Goal: Task Accomplishment & Management: Complete application form

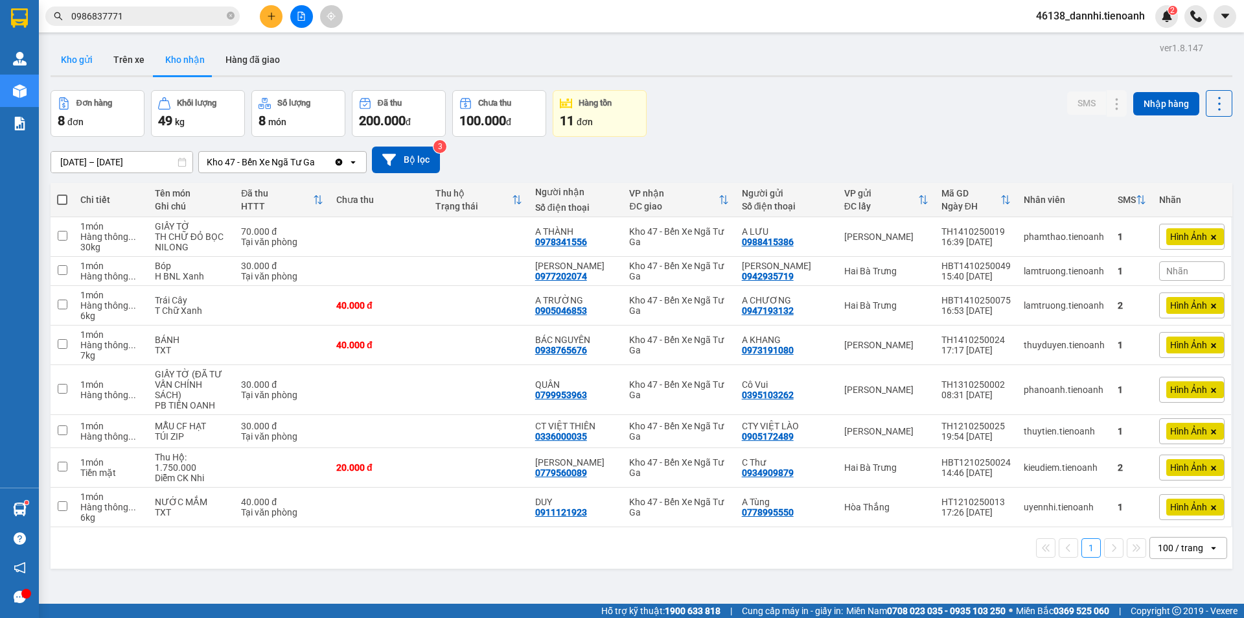
click at [88, 64] on button "Kho gửi" at bounding box center [77, 59] width 52 height 31
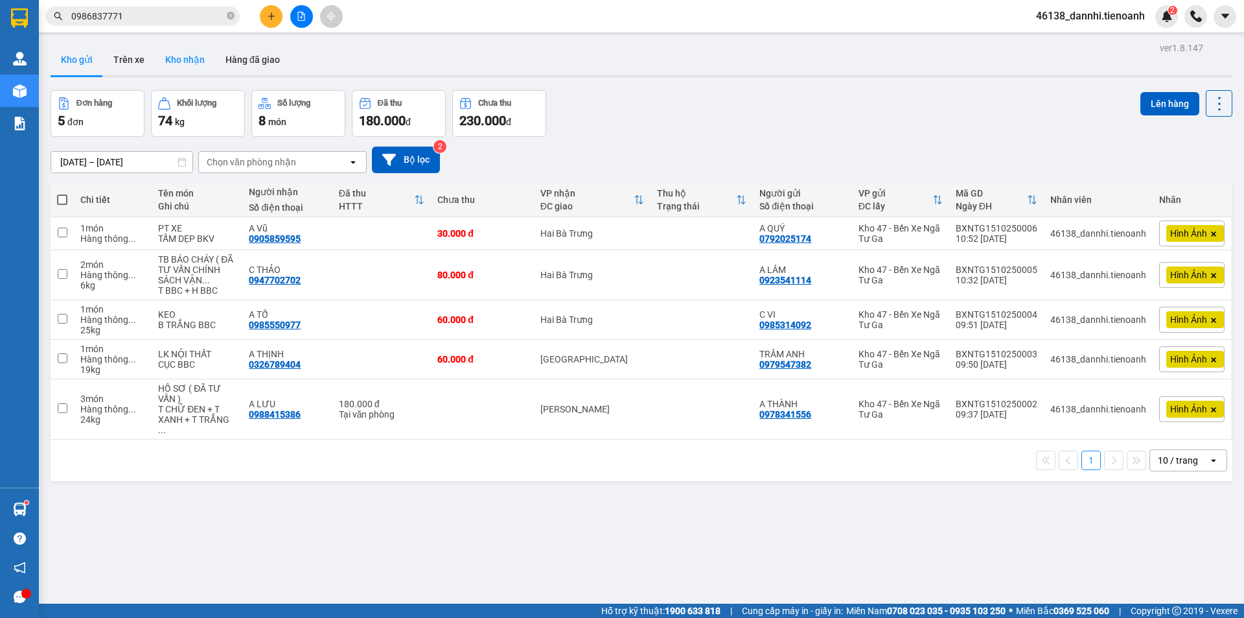
click at [198, 63] on button "Kho nhận" at bounding box center [185, 59] width 60 height 31
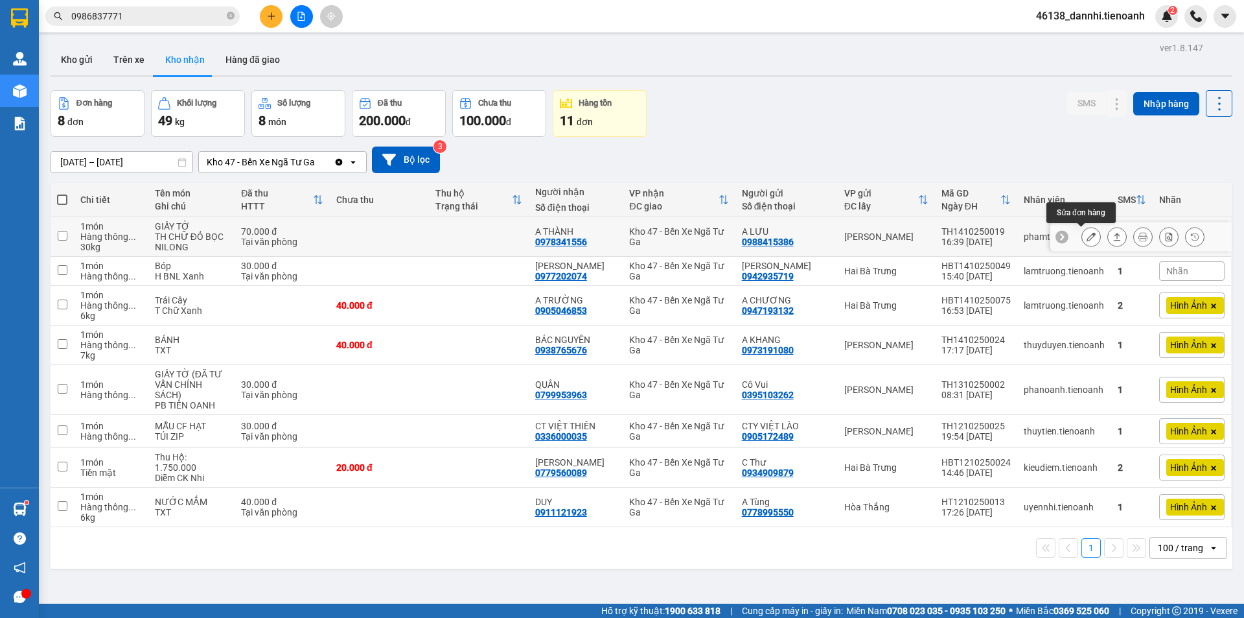
click at [1087, 239] on icon at bounding box center [1091, 236] width 9 height 9
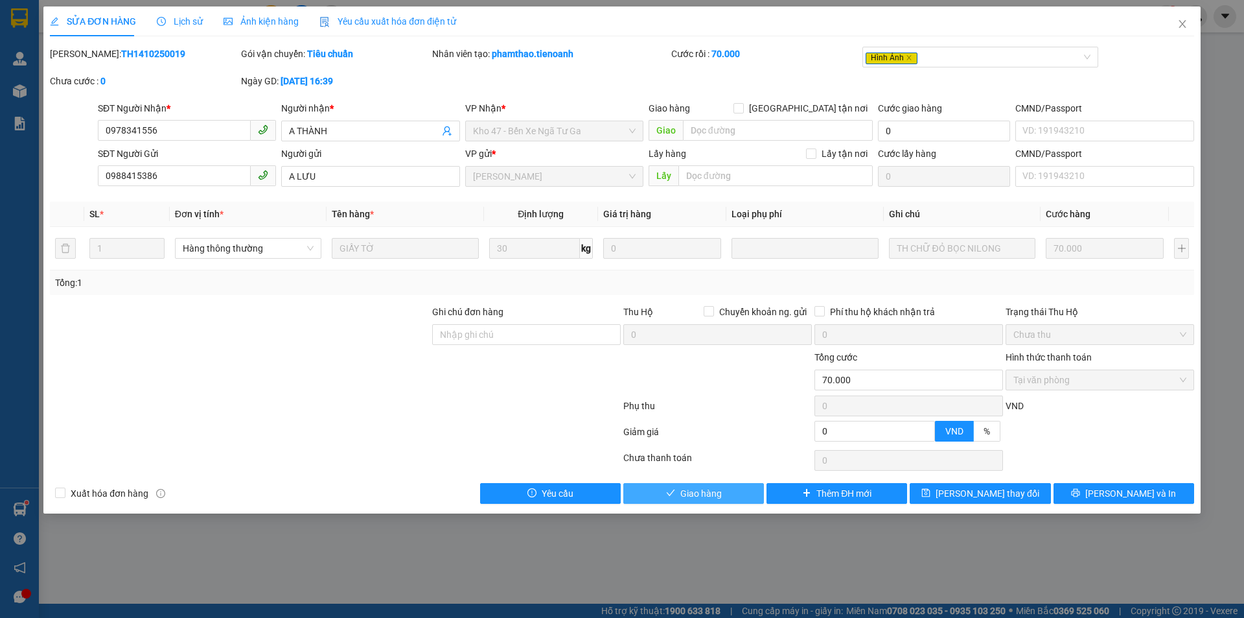
click at [705, 487] on span "Giao hàng" at bounding box center [701, 493] width 41 height 14
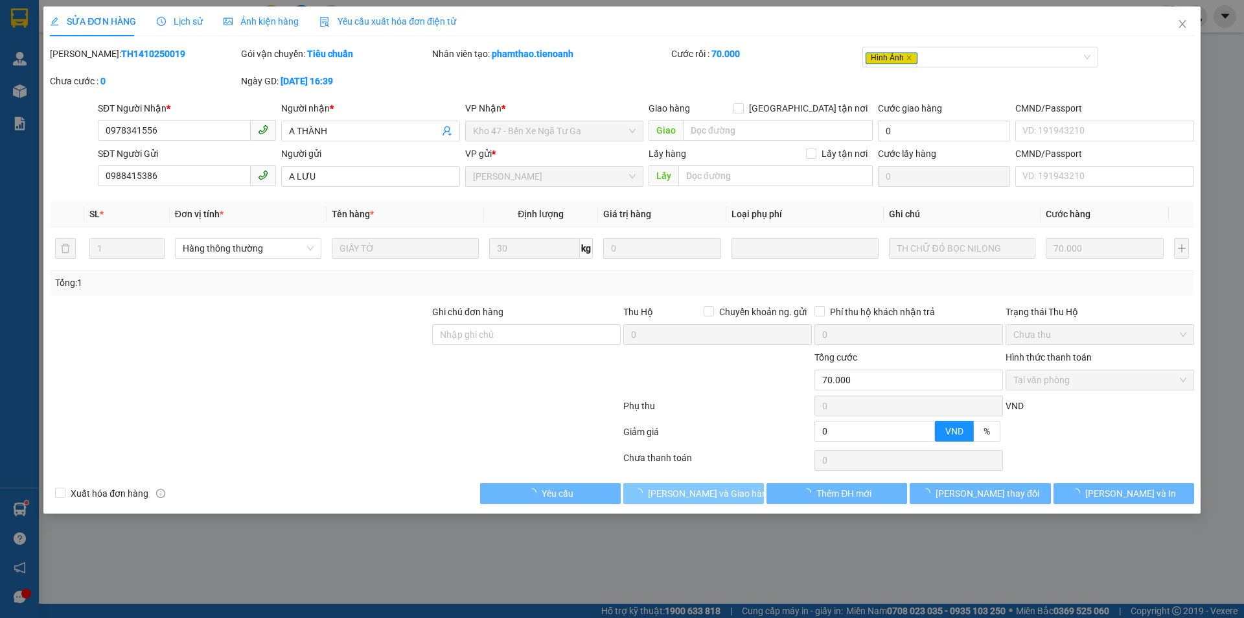
click at [700, 491] on span "Lưu và Giao hàng" at bounding box center [710, 493] width 124 height 14
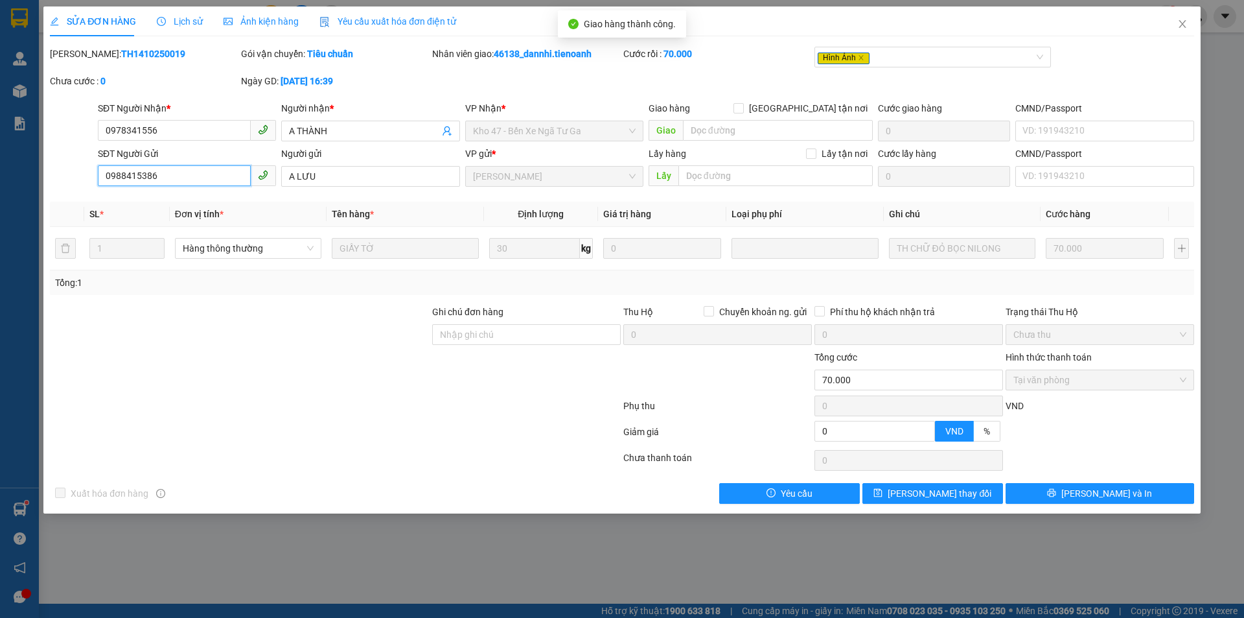
click at [176, 172] on input "0988415386" at bounding box center [174, 175] width 153 height 21
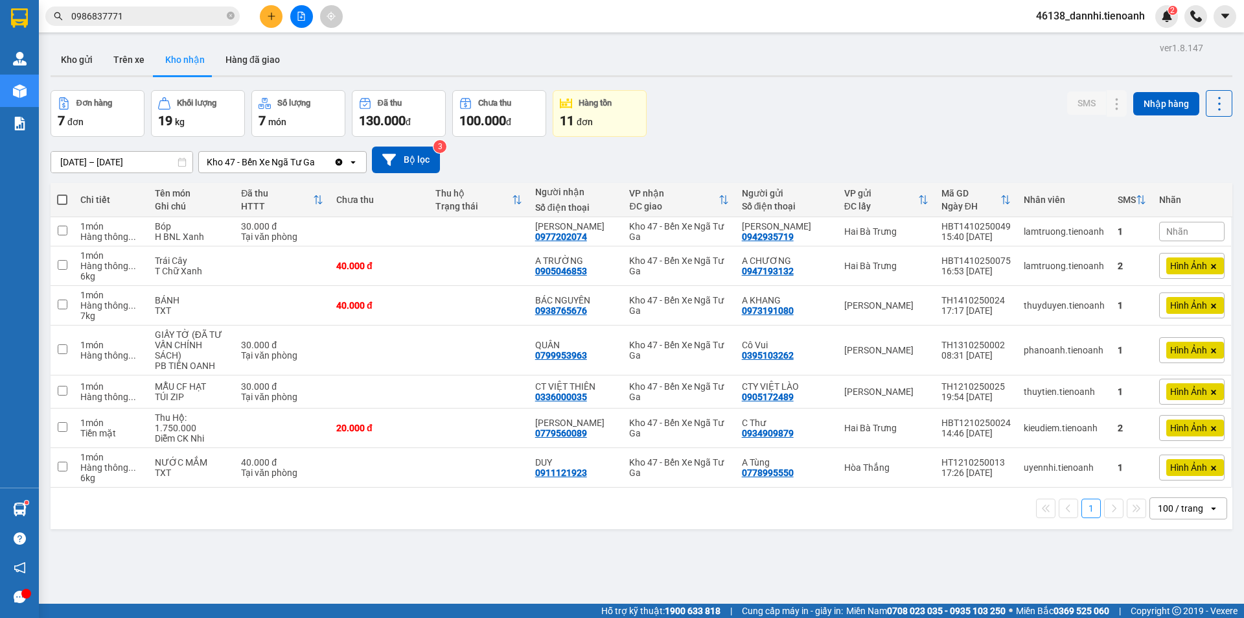
click at [276, 12] on button at bounding box center [271, 16] width 23 height 23
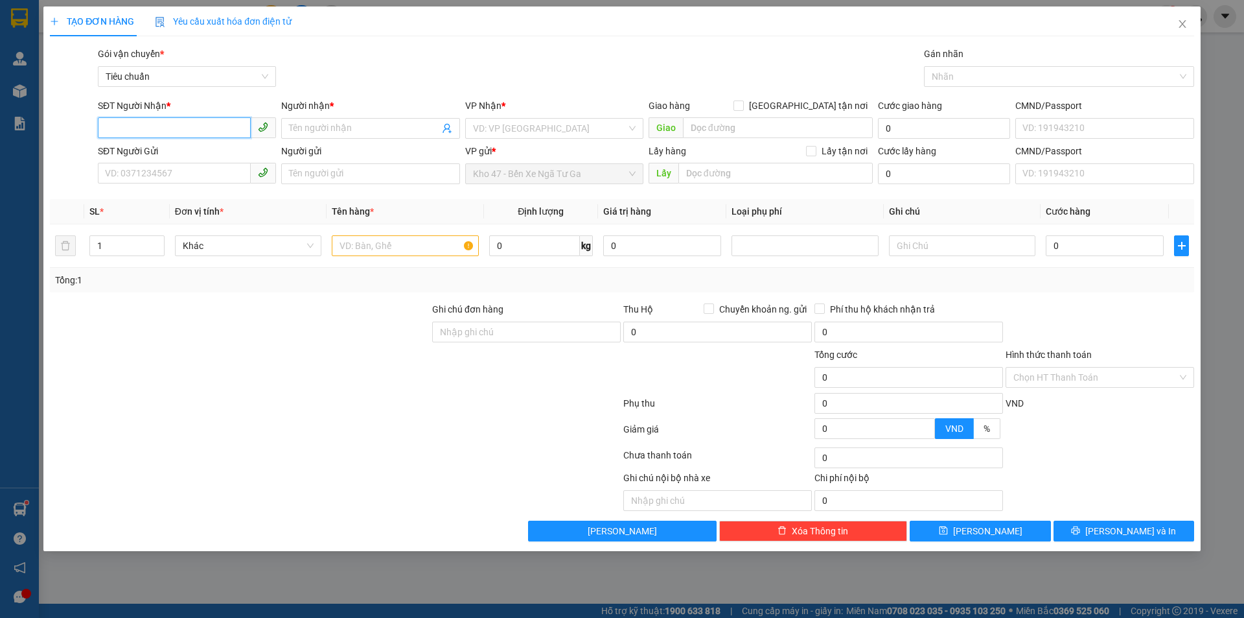
click at [150, 125] on input "SĐT Người Nhận *" at bounding box center [174, 127] width 153 height 21
paste input "0988415386"
type input "0988415386"
click at [185, 159] on div "0988415386 - A LƯU" at bounding box center [187, 154] width 163 height 14
type input "A LƯU"
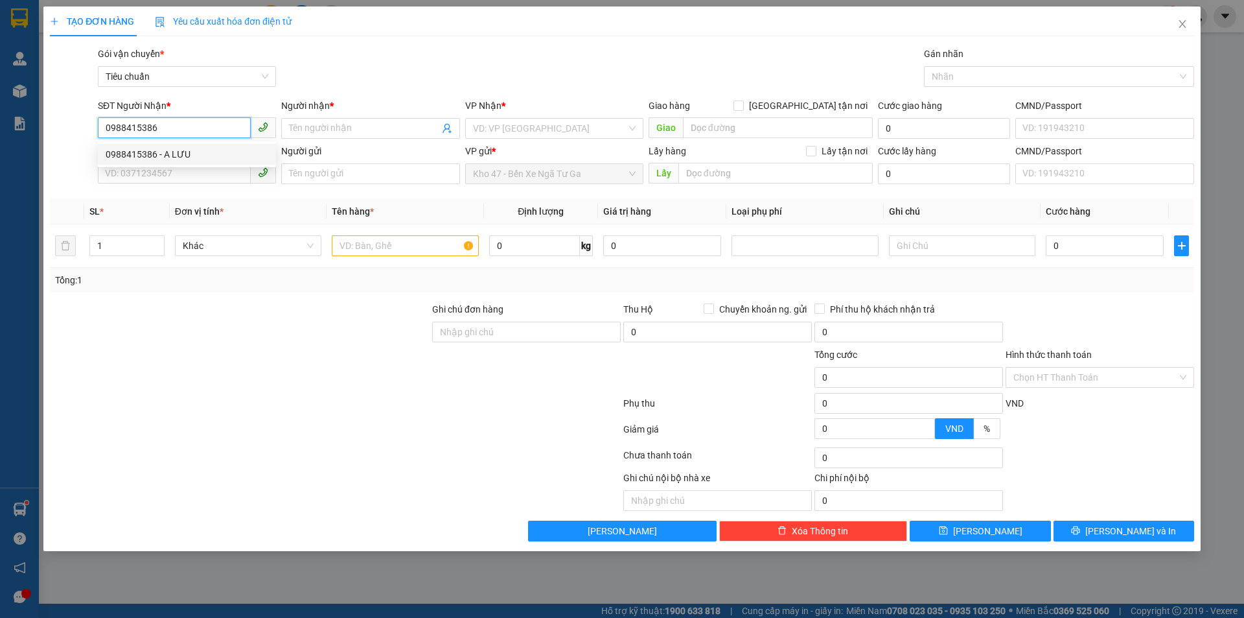
type input "mã hđ: E4HPCZRJXG05"
type input "180.000"
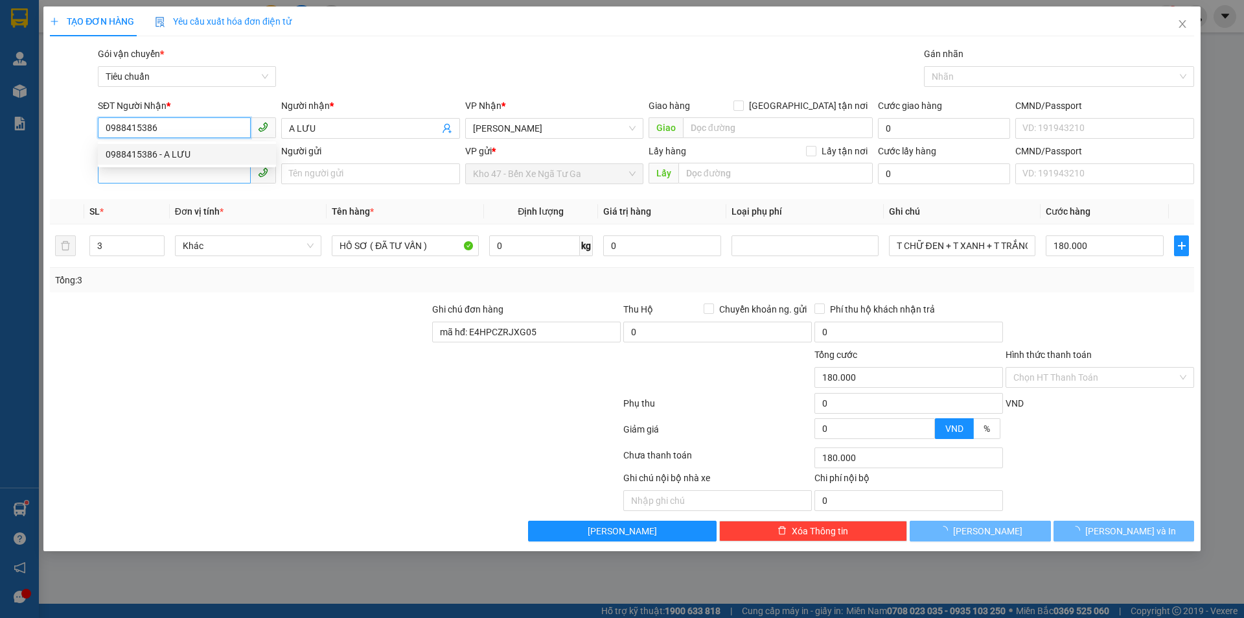
type input "0988415386"
click at [181, 179] on input "SĐT Người Gửi" at bounding box center [174, 173] width 153 height 21
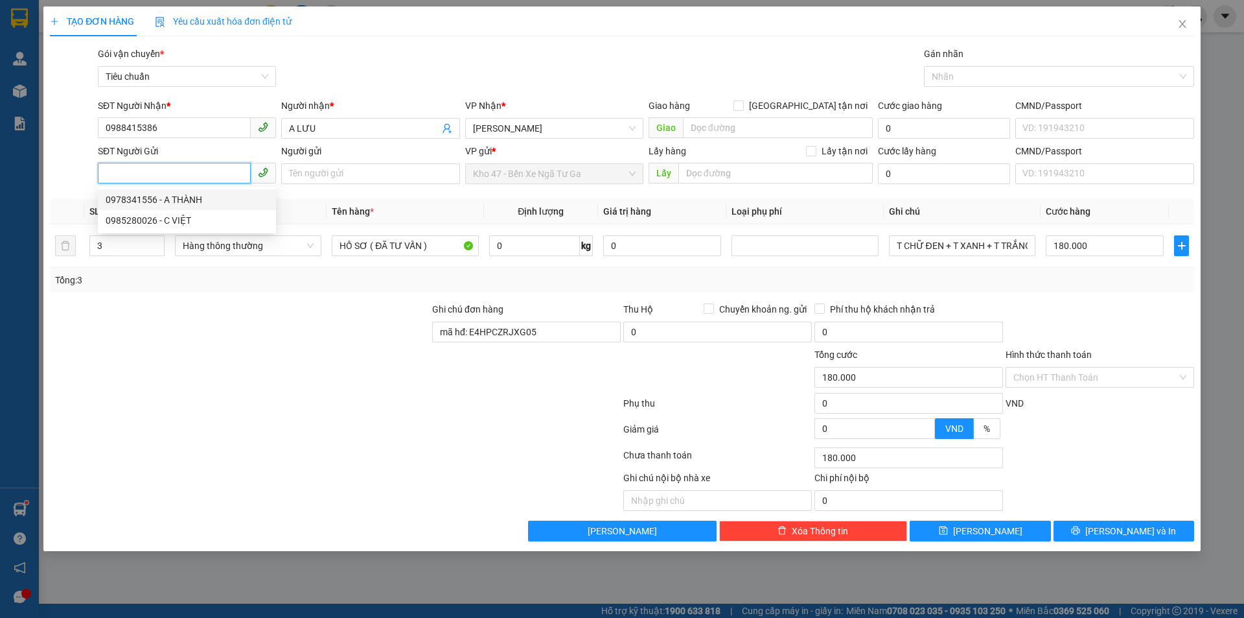
click at [200, 203] on div "0978341556 - A THÀNH" at bounding box center [187, 199] width 163 height 14
type input "0978341556"
type input "A THÀNH"
click at [161, 255] on div "3" at bounding box center [126, 245] width 75 height 21
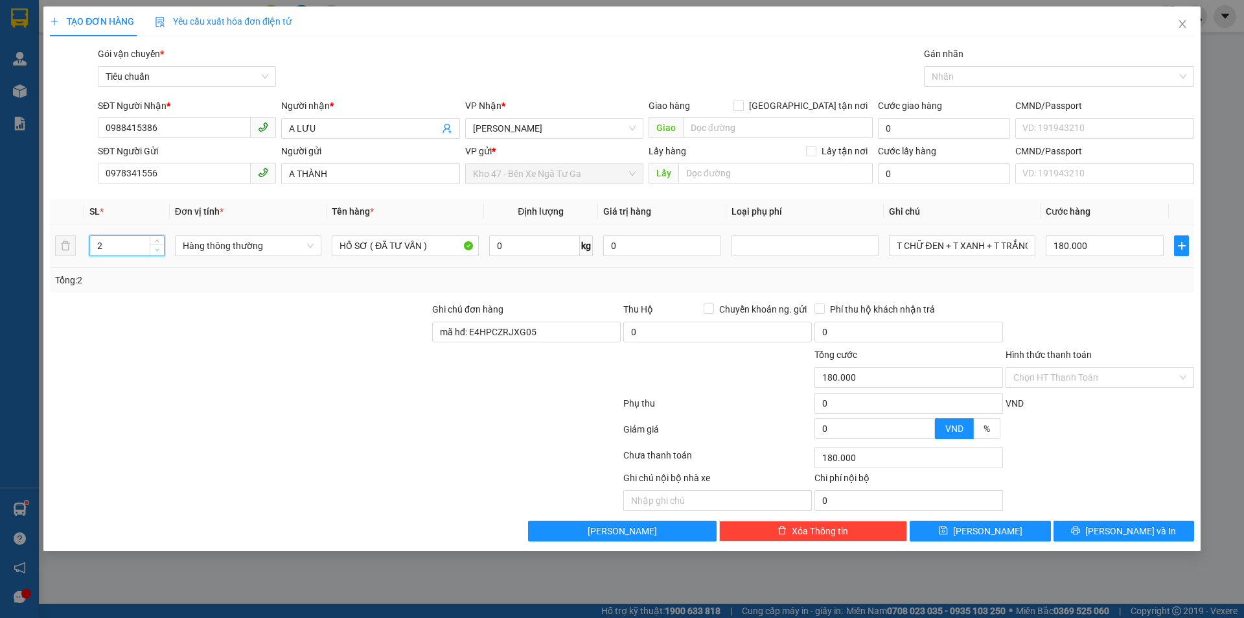
click at [158, 251] on icon "down" at bounding box center [157, 250] width 5 height 5
type input "1"
click at [158, 251] on icon "down" at bounding box center [157, 250] width 5 height 5
drag, startPoint x: 368, startPoint y: 249, endPoint x: 240, endPoint y: 264, distance: 129.2
click at [240, 264] on tr "1 Hàng thông thường HỒ SƠ ( ĐÃ TƯ VẤN ) 0 kg 0 T CHỮ ĐEN + T XANH + T TRẮNG VÀN…" at bounding box center [622, 245] width 1145 height 43
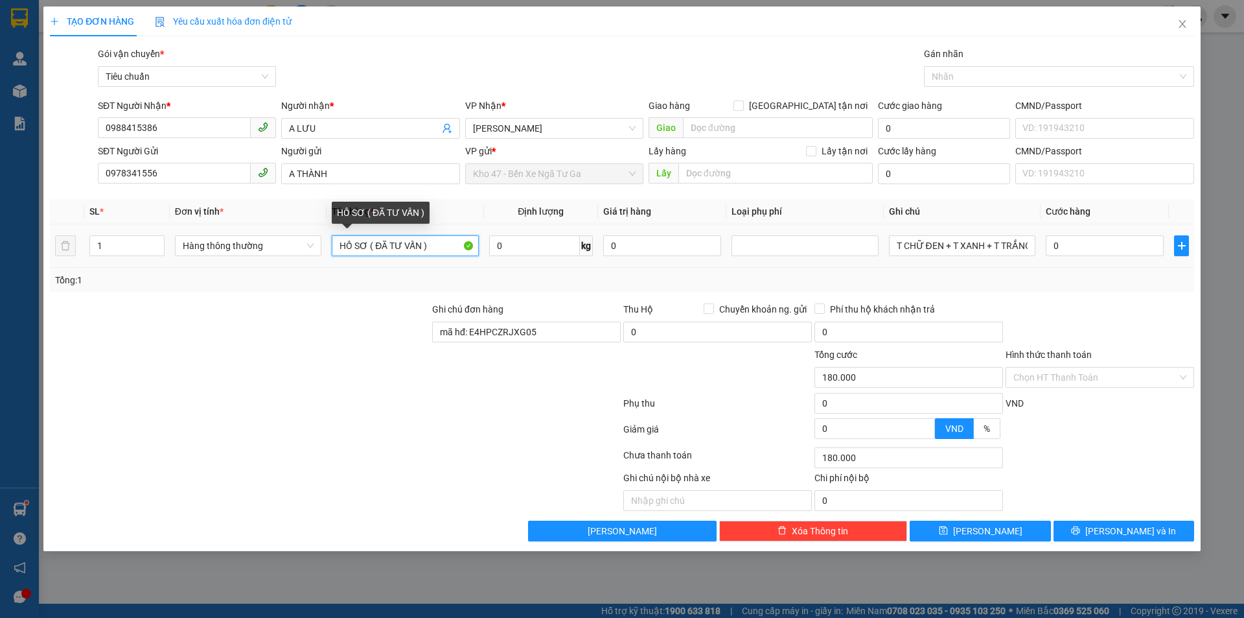
type input "0"
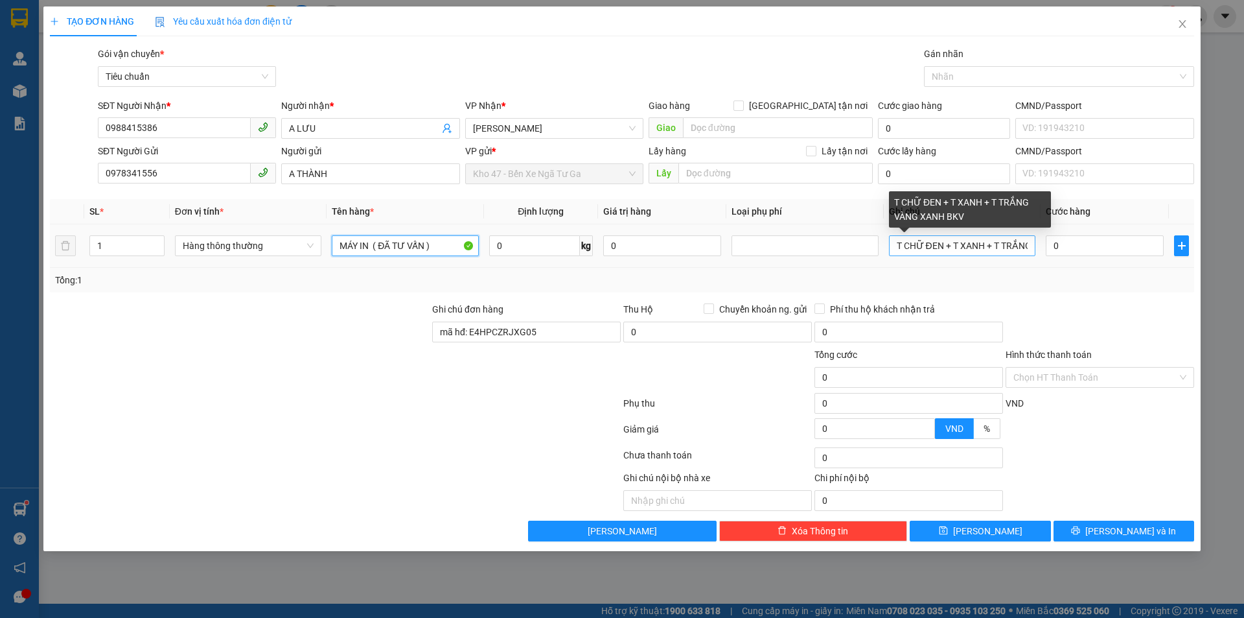
type input "MÁY IN ( ĐÃ TƯ VẤN )"
click at [945, 246] on input "T CHỮ ĐEN + T XANH + T TRẮNG VÀNG XANH BKV" at bounding box center [962, 245] width 146 height 21
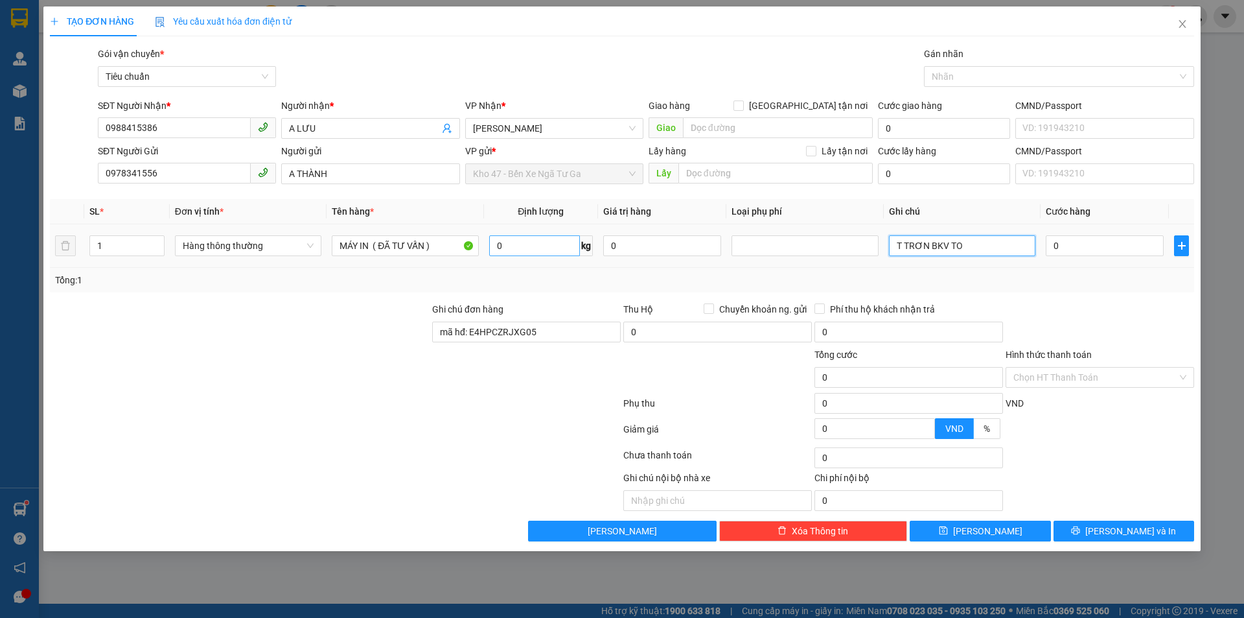
type input "T TRƠN BKV TO"
click at [554, 251] on input "0" at bounding box center [534, 245] width 91 height 21
type input "47"
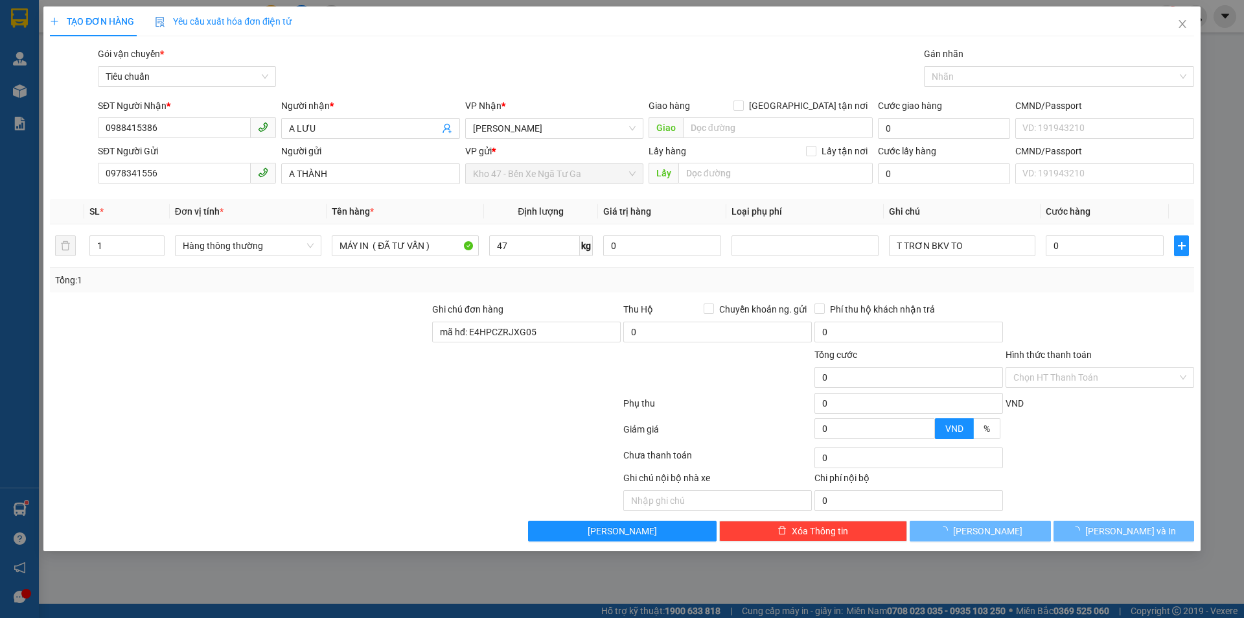
click at [557, 301] on div "Transit Pickup Surcharge Ids Transit Deliver Surcharge Ids Transit Deliver Surc…" at bounding box center [622, 294] width 1145 height 495
type input "90.000"
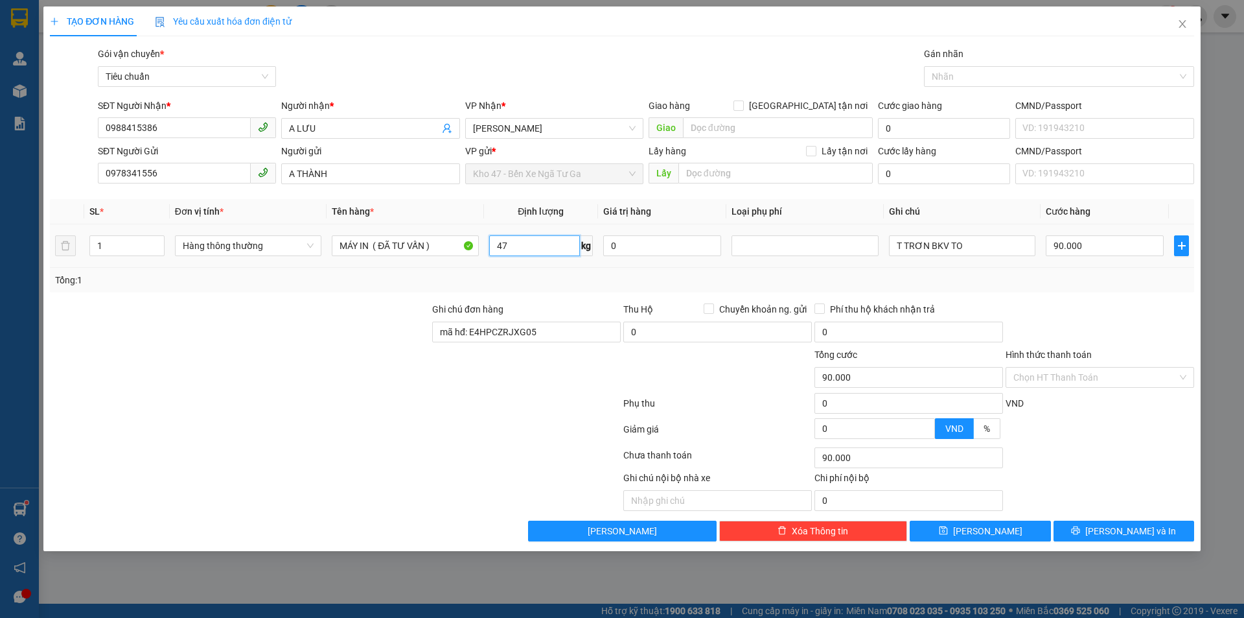
click at [523, 253] on input "47" at bounding box center [534, 245] width 91 height 21
type input "0"
click at [1128, 248] on input "90.000" at bounding box center [1105, 245] width 118 height 21
type input "0"
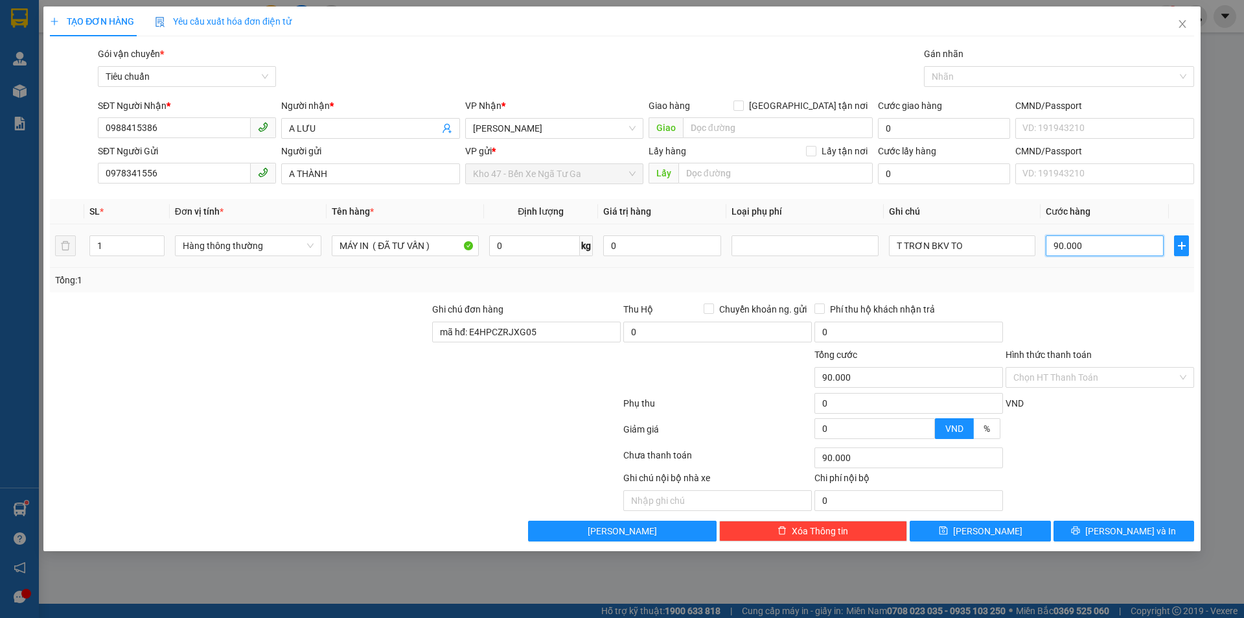
type input "0"
type input "1"
type input "01"
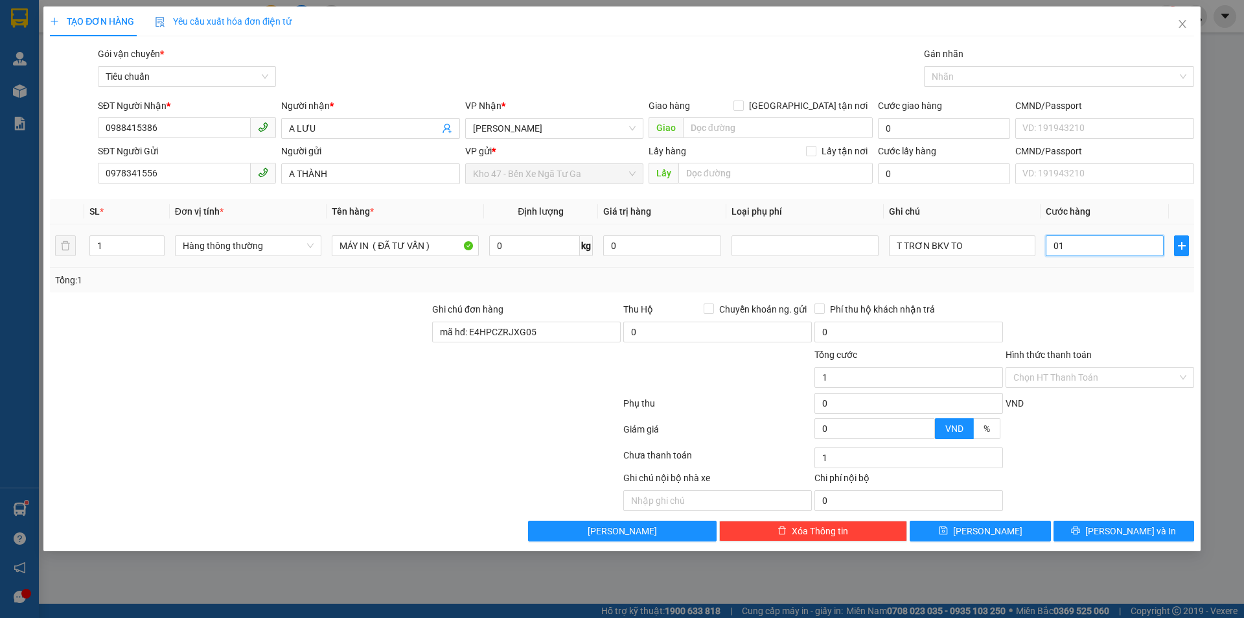
type input "15"
type input "015"
type input "150"
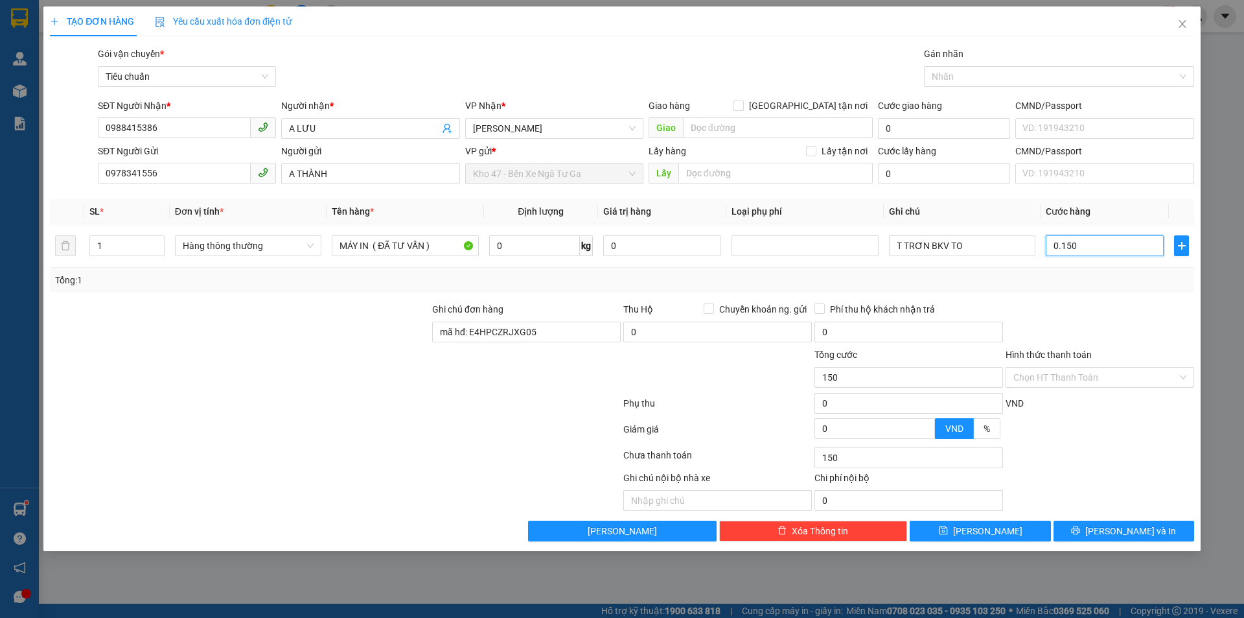
type input "0.150"
type input "150.000"
click at [1086, 281] on div "Tổng: 1" at bounding box center [622, 280] width 1134 height 14
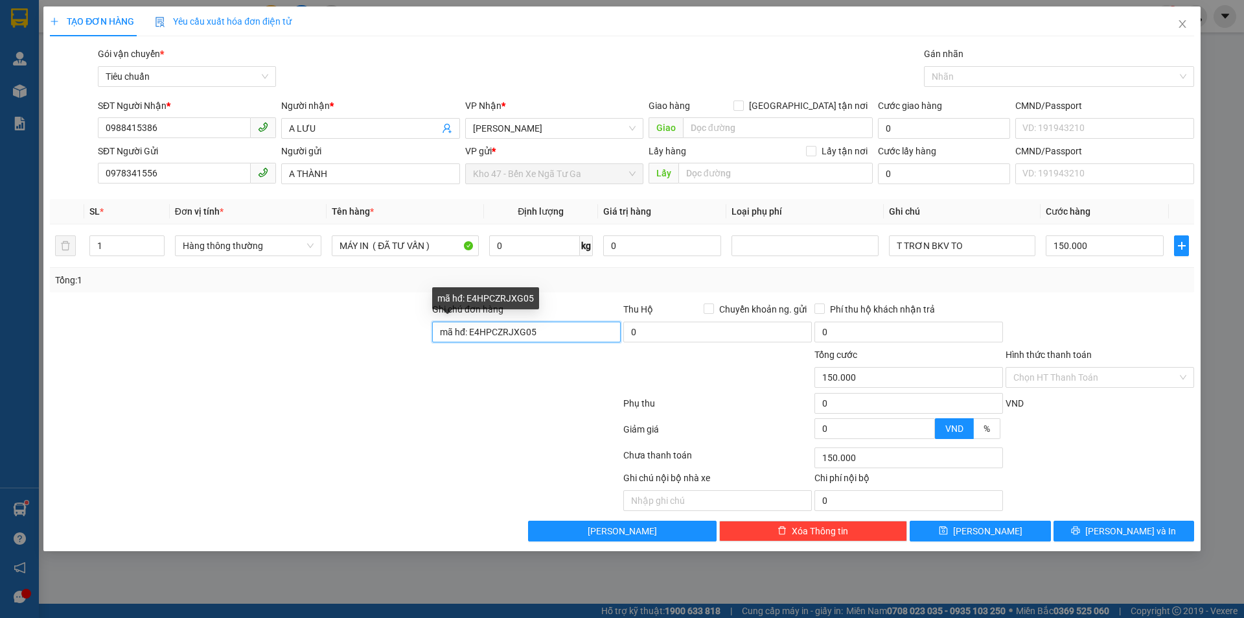
click at [557, 325] on input "mã hđ: E4HPCZRJXG05" at bounding box center [526, 331] width 189 height 21
click at [223, 376] on div at bounding box center [240, 369] width 382 height 45
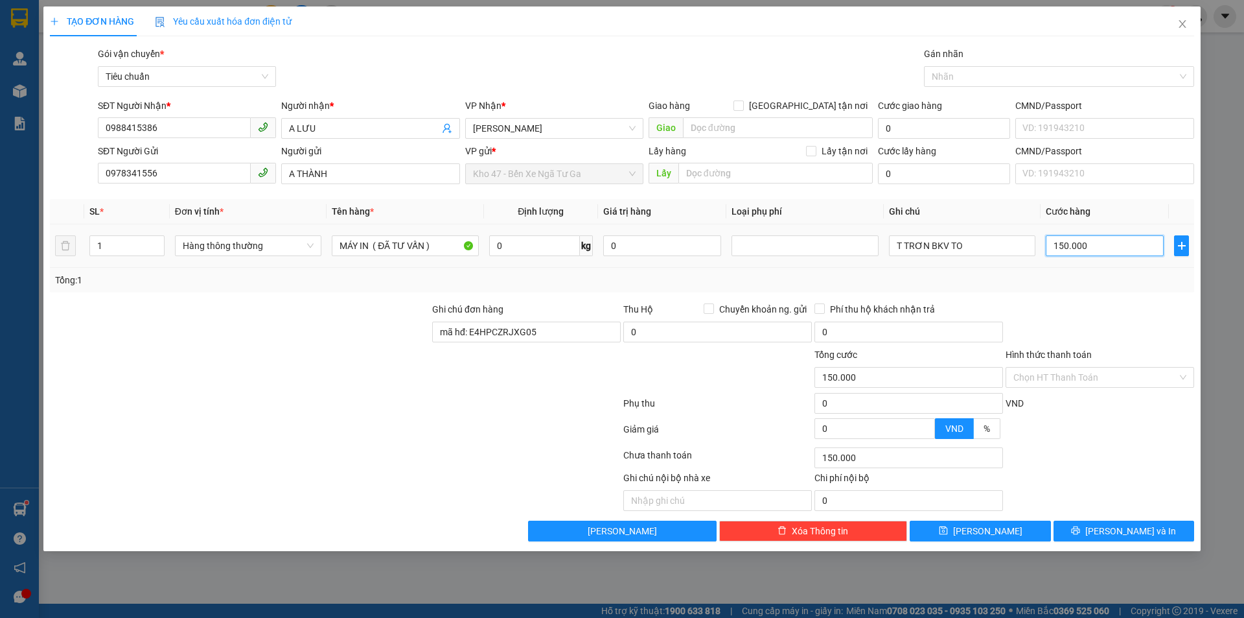
click at [1084, 248] on input "150.000" at bounding box center [1105, 245] width 118 height 21
type input "2"
type input "20"
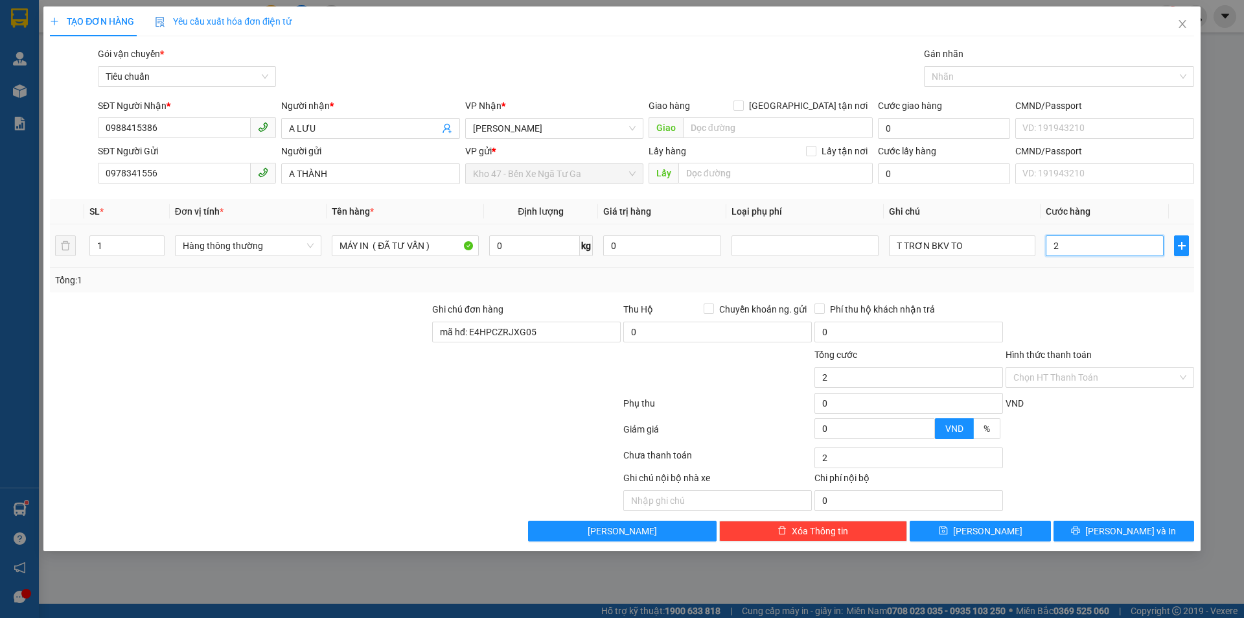
type input "20"
type input "200"
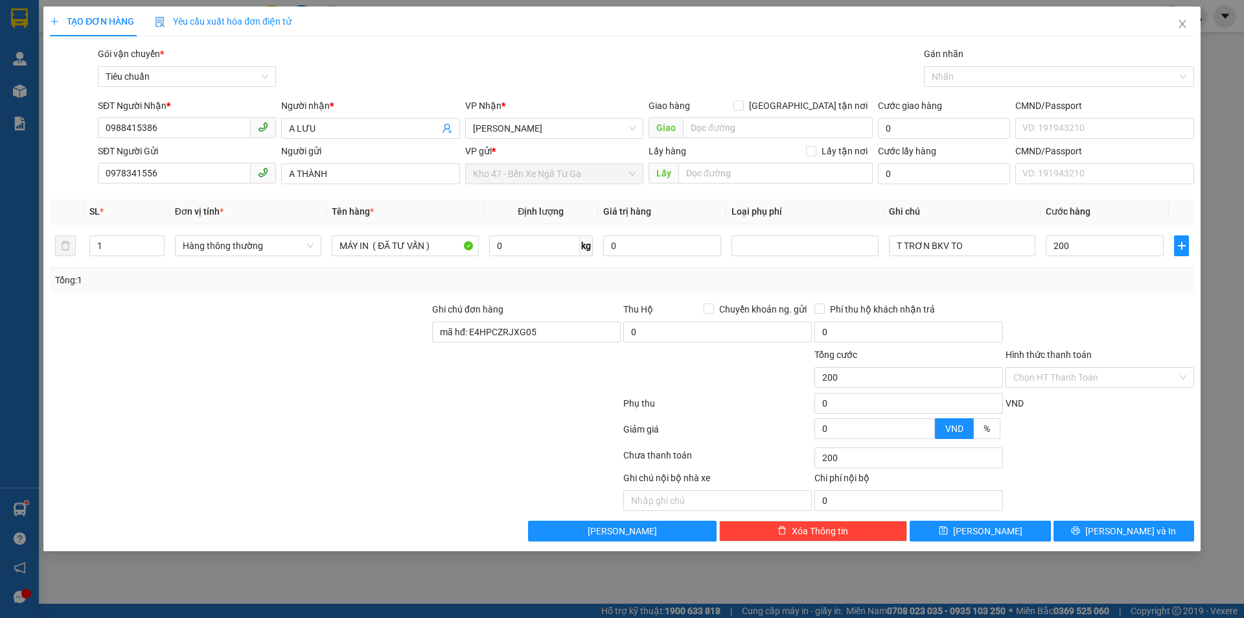
type input "200.000"
click at [1073, 290] on div "Tổng: 1" at bounding box center [622, 280] width 1145 height 25
click at [549, 335] on input "mã hđ: E4HPCZRJXG05" at bounding box center [526, 331] width 189 height 21
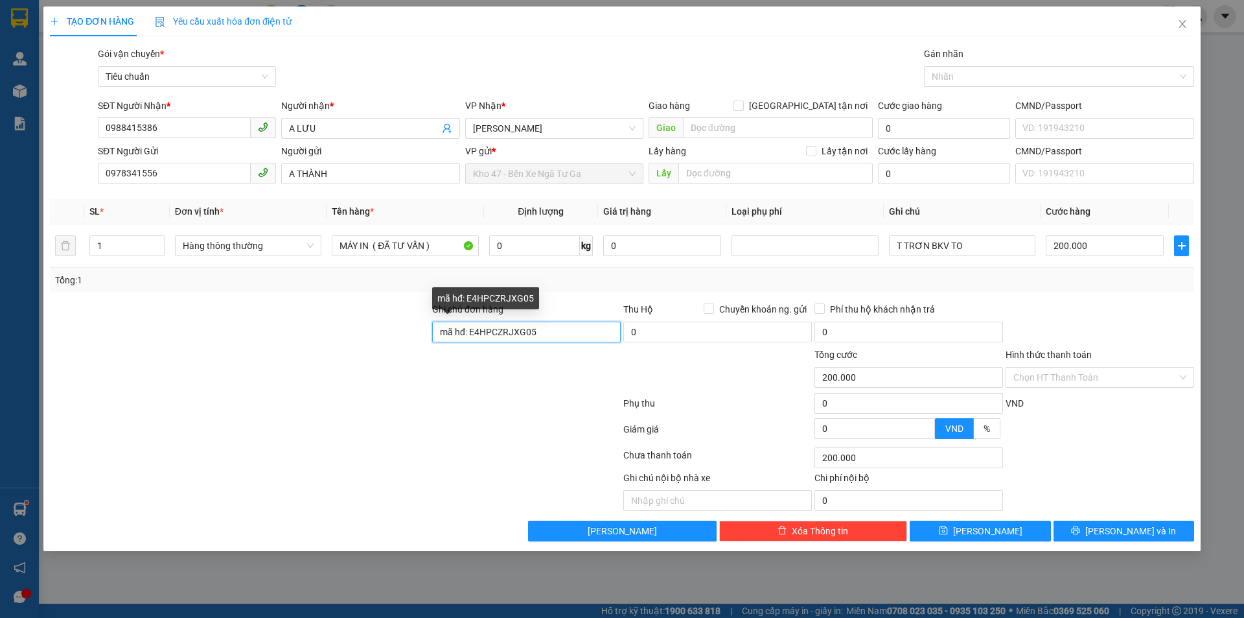
click at [549, 335] on input "mã hđ: E4HPCZRJXG05" at bounding box center [526, 331] width 189 height 21
click at [442, 390] on div at bounding box center [526, 369] width 191 height 45
drag, startPoint x: 1112, startPoint y: 374, endPoint x: 1108, endPoint y: 387, distance: 13.5
click at [1111, 375] on input "Hình thức thanh toán" at bounding box center [1096, 376] width 164 height 19
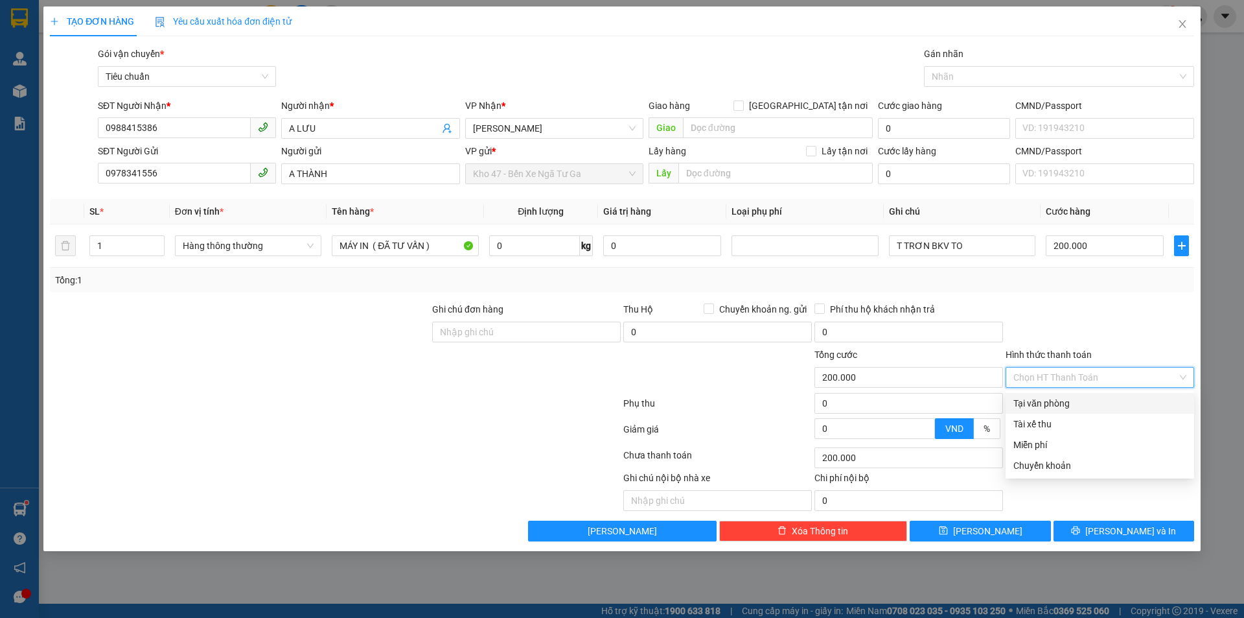
click at [1101, 404] on div "Tại văn phòng" at bounding box center [1100, 403] width 173 height 14
type input "0"
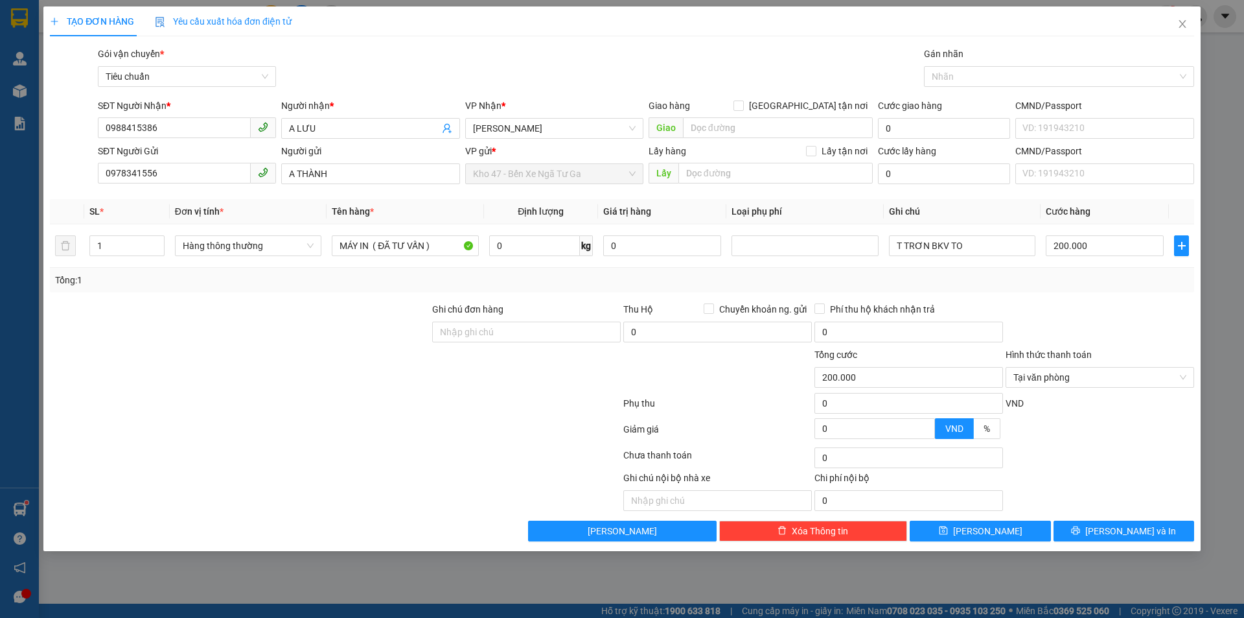
click at [1112, 544] on div "TẠO ĐƠN HÀNG Yêu cầu xuất hóa đơn điện tử Transit Pickup Surcharge Ids Transit …" at bounding box center [622, 278] width 1158 height 544
click at [1111, 533] on button "Lưu và In" at bounding box center [1124, 530] width 141 height 21
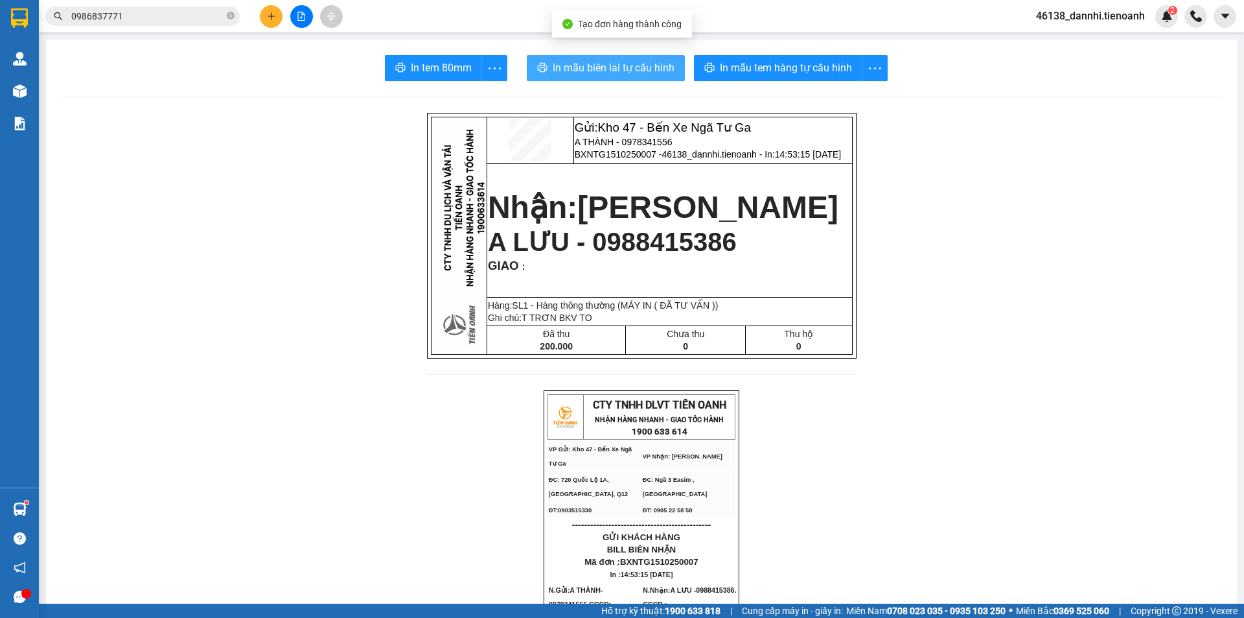
click at [553, 67] on span "In mẫu biên lai tự cấu hình" at bounding box center [614, 68] width 122 height 16
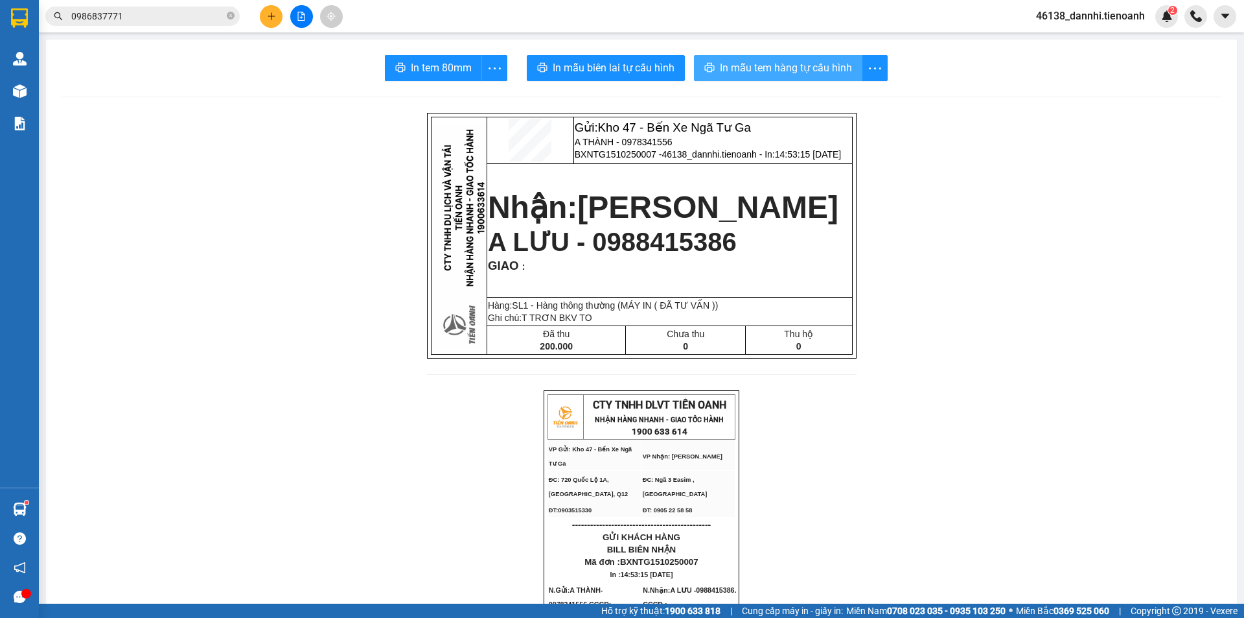
click at [752, 62] on span "In mẫu tem hàng tự cấu hình" at bounding box center [786, 68] width 132 height 16
click at [644, 144] on span "A THÀNH - 0978341556" at bounding box center [624, 142] width 98 height 10
click at [631, 159] on span "BXNTG1510250007 - 46138_dannhi.tienoanh - In: 14:53:15 - 15/10/2025" at bounding box center [708, 154] width 266 height 10
copy span "BXNTG1510250007"
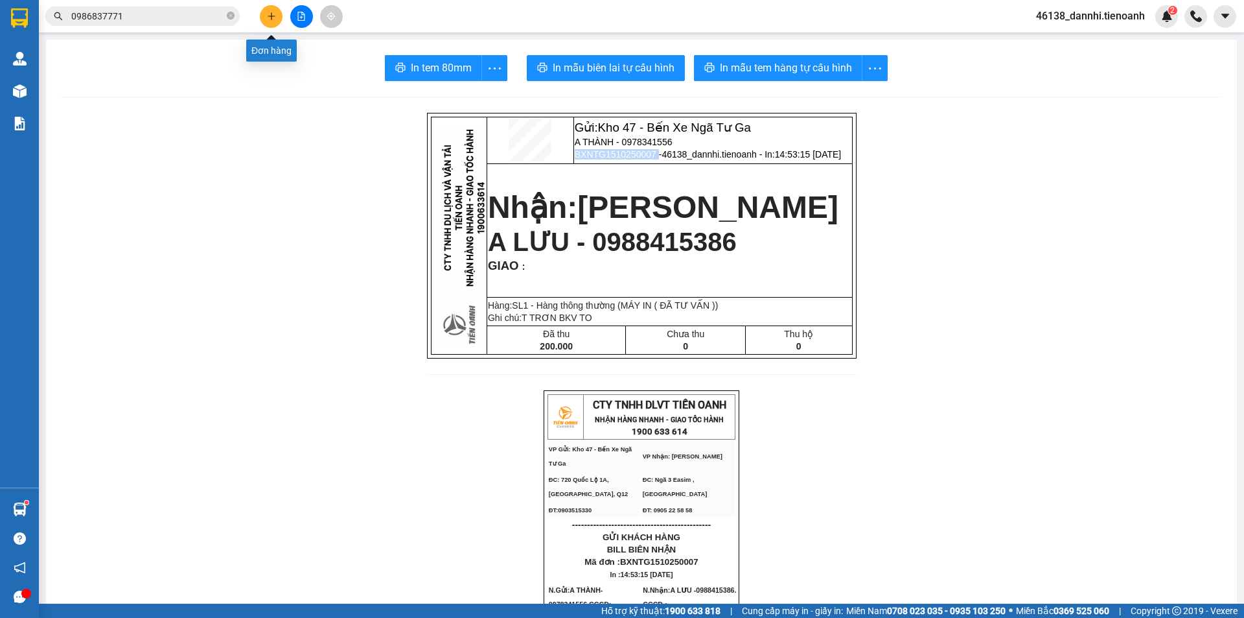
click at [271, 17] on icon "plus" at bounding box center [271, 16] width 9 height 9
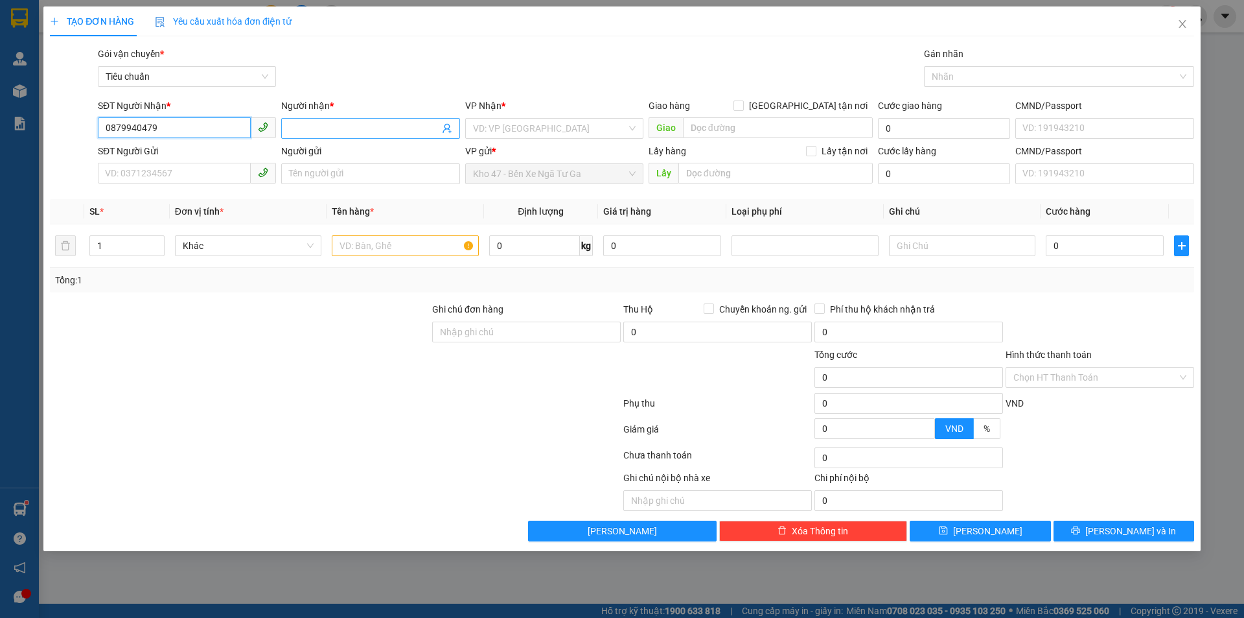
type input "0879940479"
click at [344, 122] on input "Người nhận *" at bounding box center [364, 128] width 150 height 14
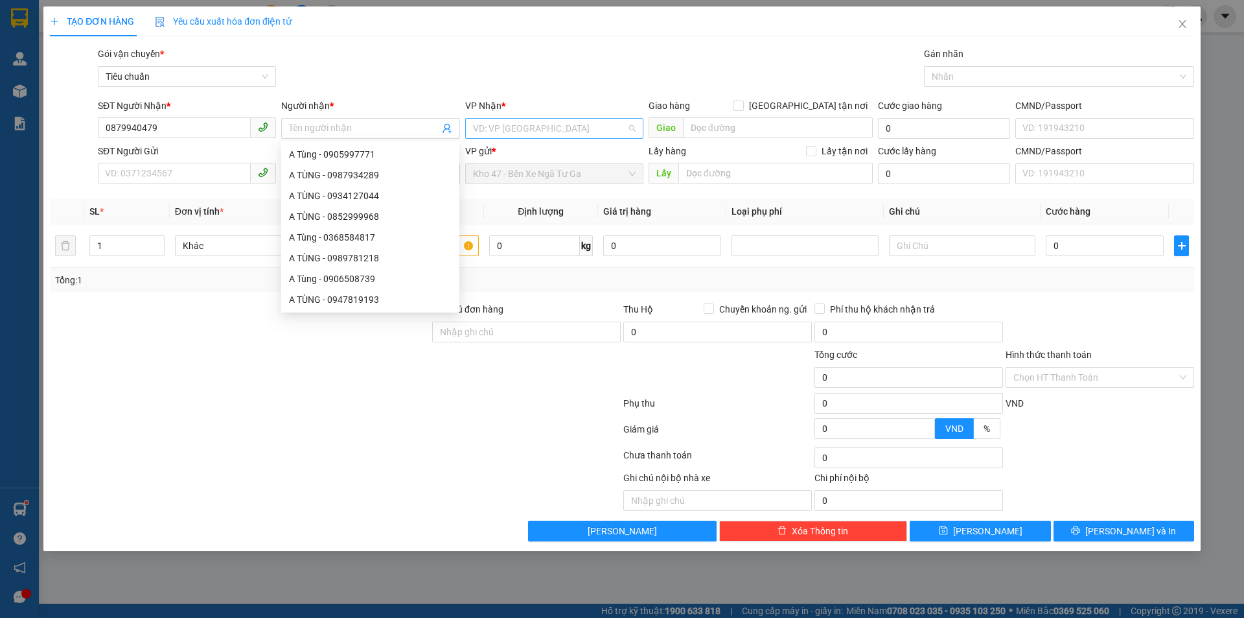
click at [516, 135] on input "search" at bounding box center [550, 128] width 154 height 19
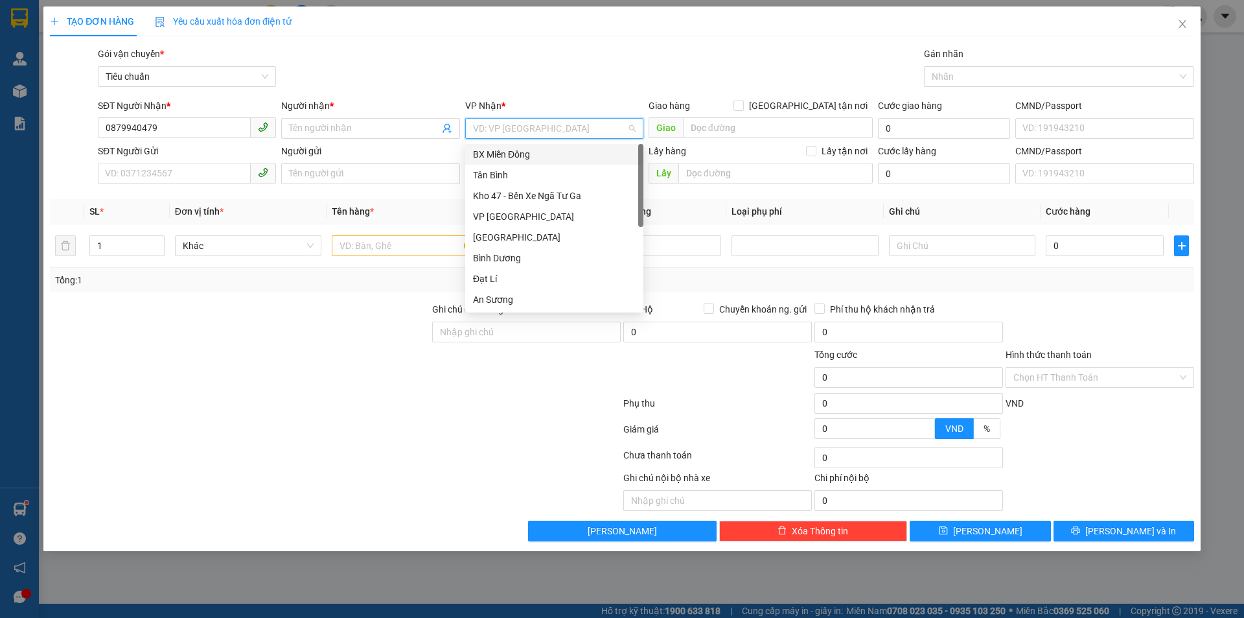
scroll to position [124, 0]
click at [523, 157] on div "Đạt Lí" at bounding box center [554, 154] width 163 height 14
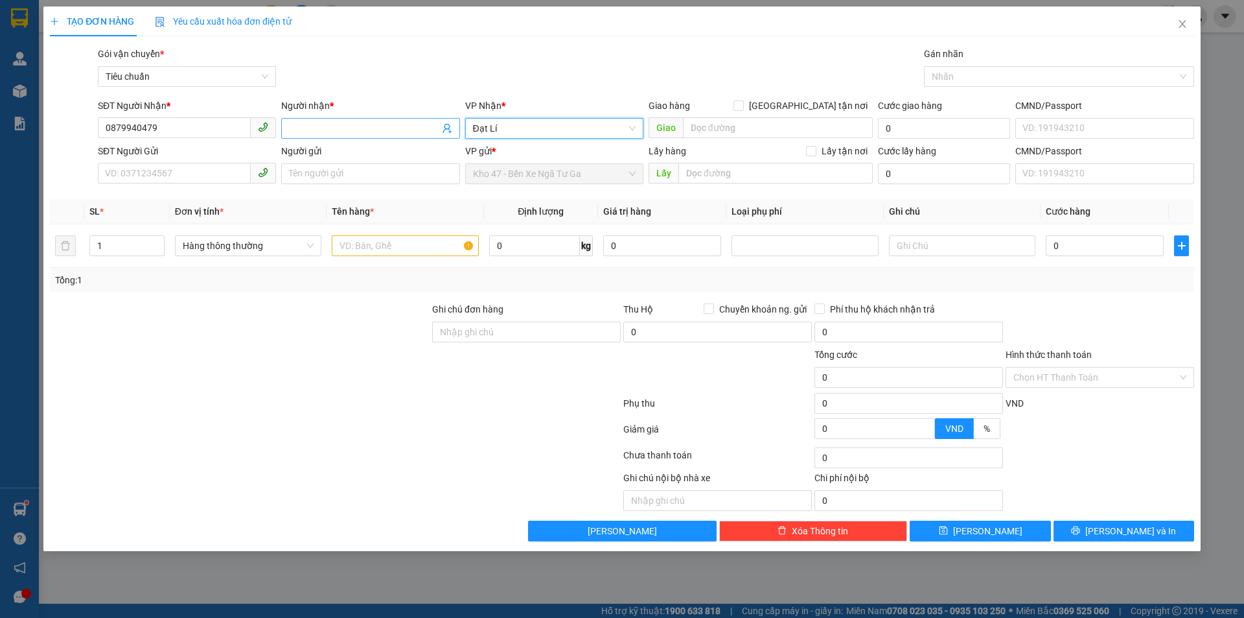
click at [340, 127] on input "Người nhận *" at bounding box center [364, 128] width 150 height 14
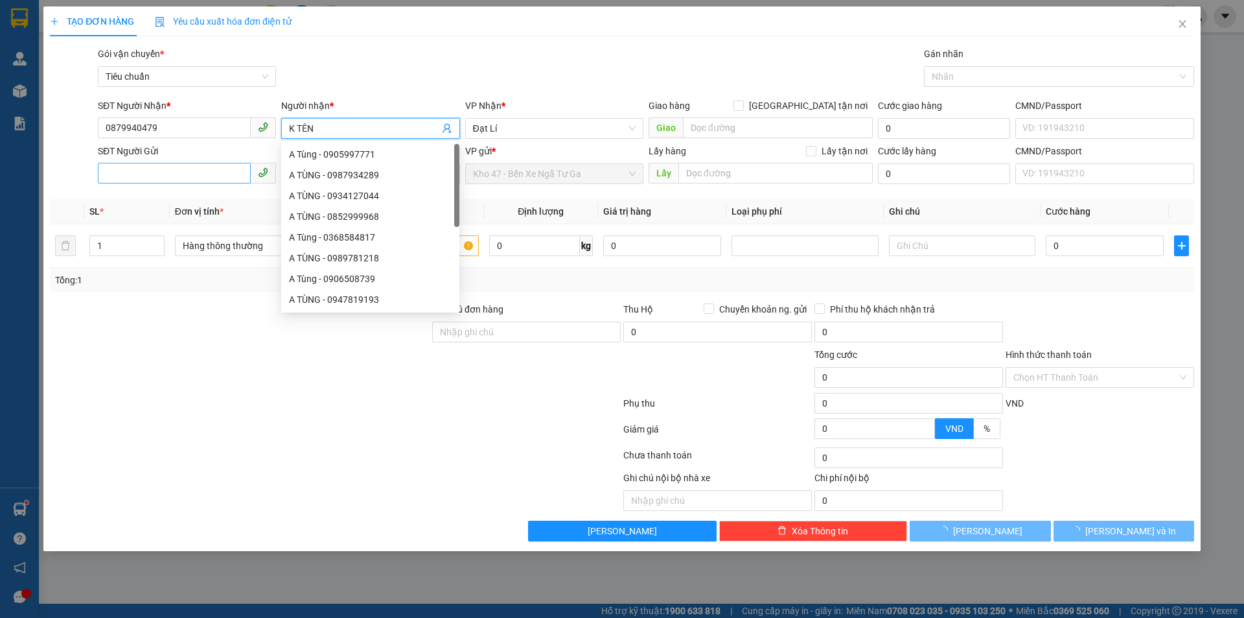
type input "K TÊN"
click at [219, 161] on div "SĐT Người Gửi VD: 0371234567" at bounding box center [187, 166] width 178 height 45
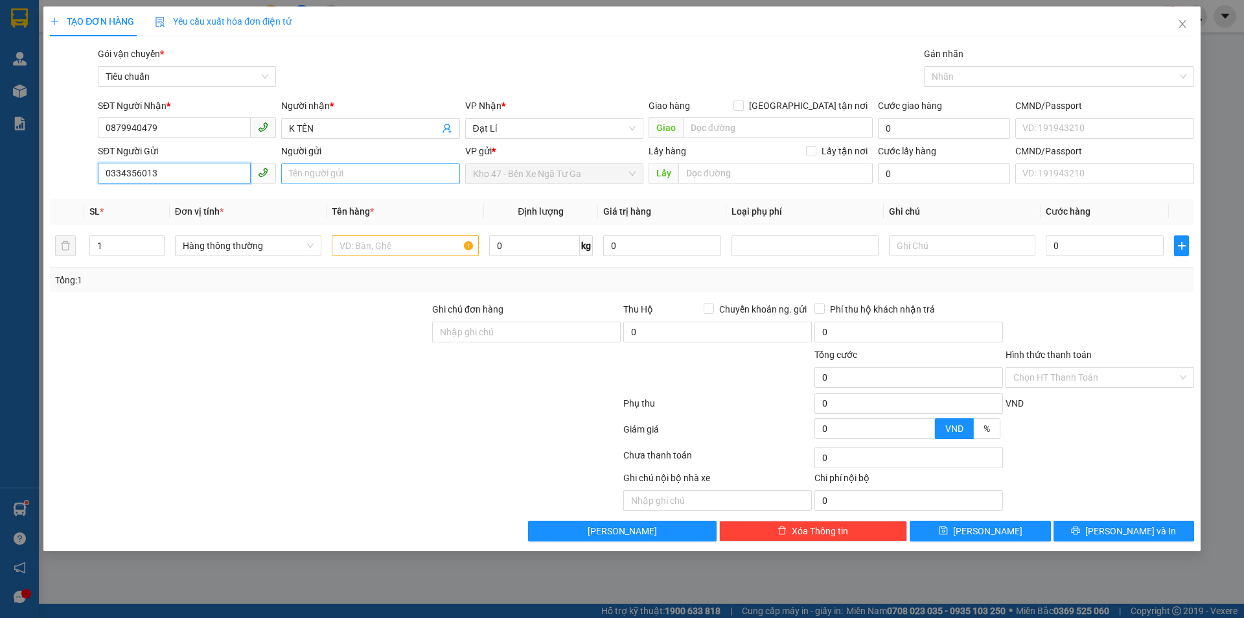
type input "0334356013"
click at [347, 167] on input "Người gửi" at bounding box center [370, 173] width 178 height 21
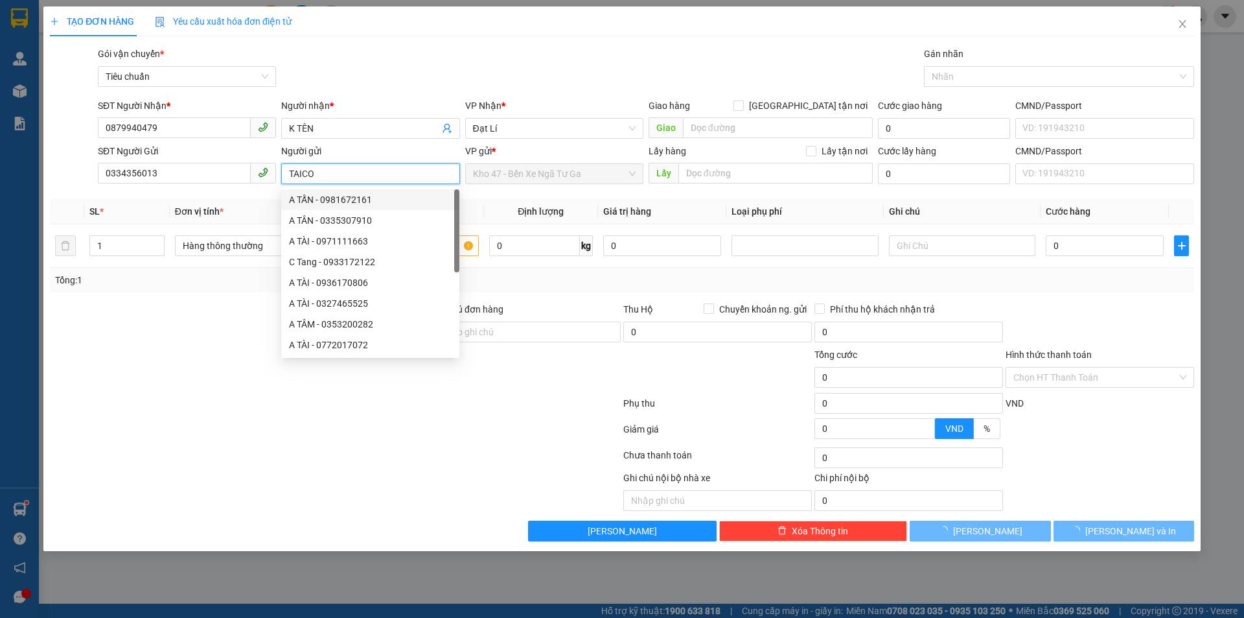
type input "TAICO"
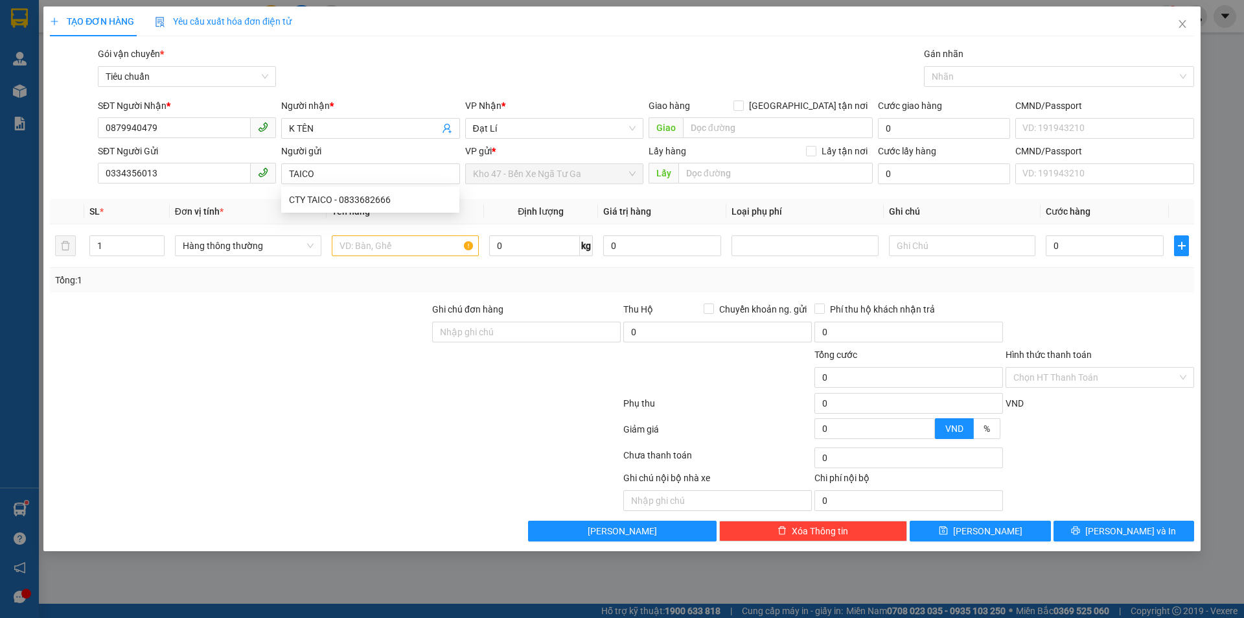
click at [212, 417] on div at bounding box center [336, 406] width 574 height 26
click at [371, 252] on input "text" at bounding box center [405, 245] width 146 height 21
type input "SƠN ( ĐÃ TƯ VẤN )"
click at [522, 252] on input "0" at bounding box center [534, 245] width 91 height 21
type input "21"
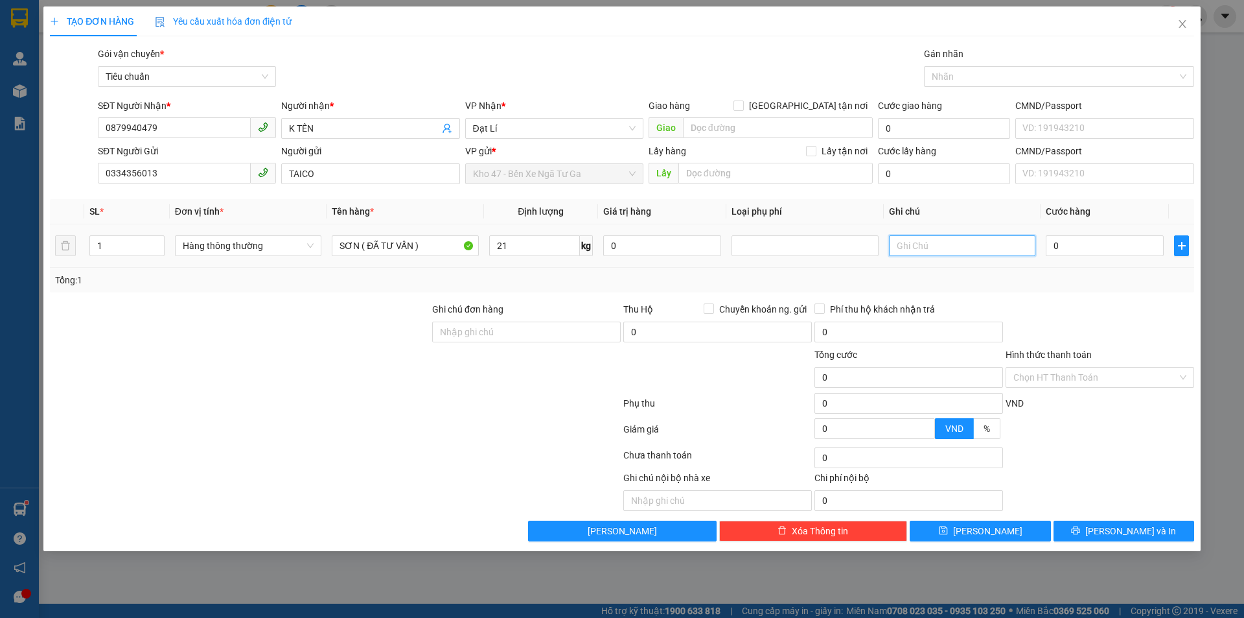
click at [970, 246] on input "text" at bounding box center [962, 245] width 146 height 21
type input "60.000"
type input "XÔ TRẮNG NẮP XANH DC"
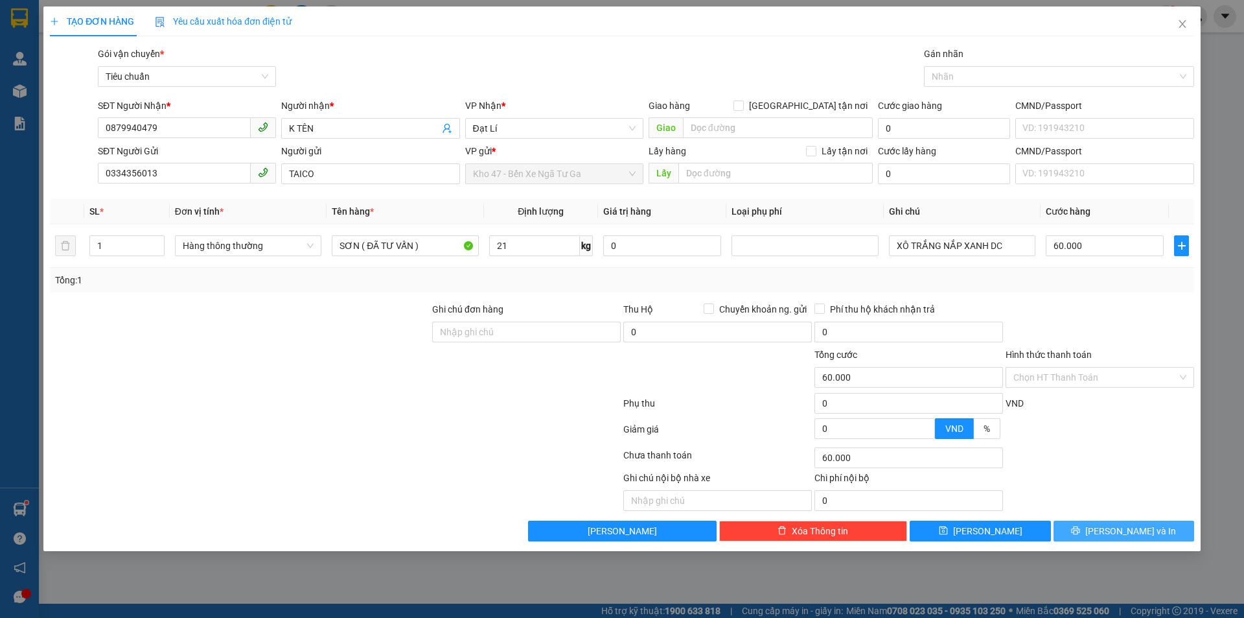
click at [1109, 532] on button "Lưu và In" at bounding box center [1124, 530] width 141 height 21
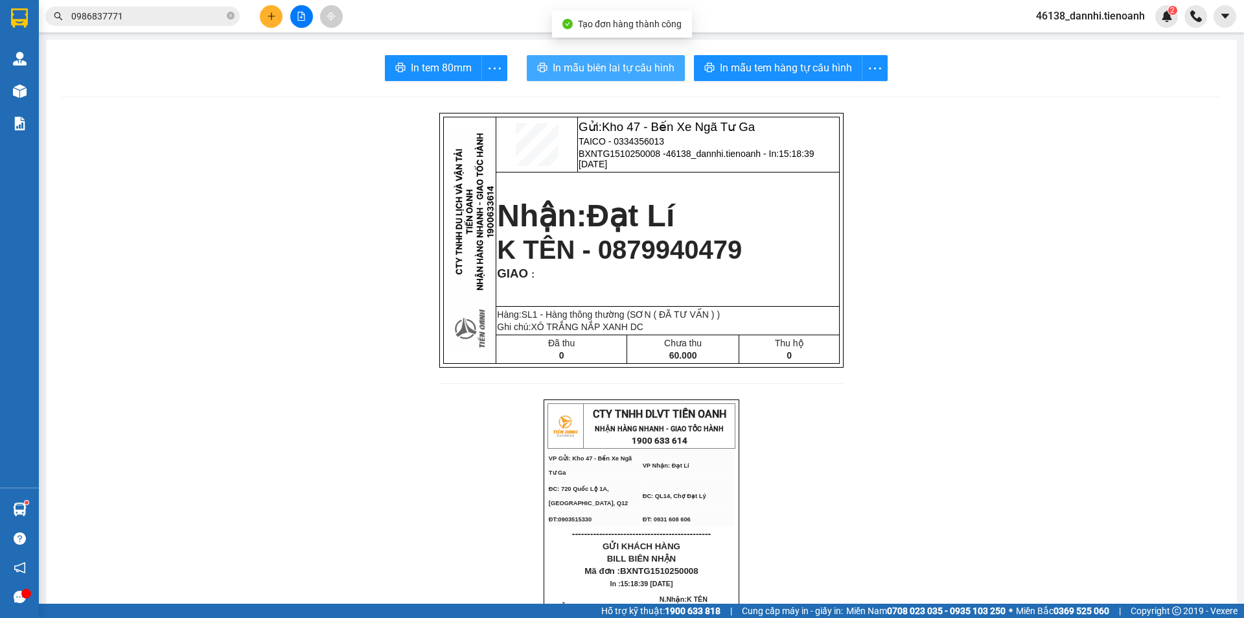
click at [673, 70] on button "In mẫu biên lai tự cấu hình" at bounding box center [606, 68] width 158 height 26
click at [673, 69] on button "In mẫu biên lai tự cấu hình" at bounding box center [606, 68] width 158 height 26
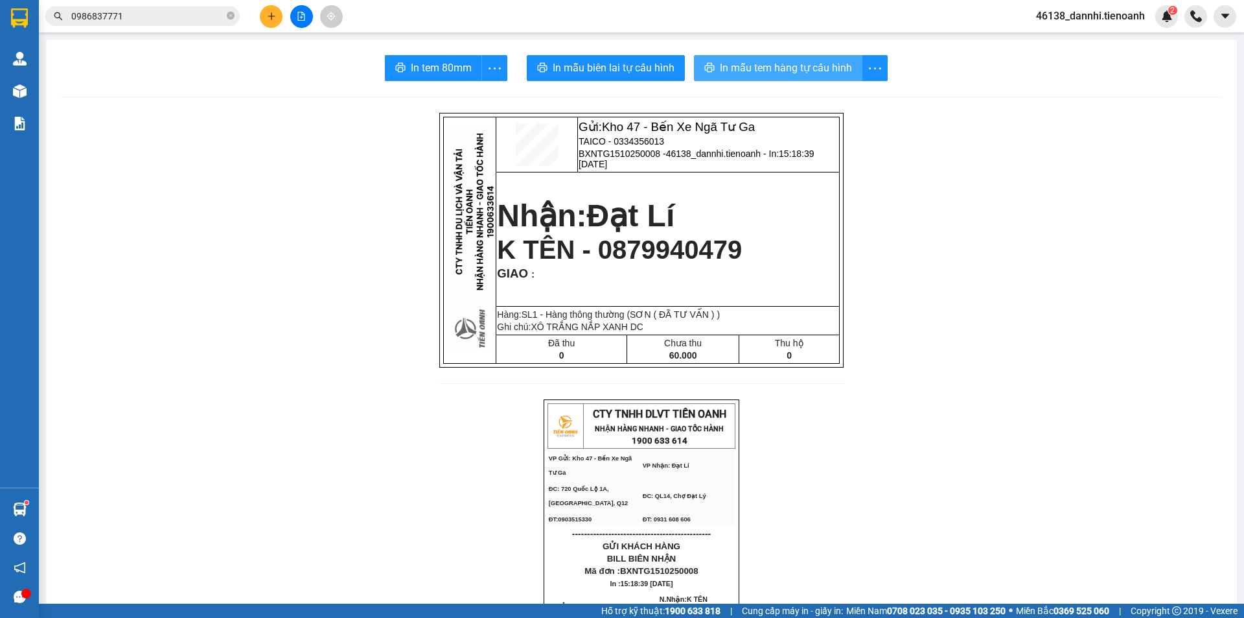
click at [772, 74] on span "In mẫu tem hàng tự cấu hình" at bounding box center [786, 68] width 132 height 16
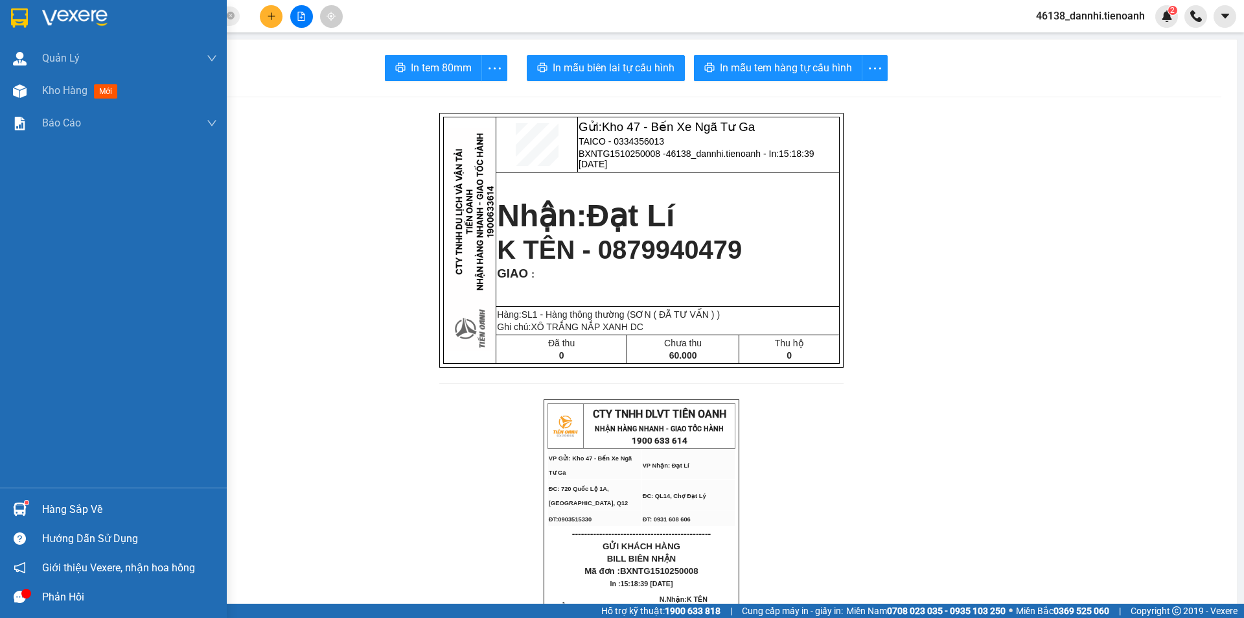
click at [11, 25] on img at bounding box center [19, 17] width 17 height 19
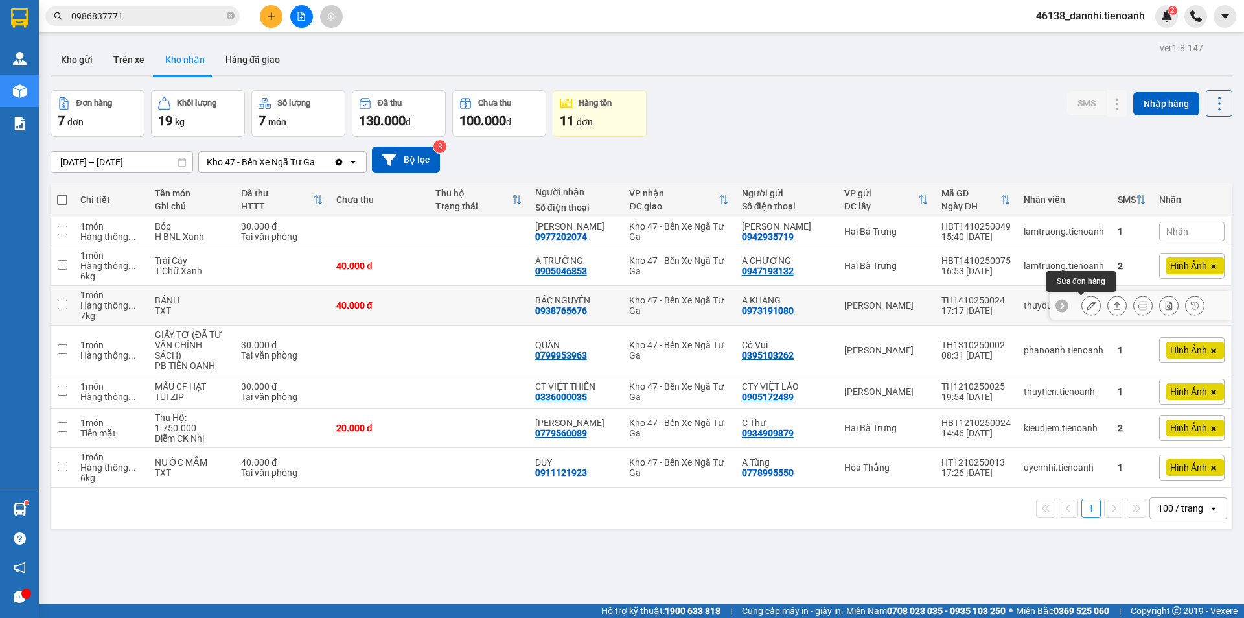
click at [1086, 300] on button at bounding box center [1091, 305] width 18 height 23
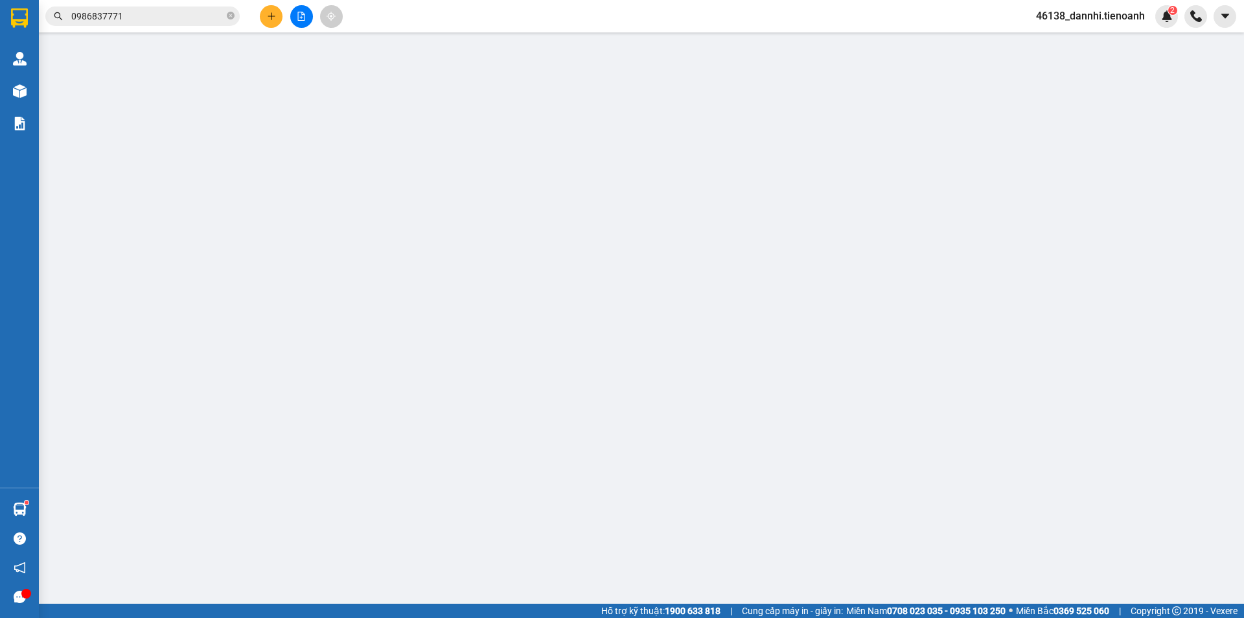
type input "0938765676"
type input "BÁC NGUYÊN"
type input "0973191080"
type input "A KHANG"
type input "0"
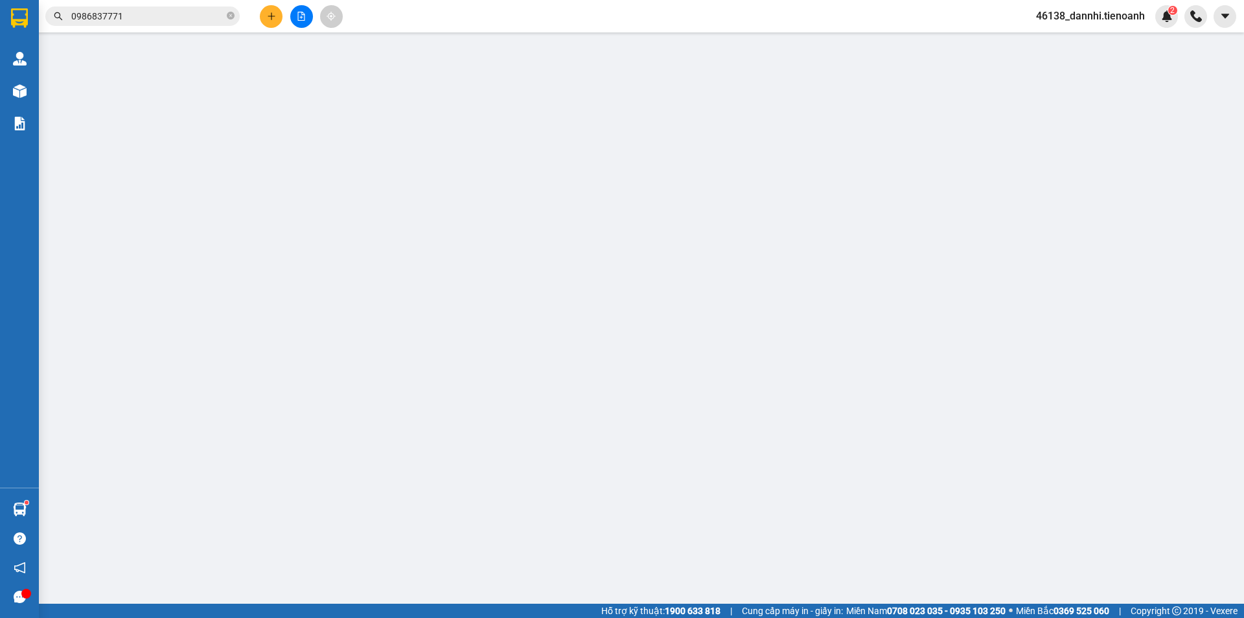
type input "40.000"
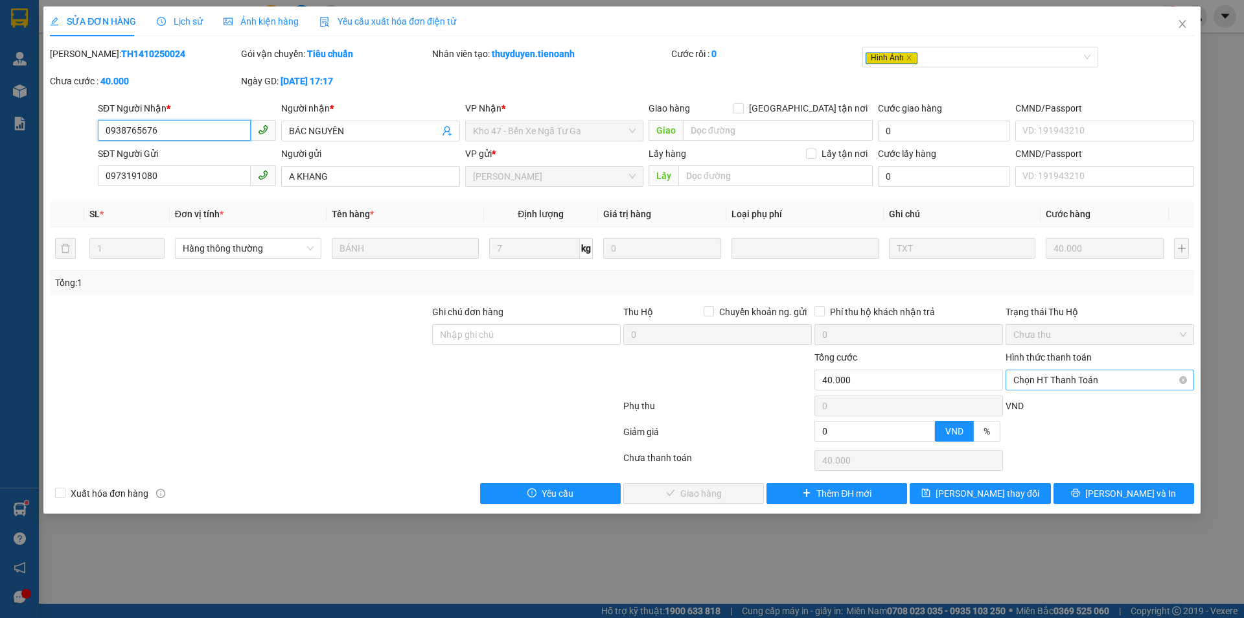
click at [1082, 379] on span "Chọn HT Thanh Toán" at bounding box center [1100, 379] width 173 height 19
click at [1059, 405] on div "Tại văn phòng" at bounding box center [1100, 406] width 173 height 14
type input "0"
click at [687, 492] on span "Lưu và Giao hàng" at bounding box center [710, 493] width 124 height 14
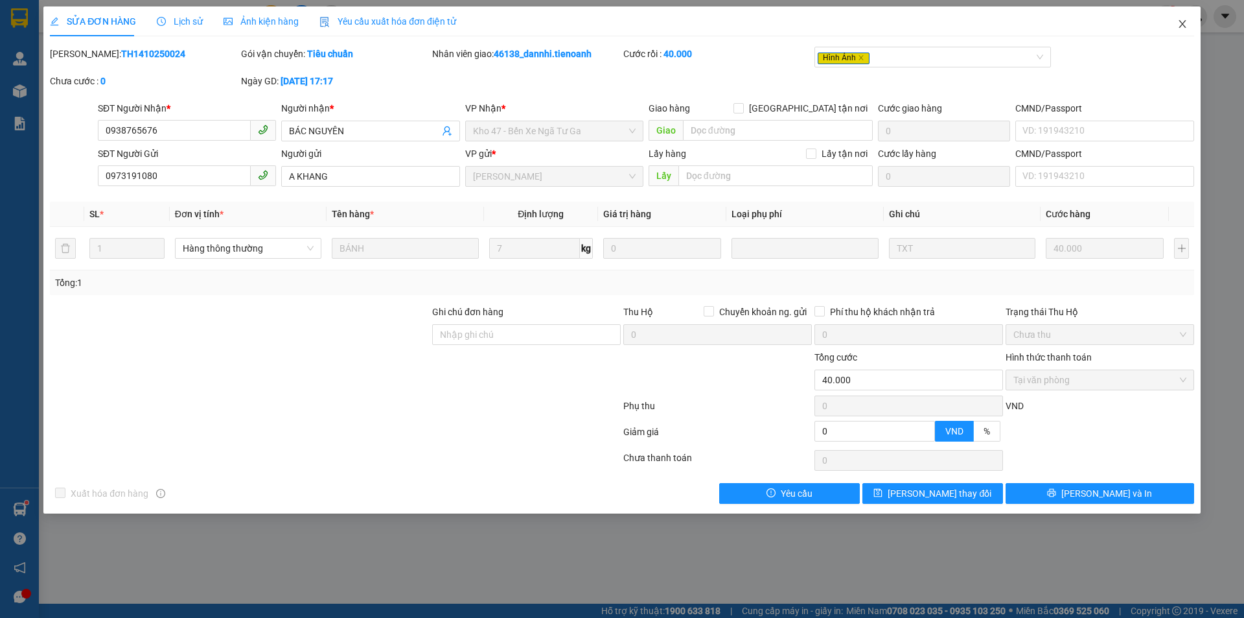
click at [1185, 26] on icon "close" at bounding box center [1183, 24] width 10 height 10
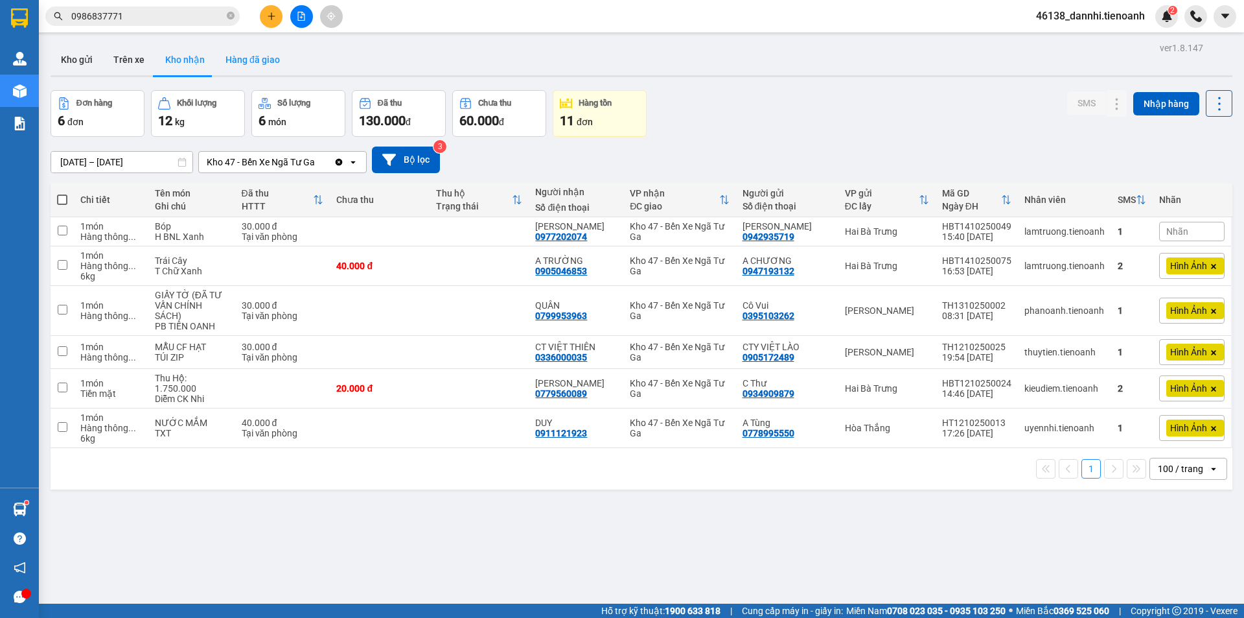
click at [258, 66] on button "Hàng đã giao" at bounding box center [252, 59] width 75 height 31
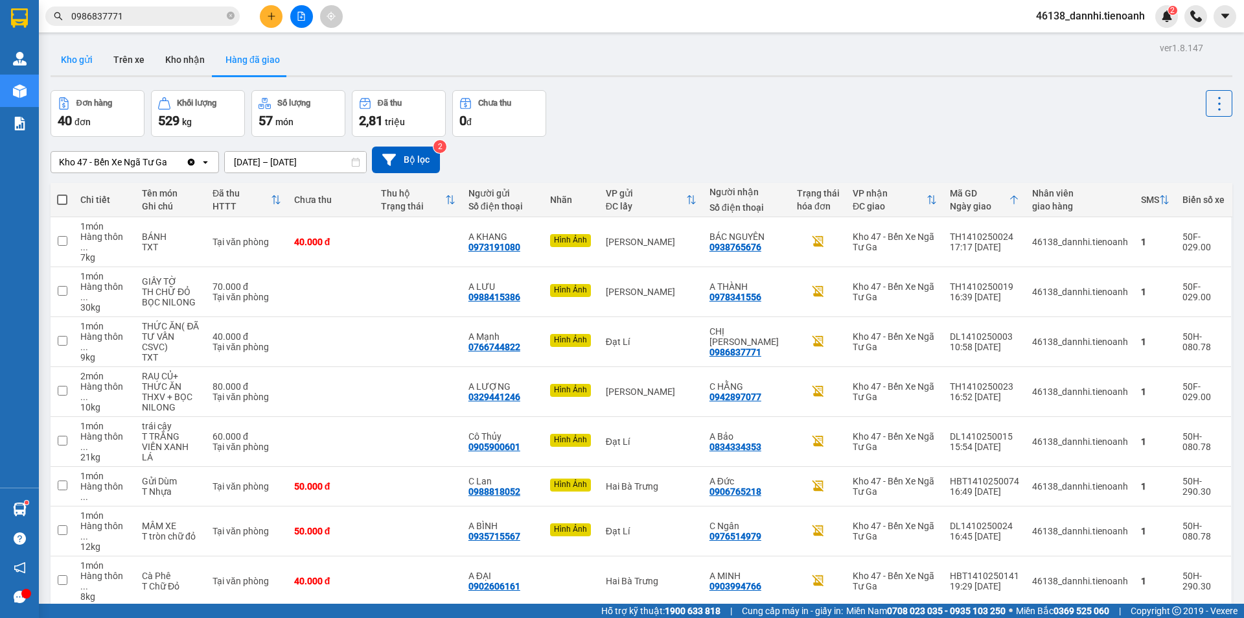
click at [100, 55] on div "Kho gửi Trên xe Kho nhận Hàng đã giao" at bounding box center [642, 61] width 1182 height 34
click at [91, 56] on button "Kho gửi" at bounding box center [77, 59] width 52 height 31
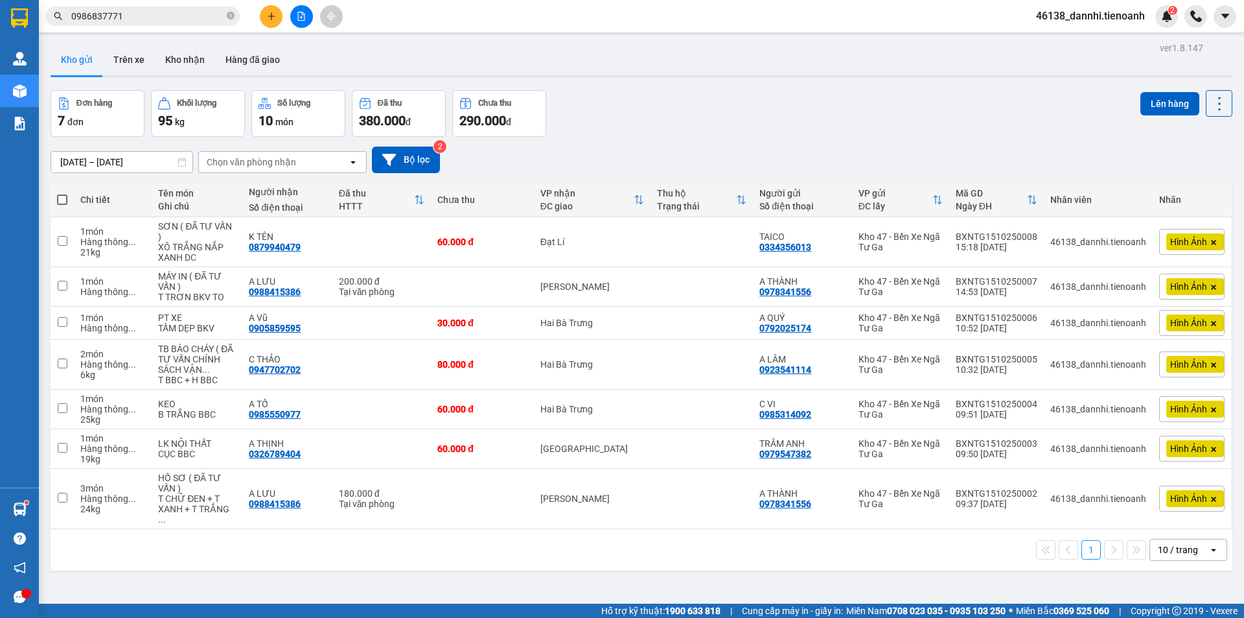
click at [281, 9] on div at bounding box center [301, 16] width 97 height 23
click at [281, 15] on button at bounding box center [271, 16] width 23 height 23
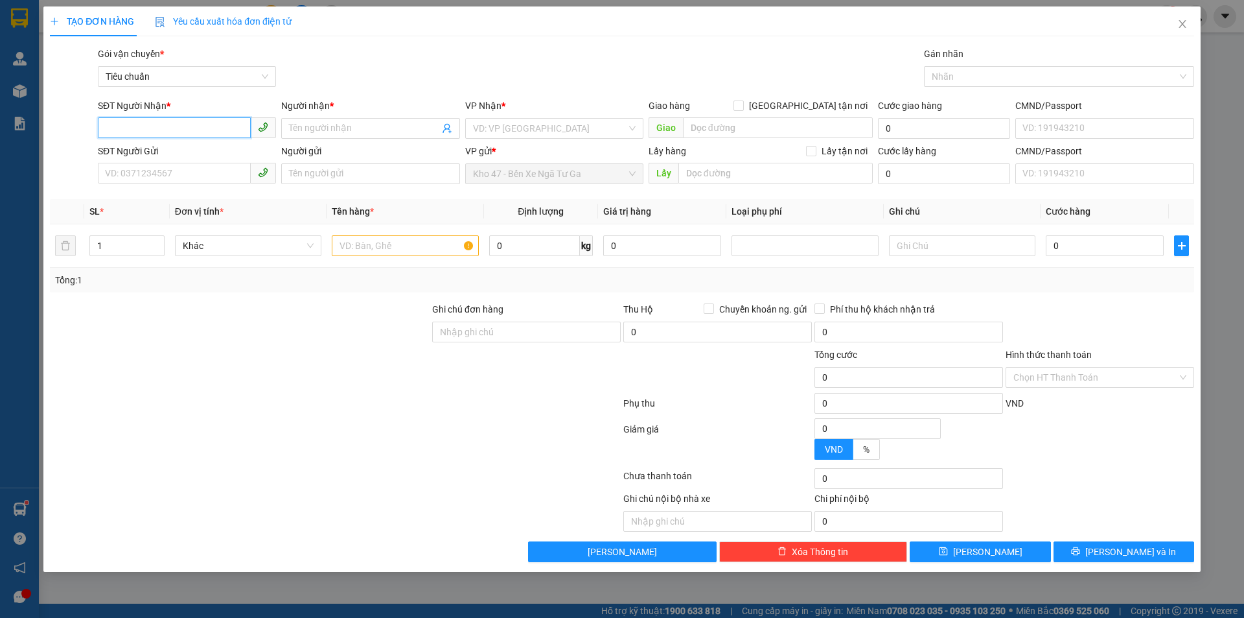
click at [214, 129] on input "SĐT Người Nhận *" at bounding box center [174, 127] width 153 height 21
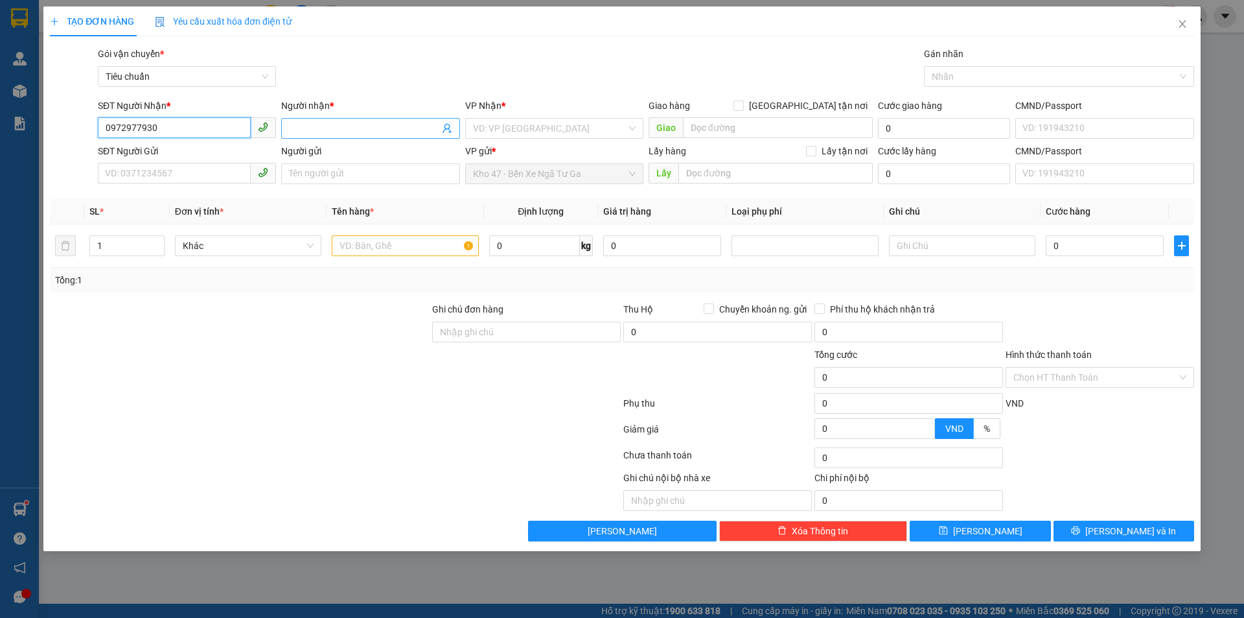
type input "0972977930"
click at [350, 128] on input "Người nhận *" at bounding box center [364, 128] width 150 height 14
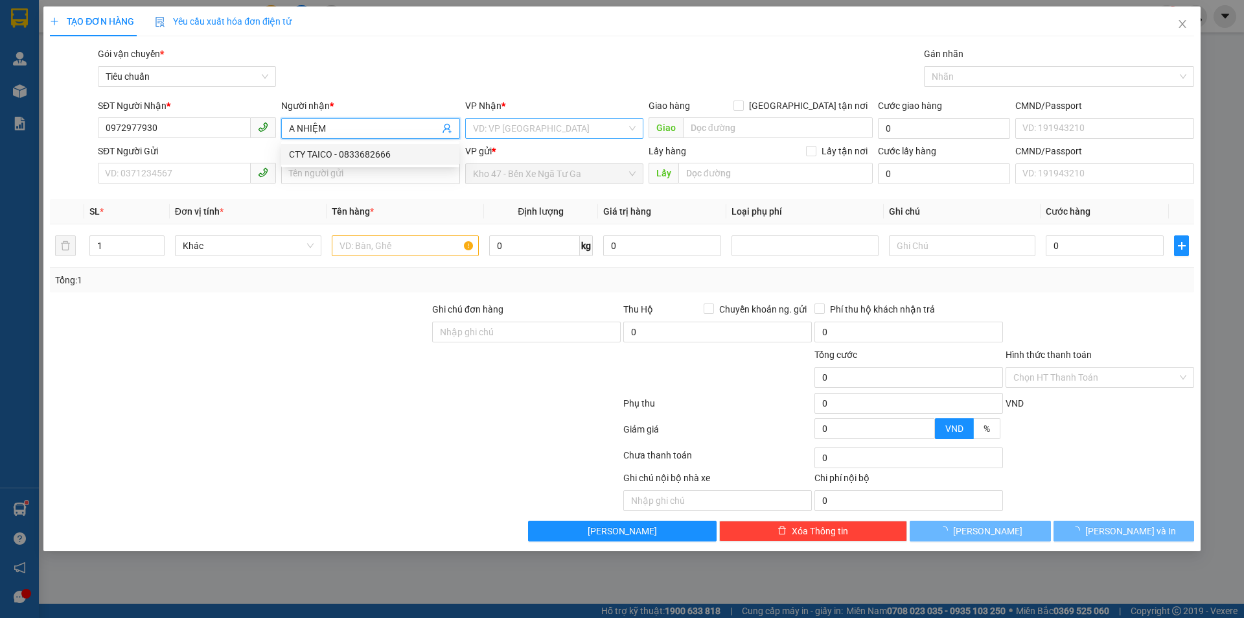
type input "A NHIỆM"
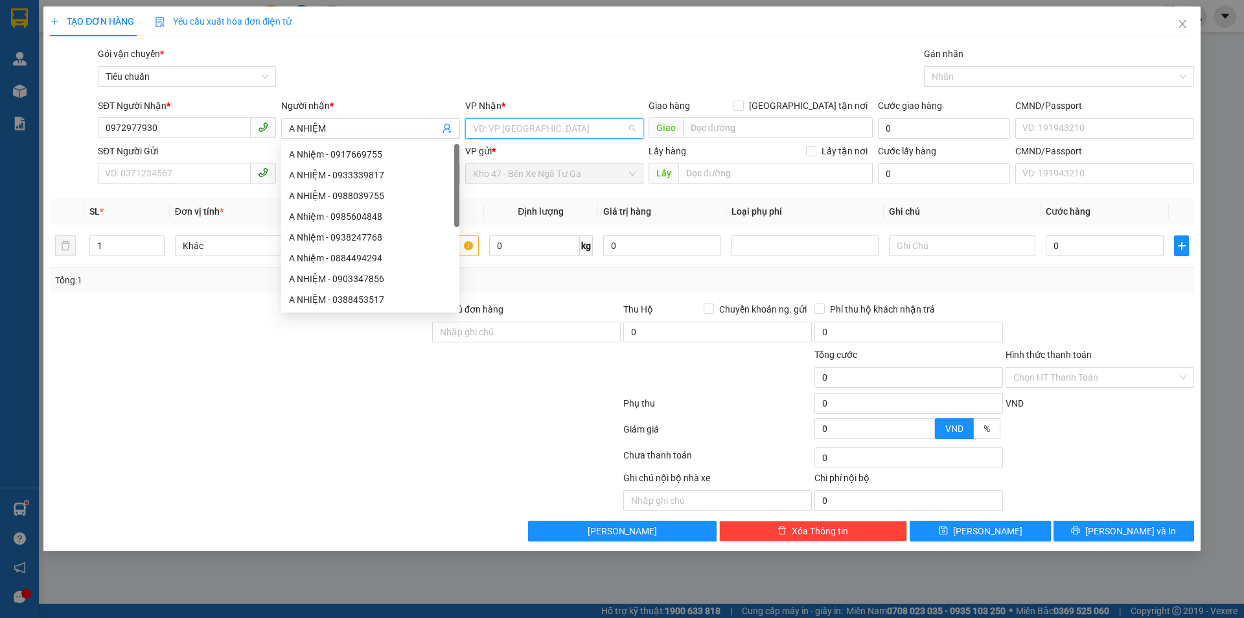
click at [517, 132] on input "search" at bounding box center [550, 128] width 154 height 19
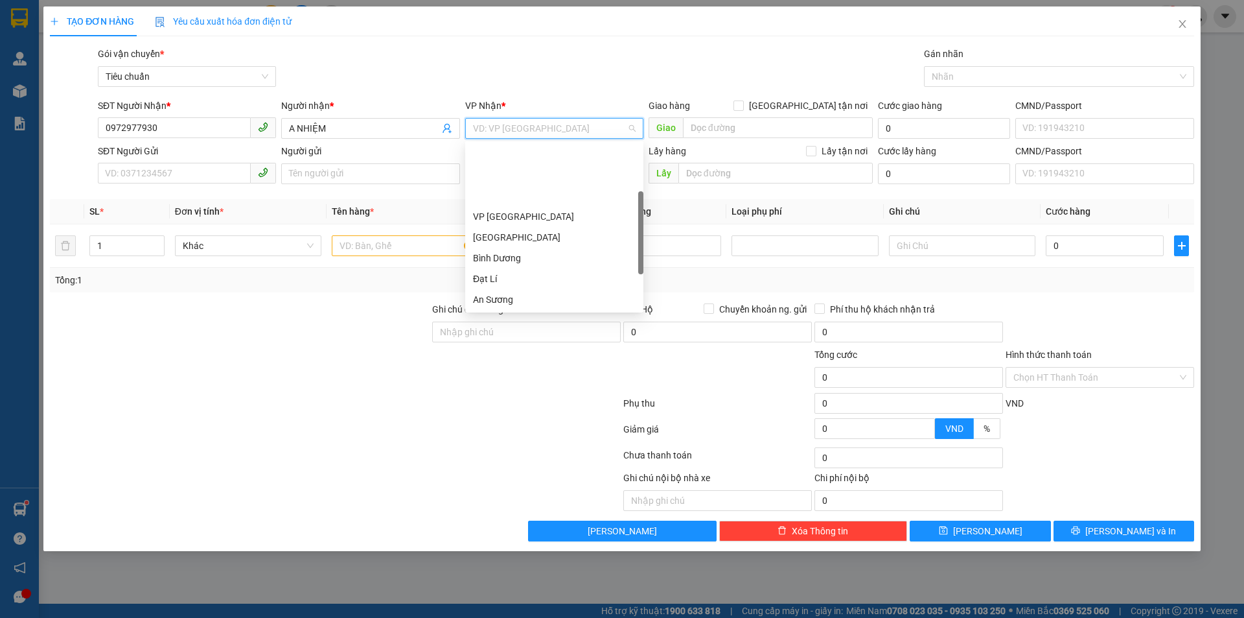
scroll to position [124, 0]
drag, startPoint x: 520, startPoint y: 195, endPoint x: 417, endPoint y: 195, distance: 103.7
click at [518, 196] on div "Hai Bà Trưng" at bounding box center [554, 196] width 163 height 14
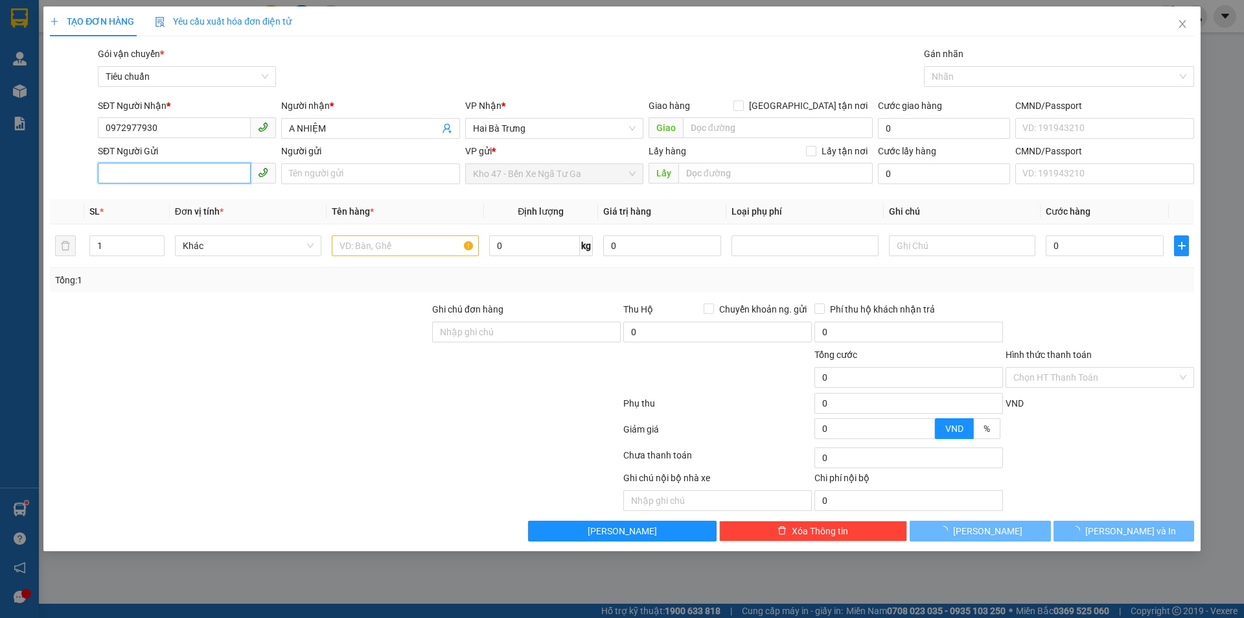
click at [187, 180] on input "SĐT Người Gửi" at bounding box center [174, 173] width 153 height 21
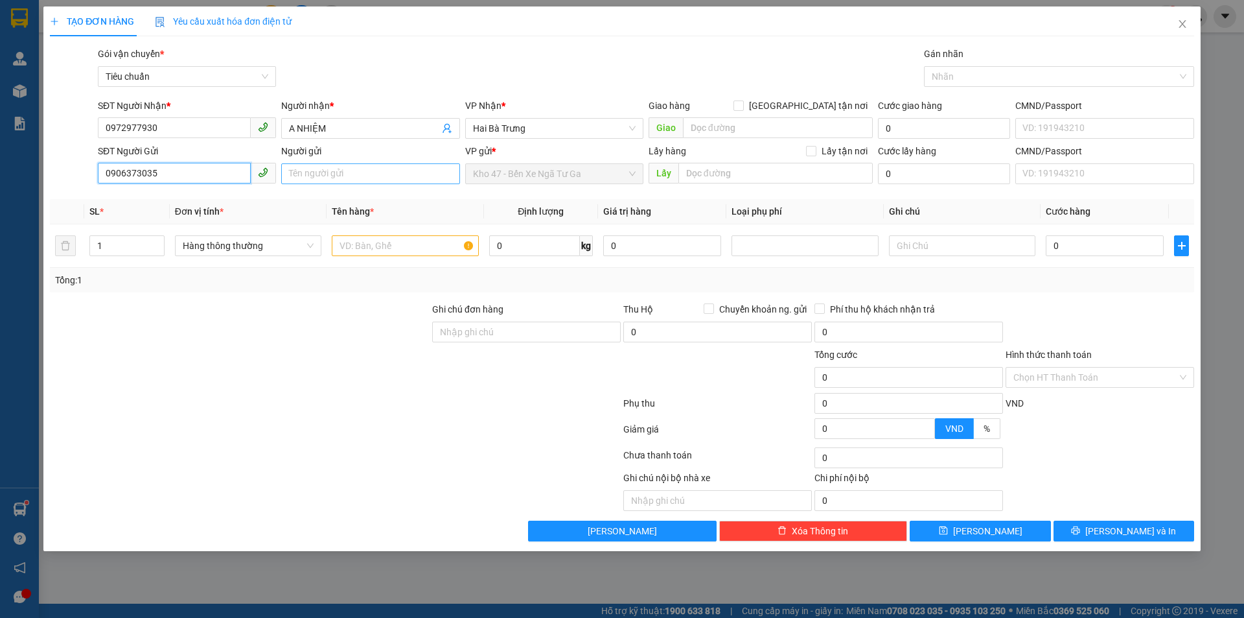
type input "0906373035"
click at [355, 181] on input "Người gửi" at bounding box center [370, 173] width 178 height 21
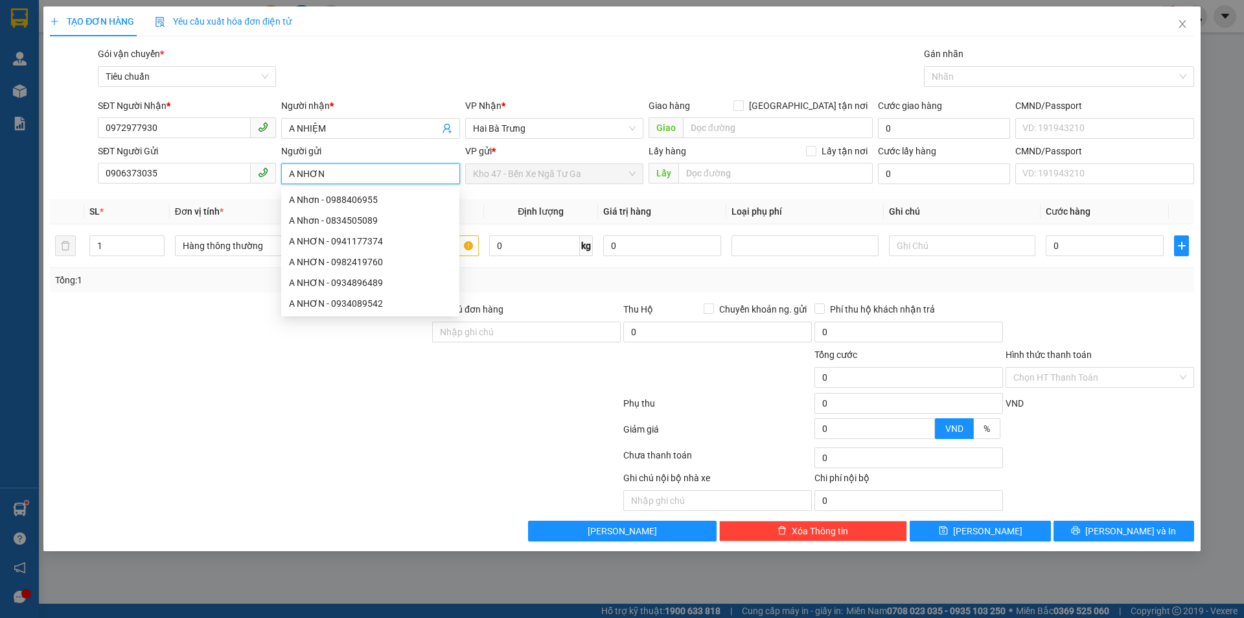
type input "A NHƠN"
click at [180, 284] on div "Tổng: 1" at bounding box center [267, 280] width 425 height 14
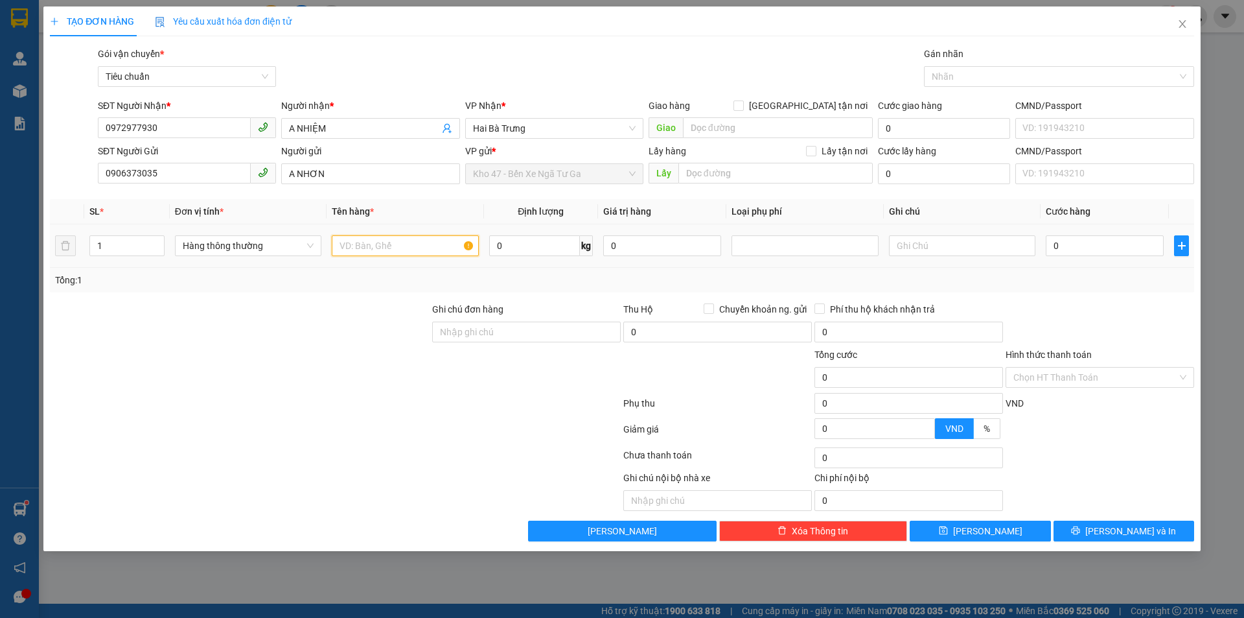
click at [369, 240] on input "text" at bounding box center [405, 245] width 146 height 21
type input "GT ( ĐÃ TƯ VẤN )"
click at [946, 240] on input "text" at bounding box center [962, 245] width 146 height 21
type input "PBI TRẮNG XANH"
click at [1066, 244] on input "0" at bounding box center [1105, 245] width 118 height 21
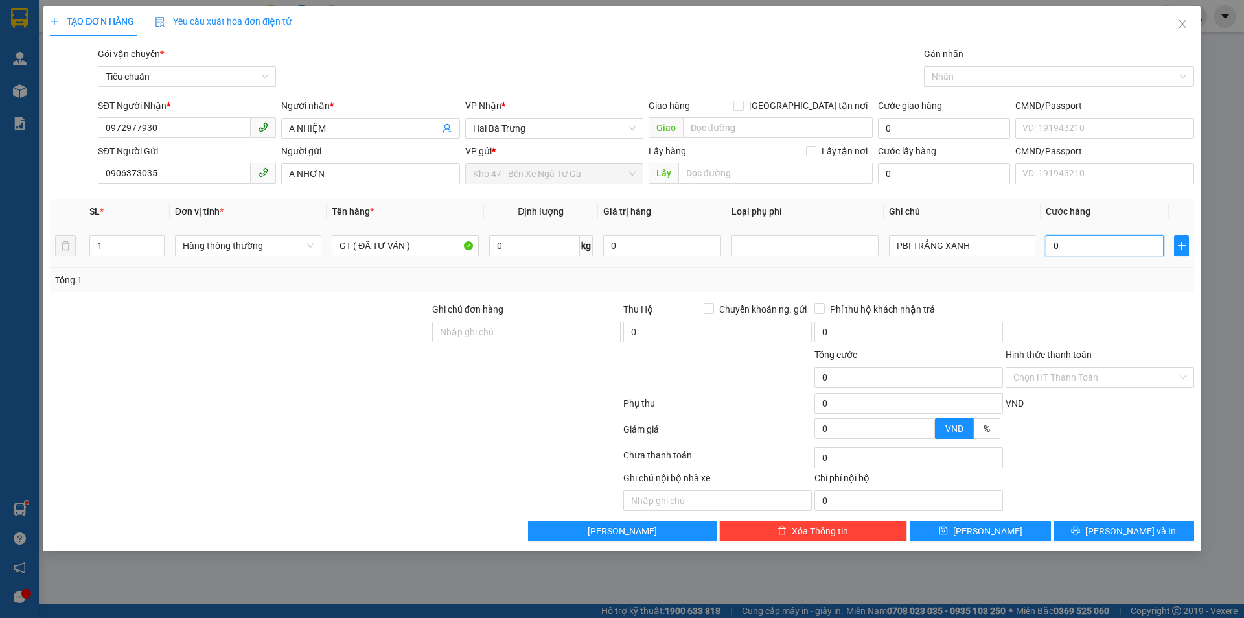
type input "3"
type input "30"
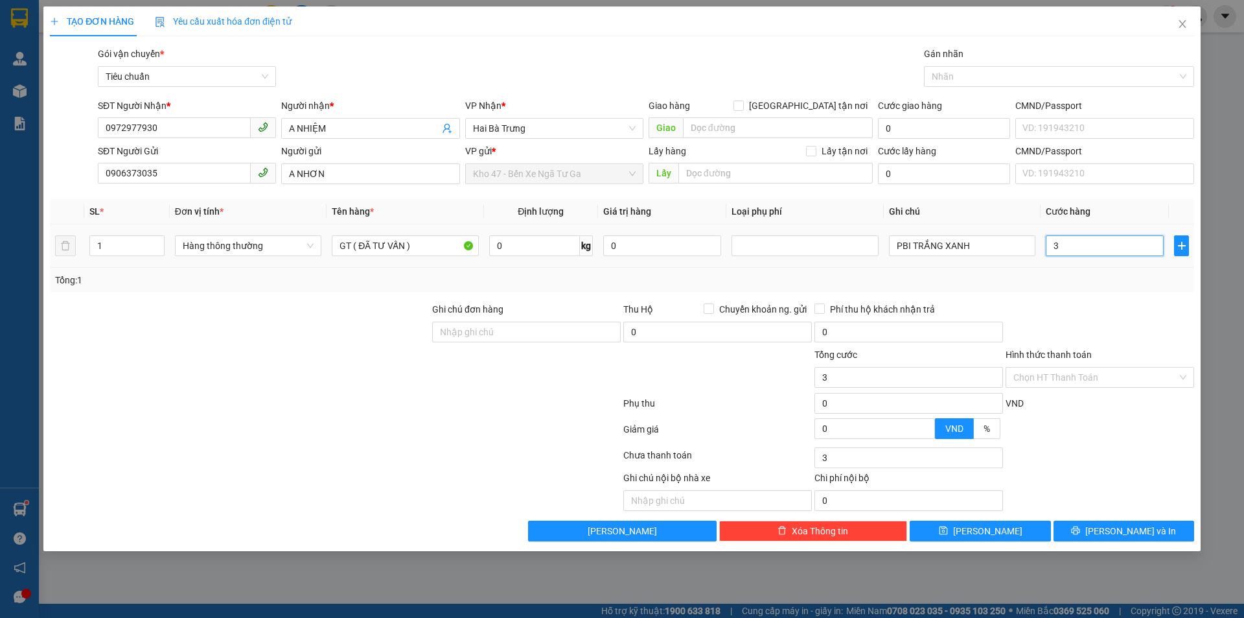
type input "30"
type input "30.000"
drag, startPoint x: 1089, startPoint y: 293, endPoint x: 1067, endPoint y: 292, distance: 22.1
click at [1076, 292] on div "Transit Pickup Surcharge Ids Transit Deliver Surcharge Ids Transit Deliver Surc…" at bounding box center [622, 294] width 1145 height 495
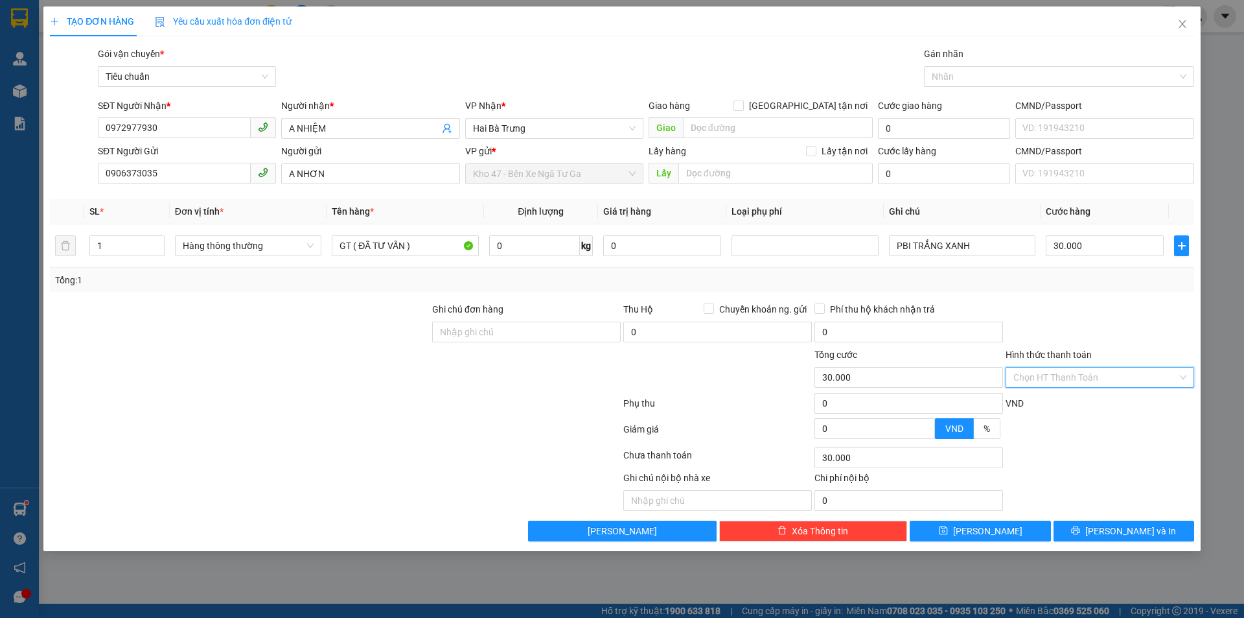
click at [1087, 375] on input "Hình thức thanh toán" at bounding box center [1096, 376] width 164 height 19
click at [1081, 403] on div "Tại văn phòng" at bounding box center [1100, 403] width 173 height 14
type input "0"
click at [1100, 539] on button "Lưu và In" at bounding box center [1124, 530] width 141 height 21
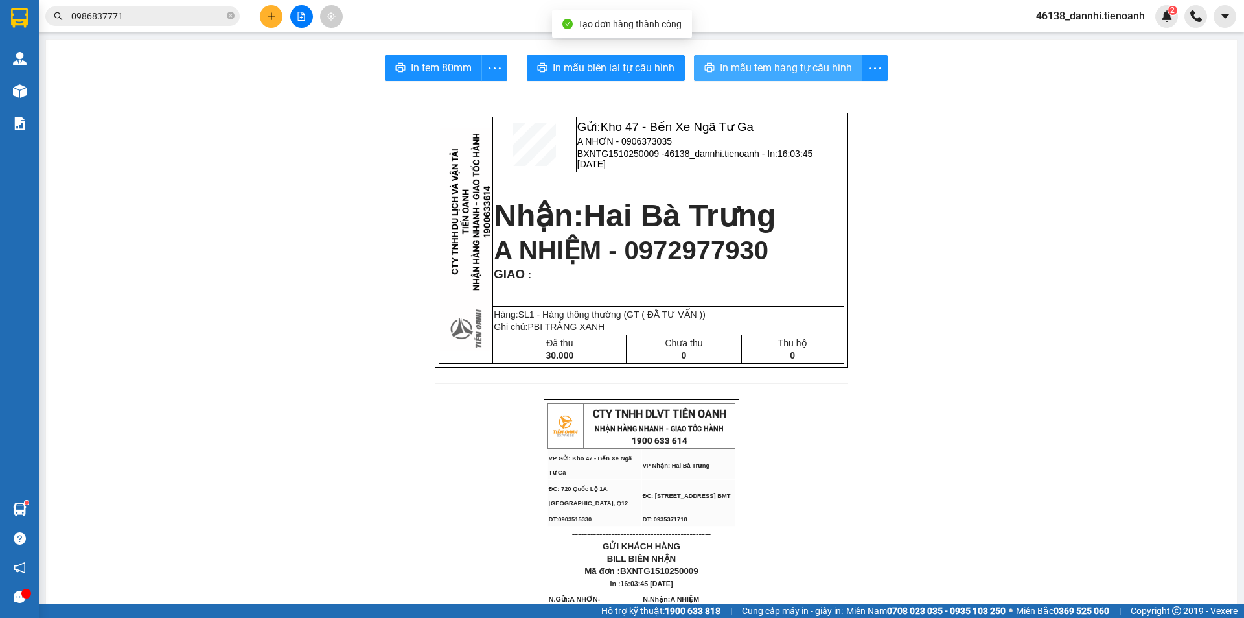
click at [768, 73] on span "In mẫu tem hàng tự cấu hình" at bounding box center [786, 68] width 132 height 16
click at [830, 68] on span "In mẫu tem hàng tự cấu hình" at bounding box center [786, 68] width 132 height 16
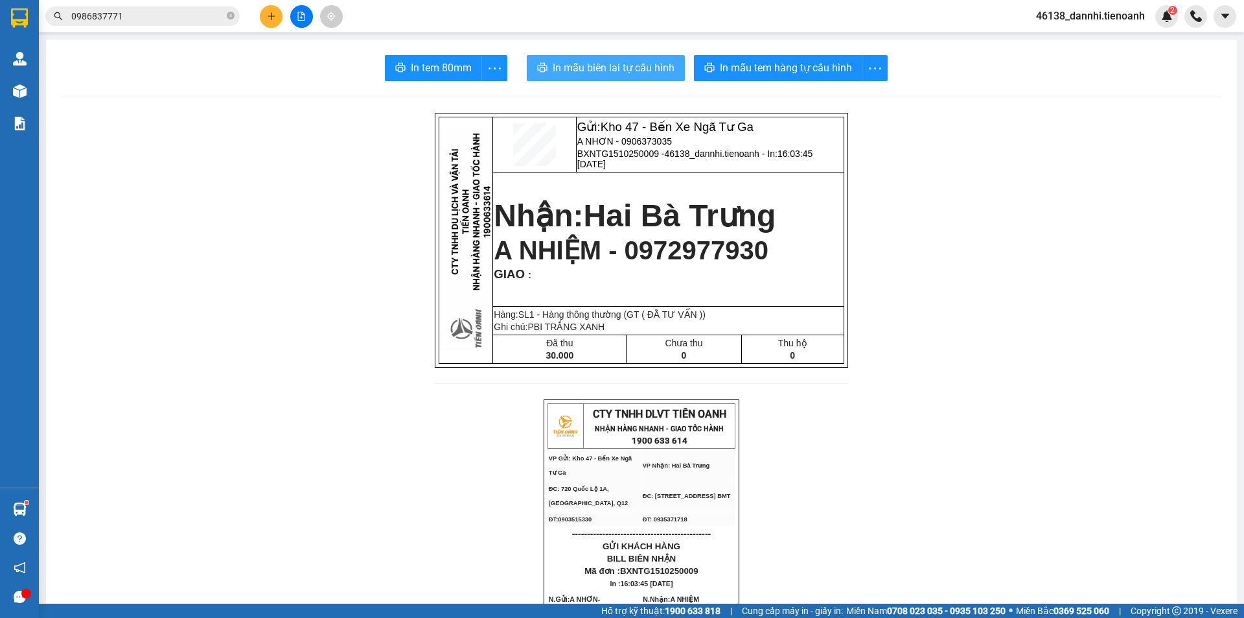
click at [583, 65] on span "In mẫu biên lai tự cấu hình" at bounding box center [614, 68] width 122 height 16
click at [274, 10] on button at bounding box center [271, 16] width 23 height 23
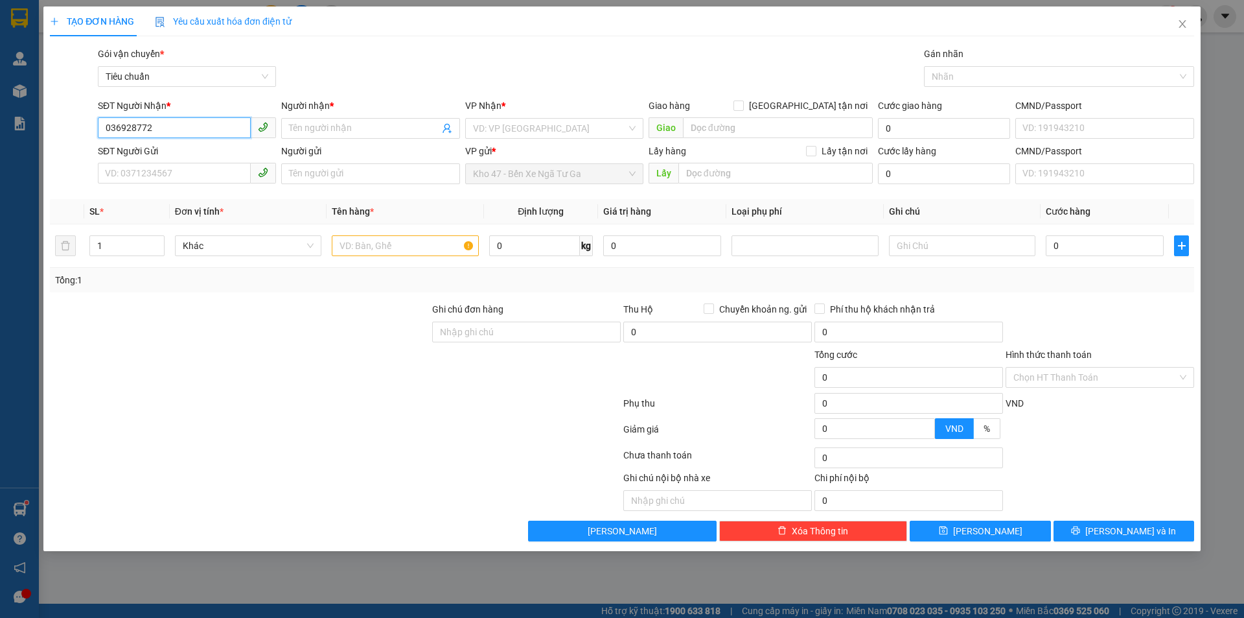
type input "0369287727"
click at [206, 154] on div "0369287727 - A Hòa" at bounding box center [187, 154] width 163 height 14
type input "A Hòa"
type input "Cầu 14"
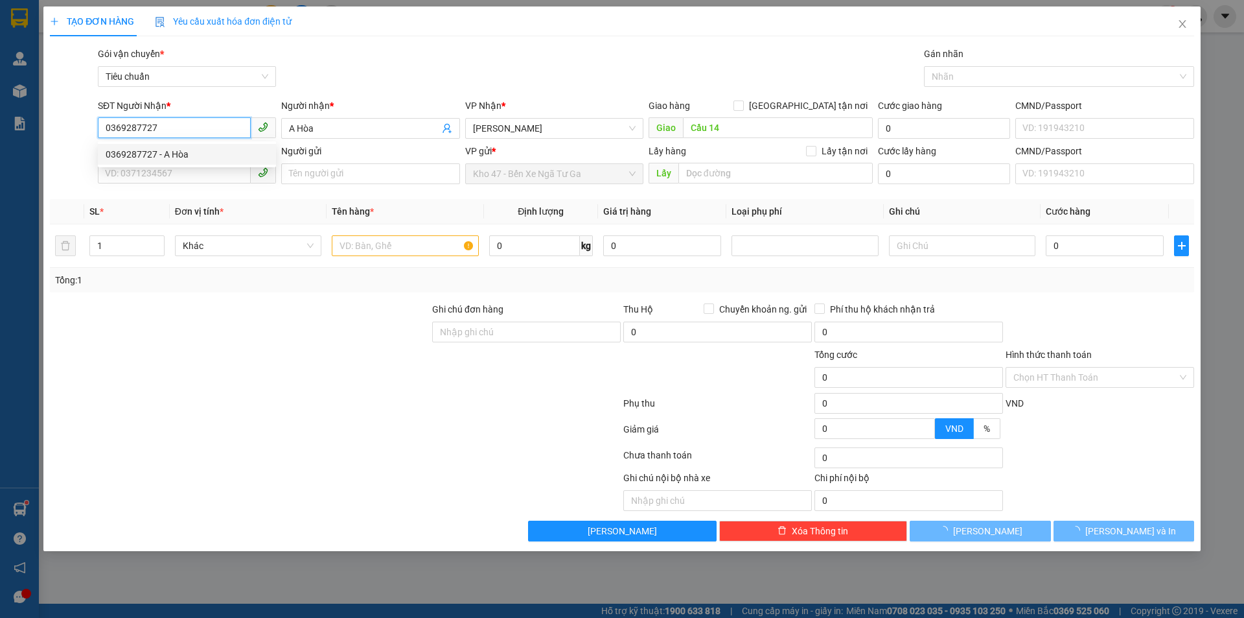
type input "110.000"
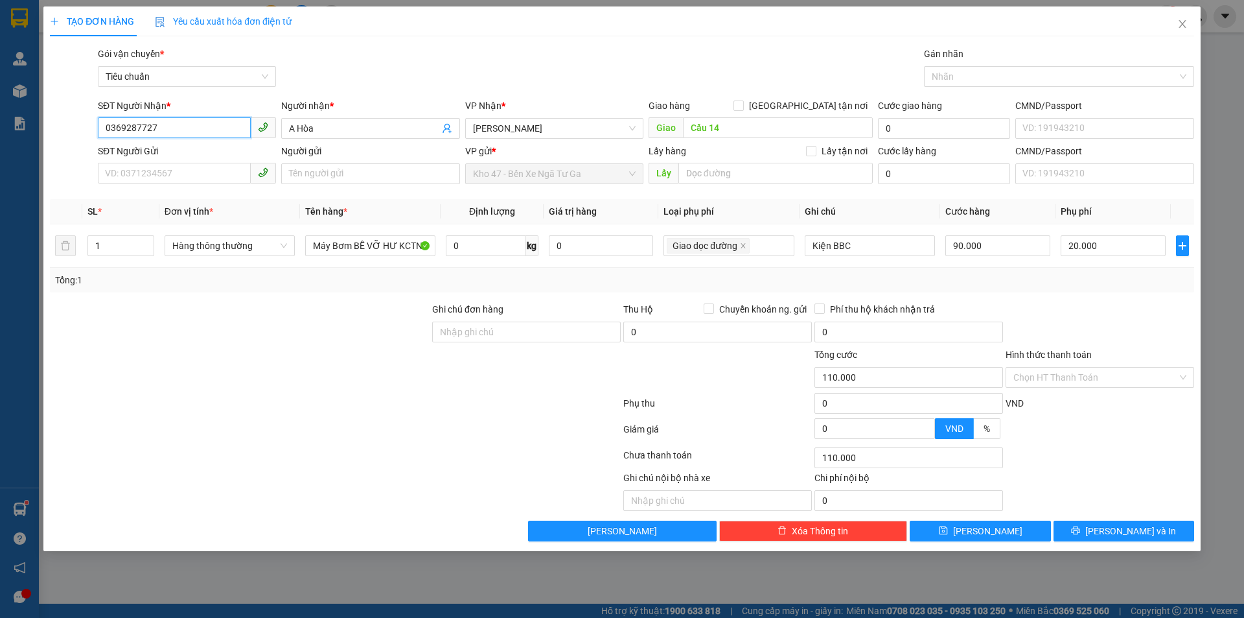
click at [176, 126] on input "0369287727" at bounding box center [174, 127] width 153 height 21
type input "0369287727"
click at [218, 174] on input "SĐT Người Gửi" at bounding box center [174, 173] width 153 height 21
click at [204, 166] on input "SĐT Người Gửi" at bounding box center [174, 173] width 153 height 21
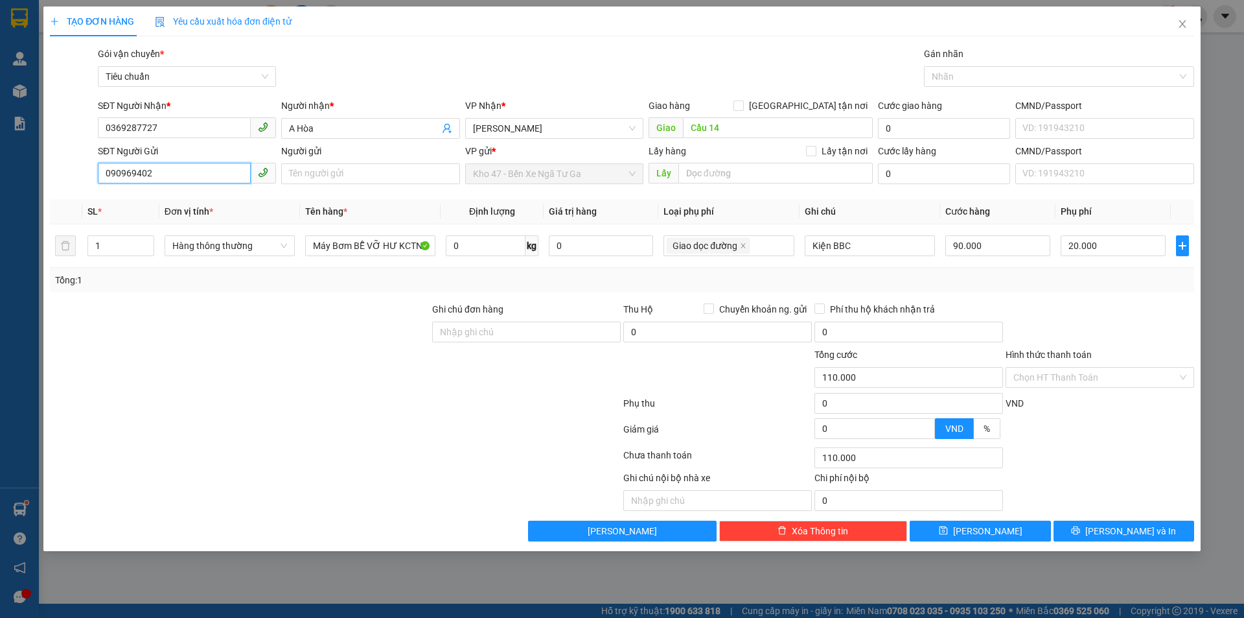
type input "0909694025"
click at [223, 200] on div "0909694025 - C Mai" at bounding box center [187, 199] width 163 height 14
type input "C Mai"
type input "90.000"
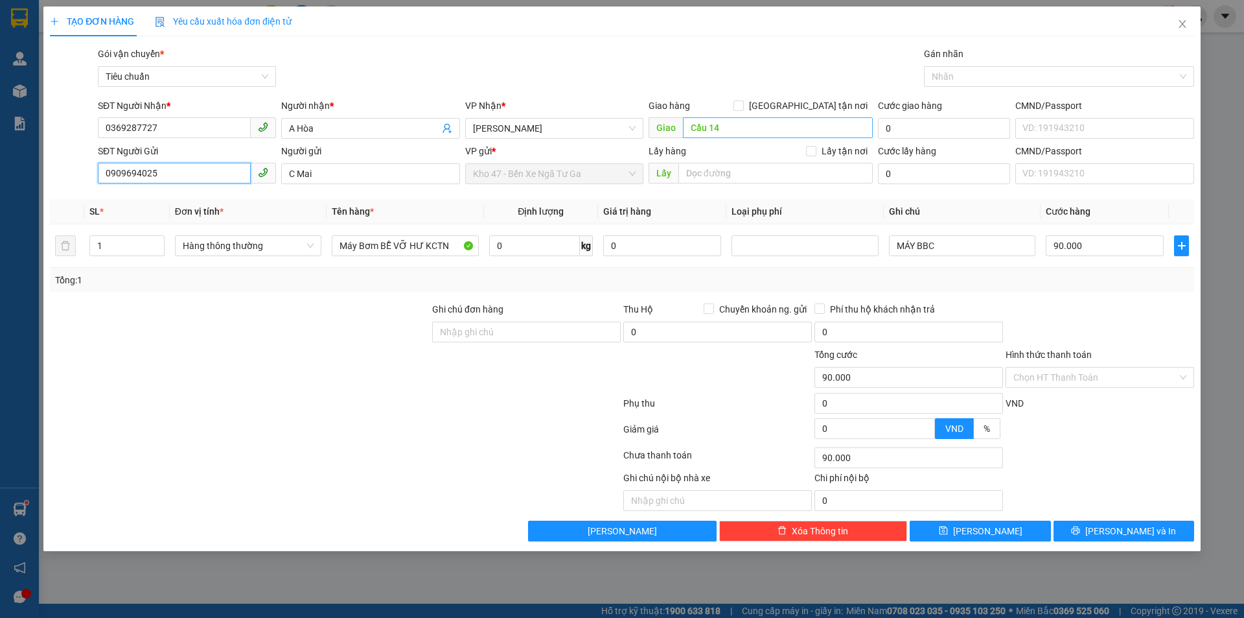
type input "0909694025"
click at [736, 132] on input "Cầu 14" at bounding box center [778, 127] width 190 height 21
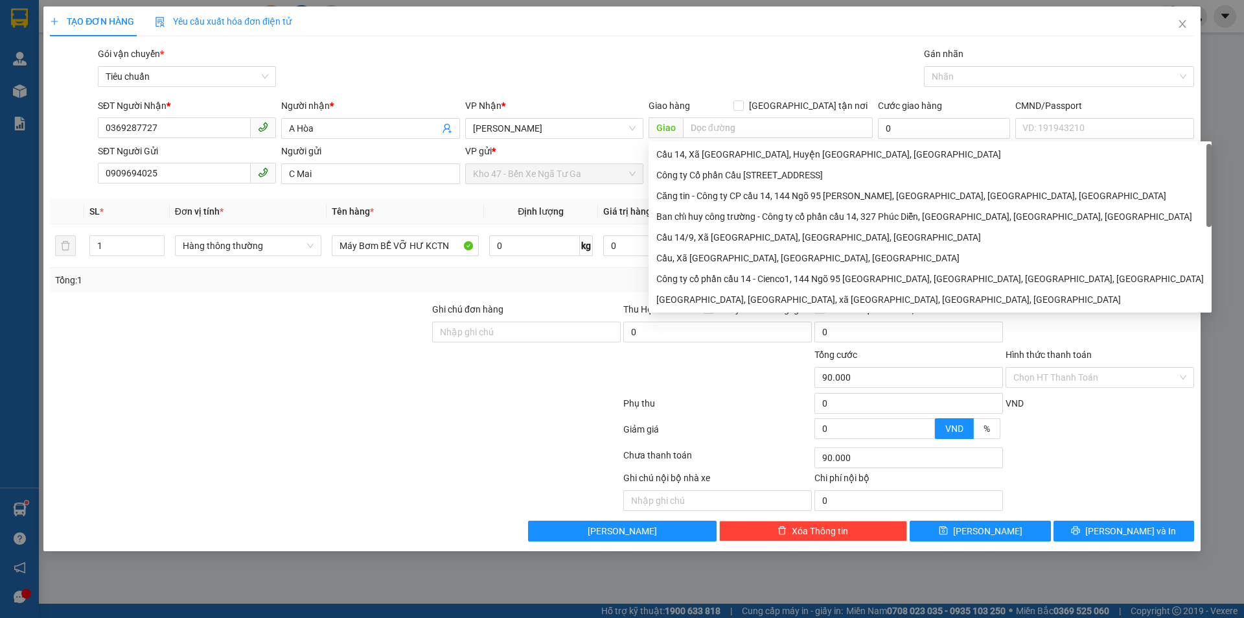
click at [502, 117] on div "VP Nhận *" at bounding box center [554, 108] width 178 height 19
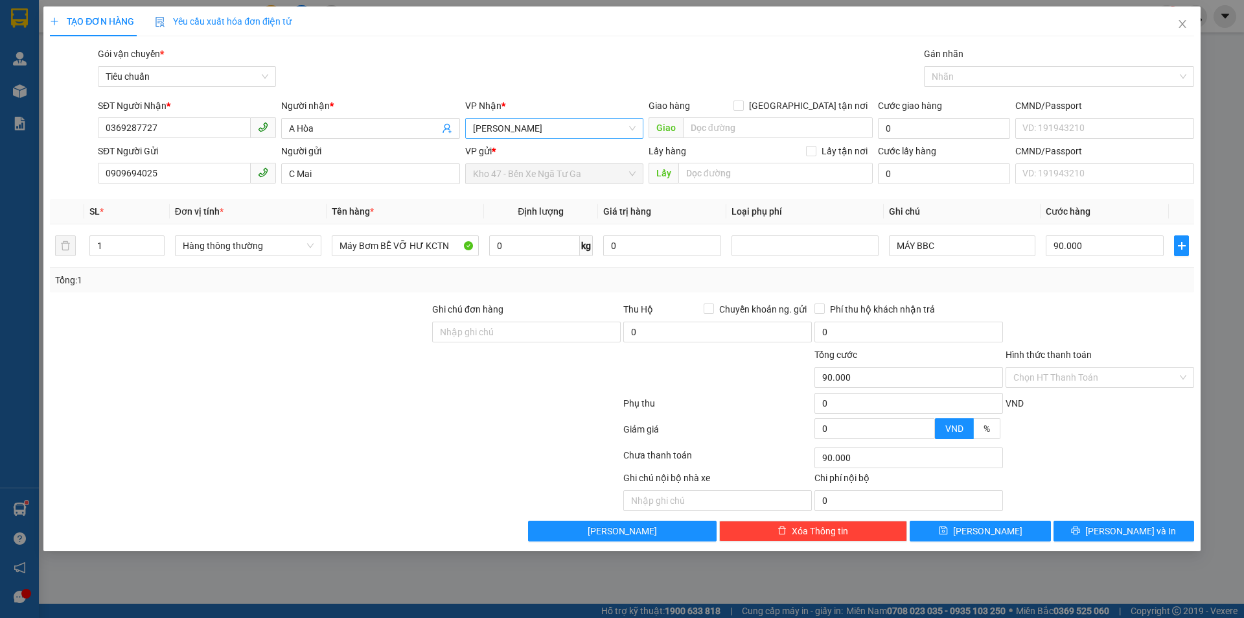
click at [513, 130] on span "[PERSON_NAME]" at bounding box center [554, 128] width 163 height 19
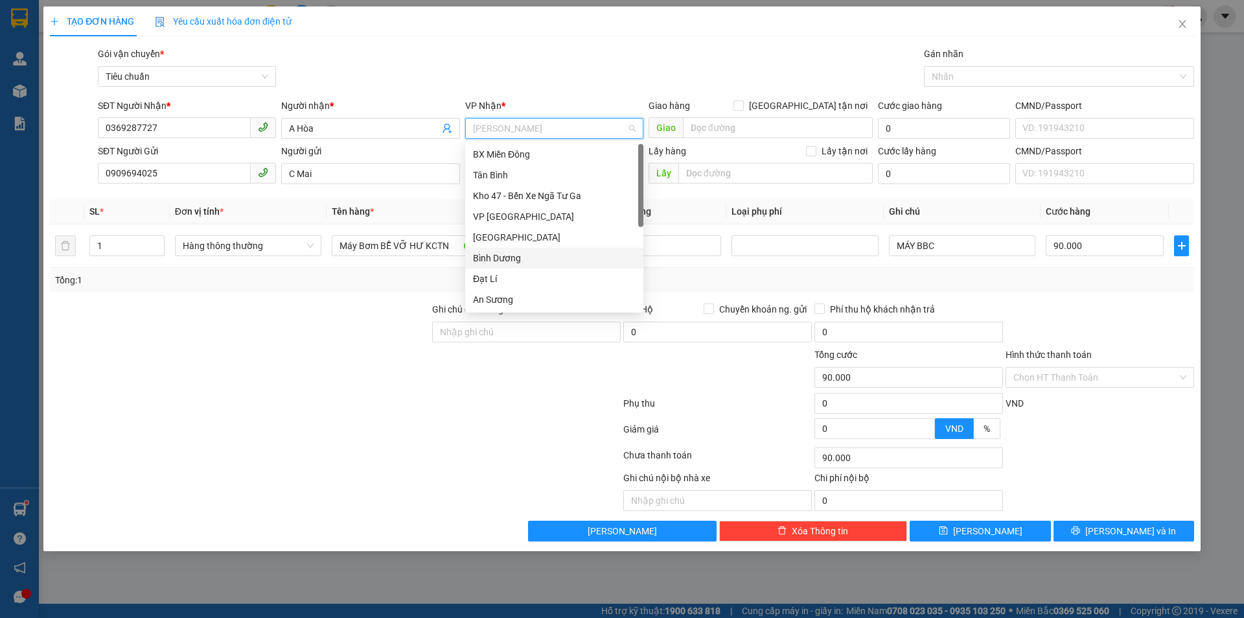
scroll to position [124, 0]
click at [531, 194] on div "Hai Bà Trưng" at bounding box center [554, 196] width 163 height 14
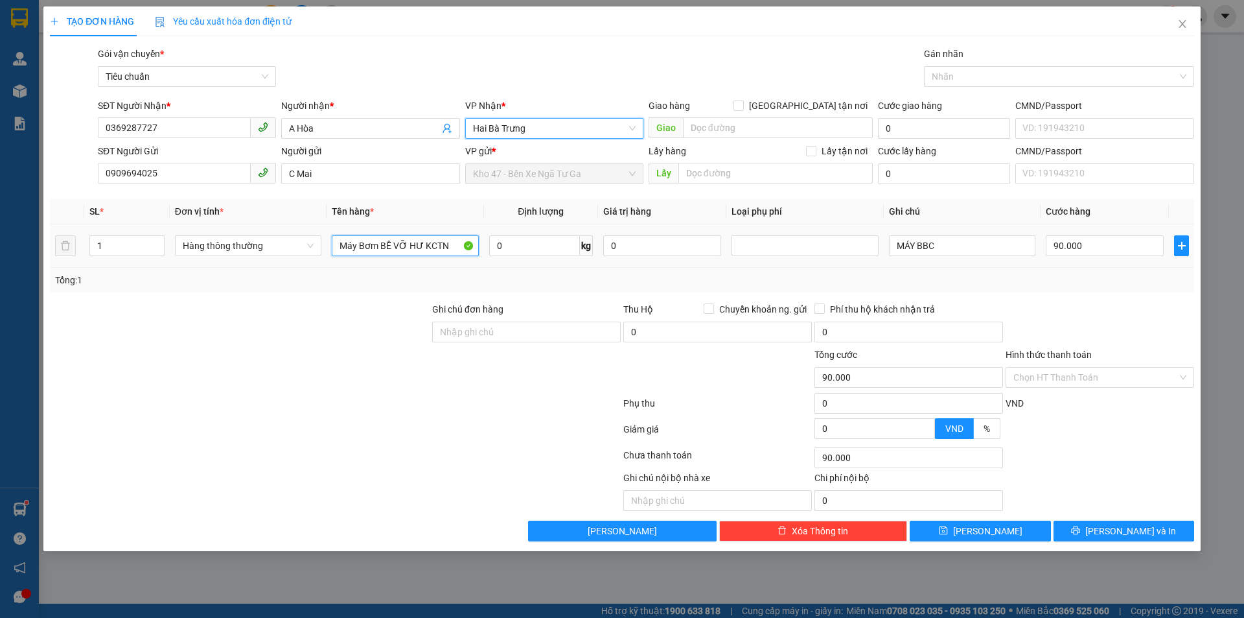
click at [395, 244] on input "Máy Bơm BỄ VỠ HƯ KCTN" at bounding box center [405, 245] width 146 height 21
type input "BỘ CAO SU"
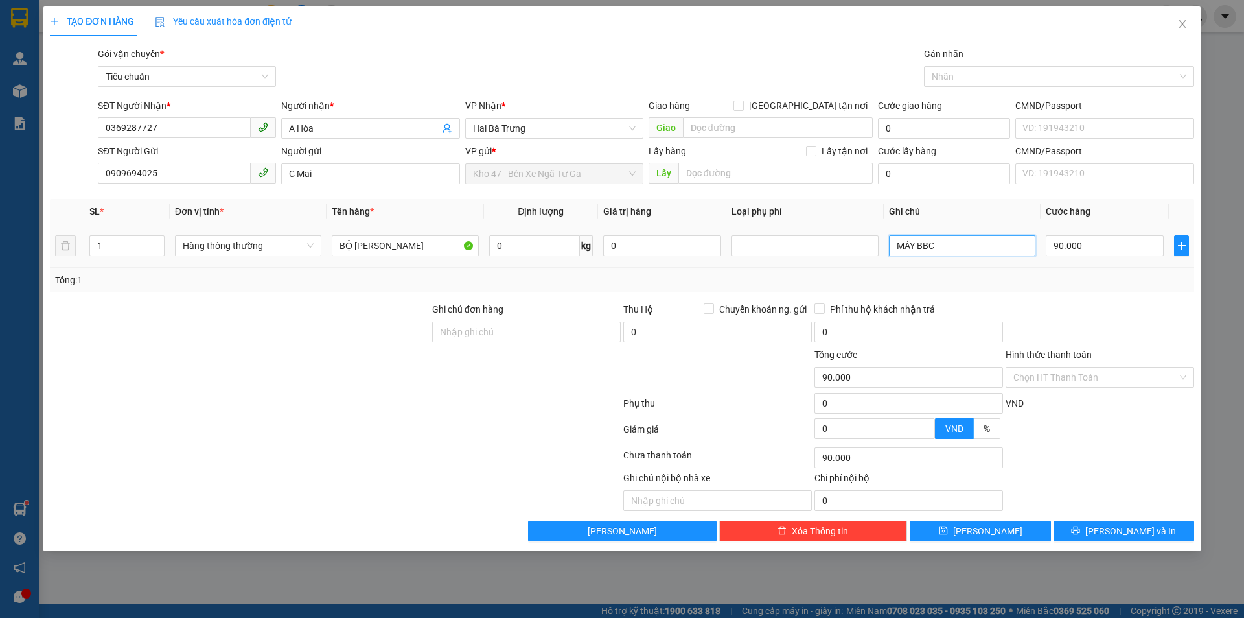
click at [934, 240] on input "MÁY BBC" at bounding box center [962, 245] width 146 height 21
type input "BỌC ĐỎ"
click at [1115, 238] on input "90.000" at bounding box center [1105, 245] width 118 height 21
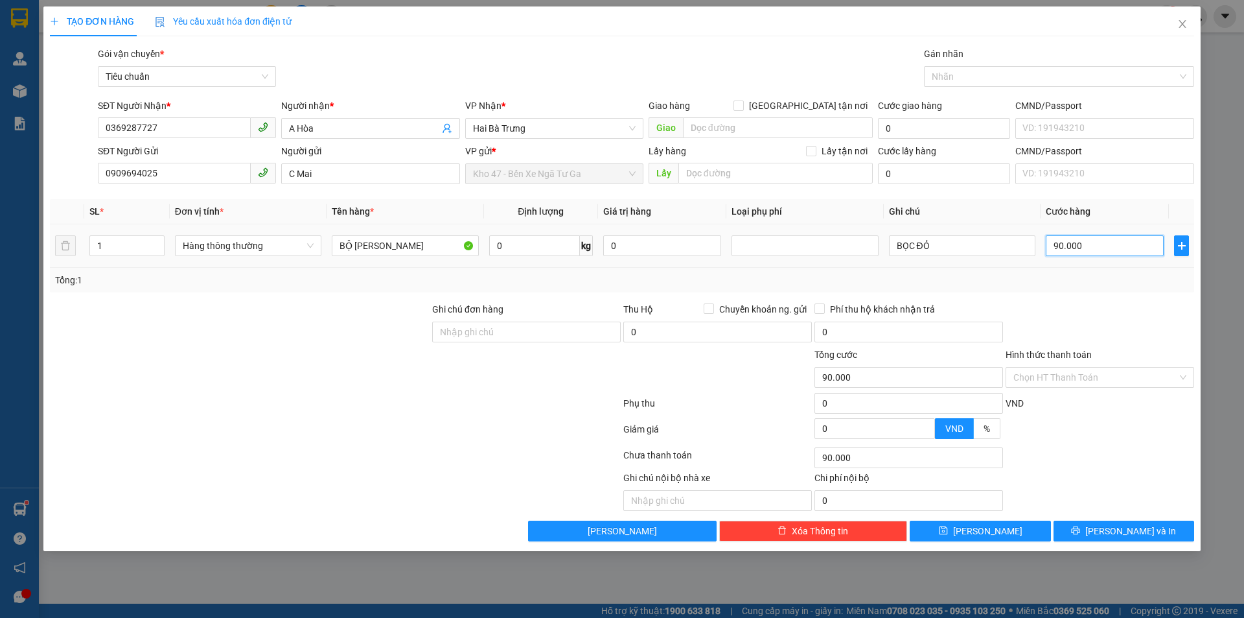
type input "3"
type input "30"
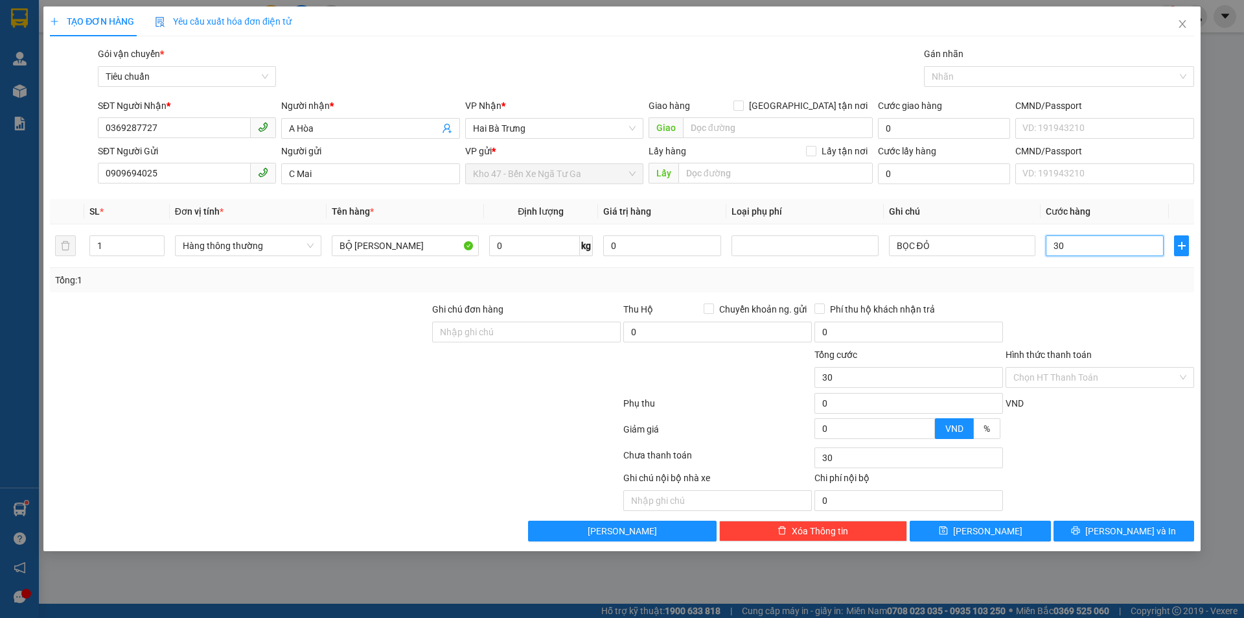
type input "30"
type input "30.000"
click at [1115, 336] on div at bounding box center [1100, 324] width 191 height 45
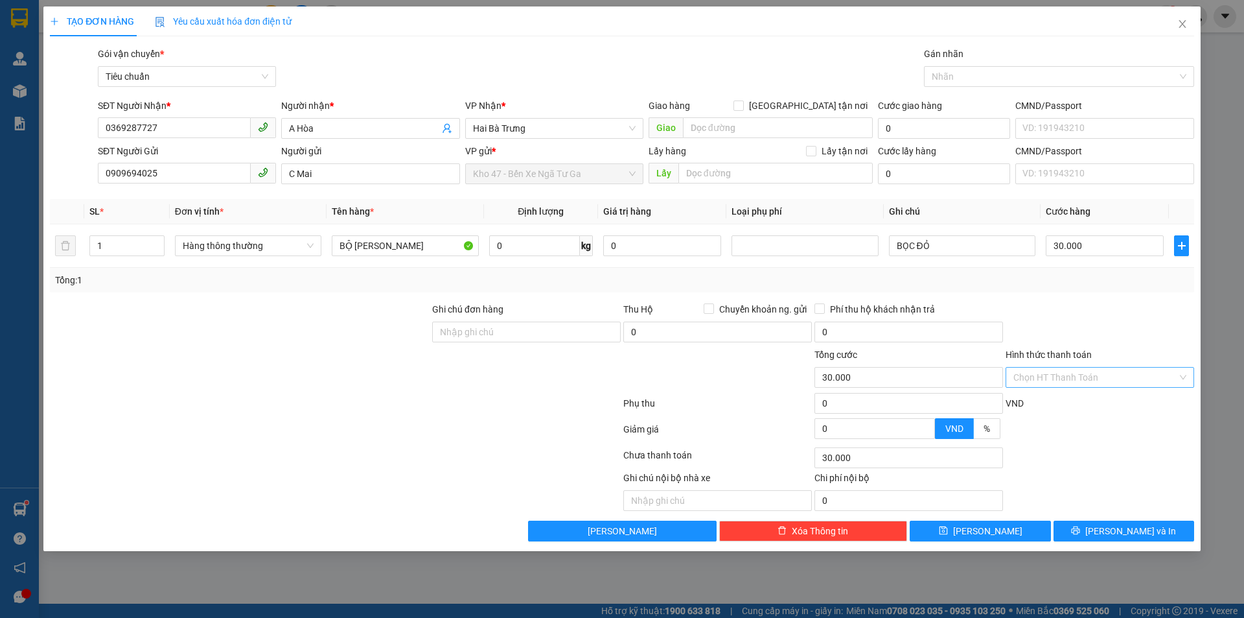
click at [1101, 379] on input "Hình thức thanh toán" at bounding box center [1096, 376] width 164 height 19
drag, startPoint x: 1098, startPoint y: 397, endPoint x: 1084, endPoint y: 399, distance: 14.4
click at [1097, 397] on div "Tại văn phòng" at bounding box center [1100, 403] width 173 height 14
type input "0"
drag, startPoint x: 1115, startPoint y: 526, endPoint x: 1104, endPoint y: 531, distance: 12.2
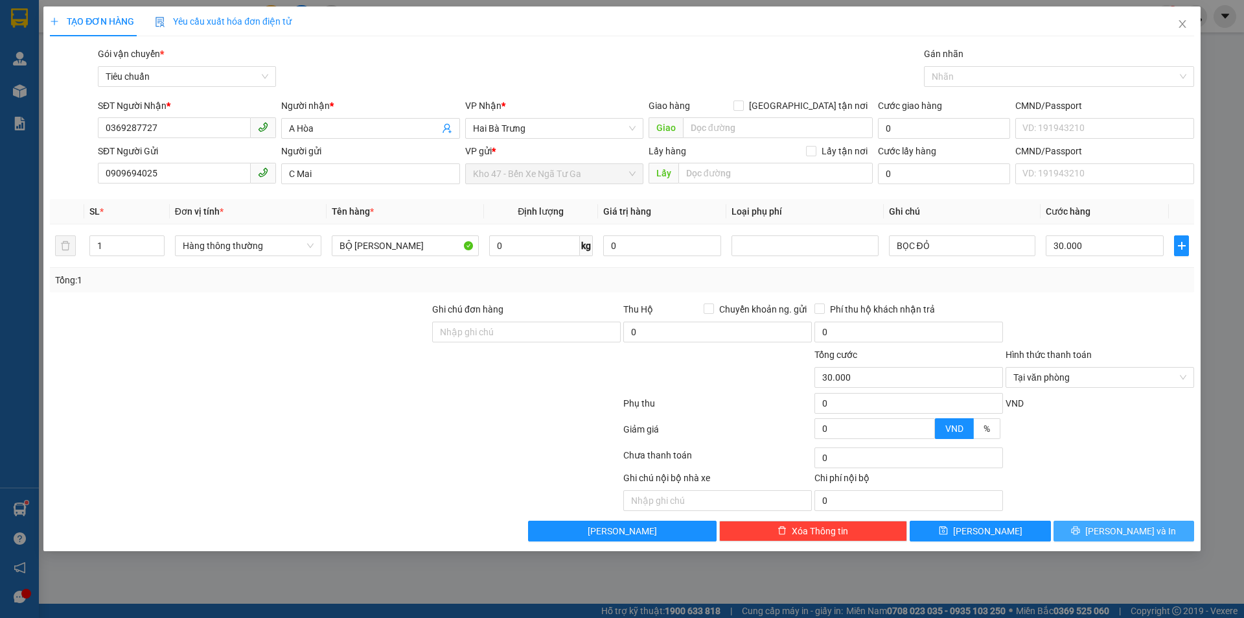
click at [1115, 527] on span "Lưu và In" at bounding box center [1131, 531] width 91 height 14
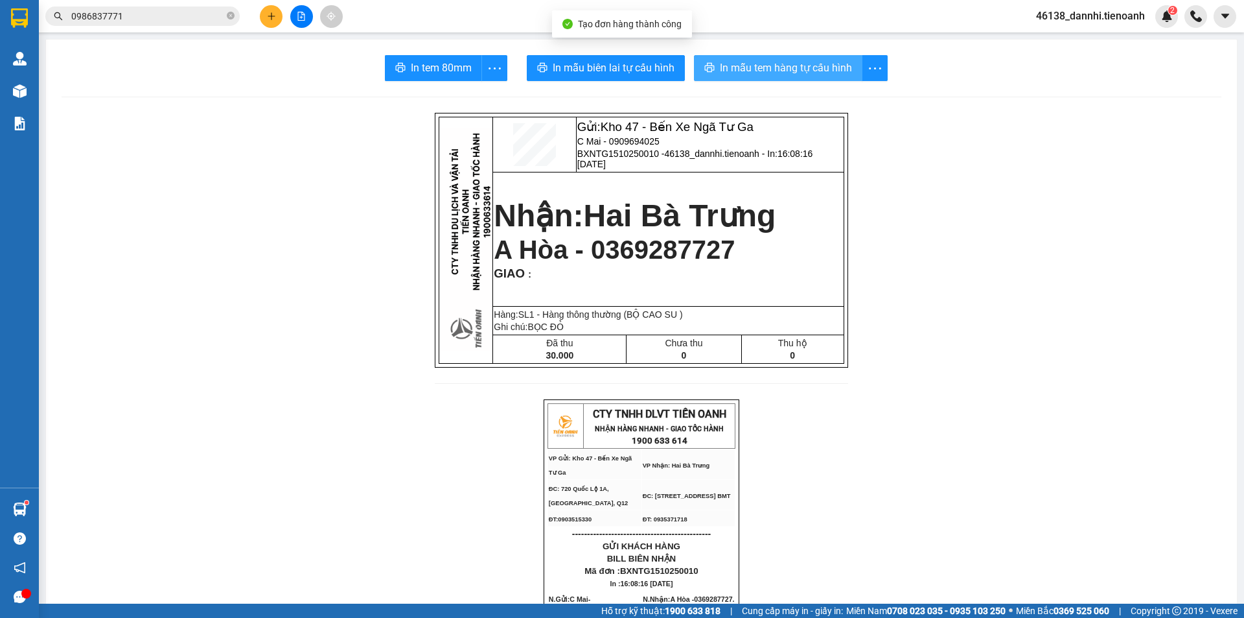
click at [732, 65] on span "In mẫu tem hàng tự cấu hình" at bounding box center [786, 68] width 132 height 16
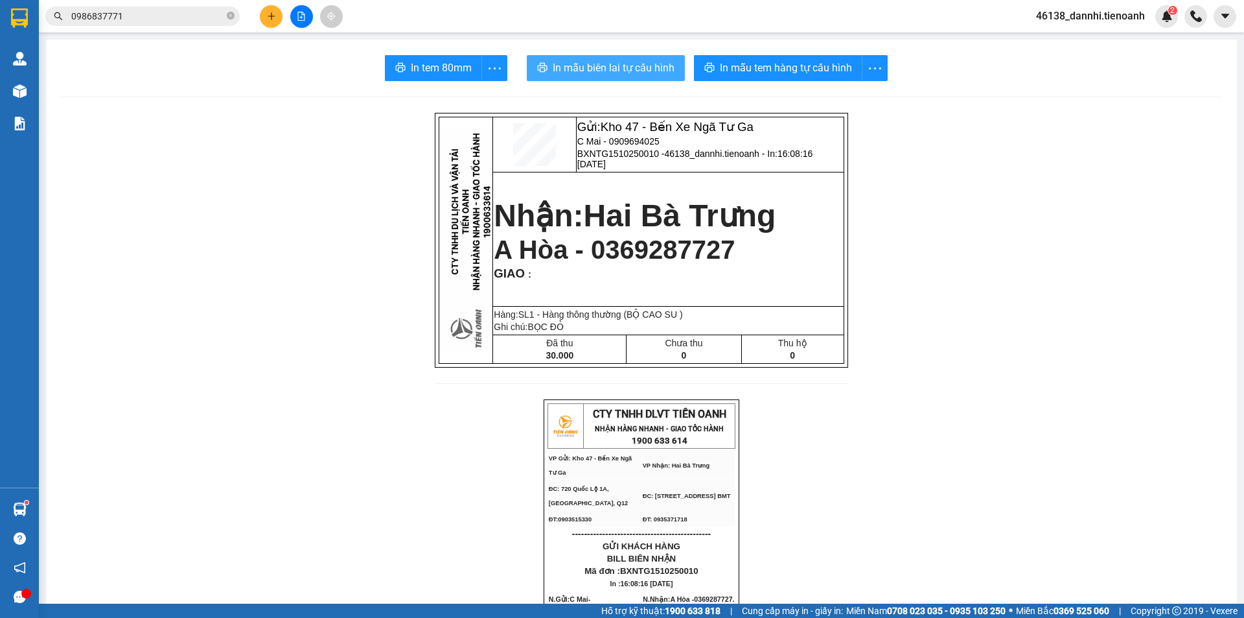
click at [651, 62] on span "In mẫu biên lai tự cấu hình" at bounding box center [614, 68] width 122 height 16
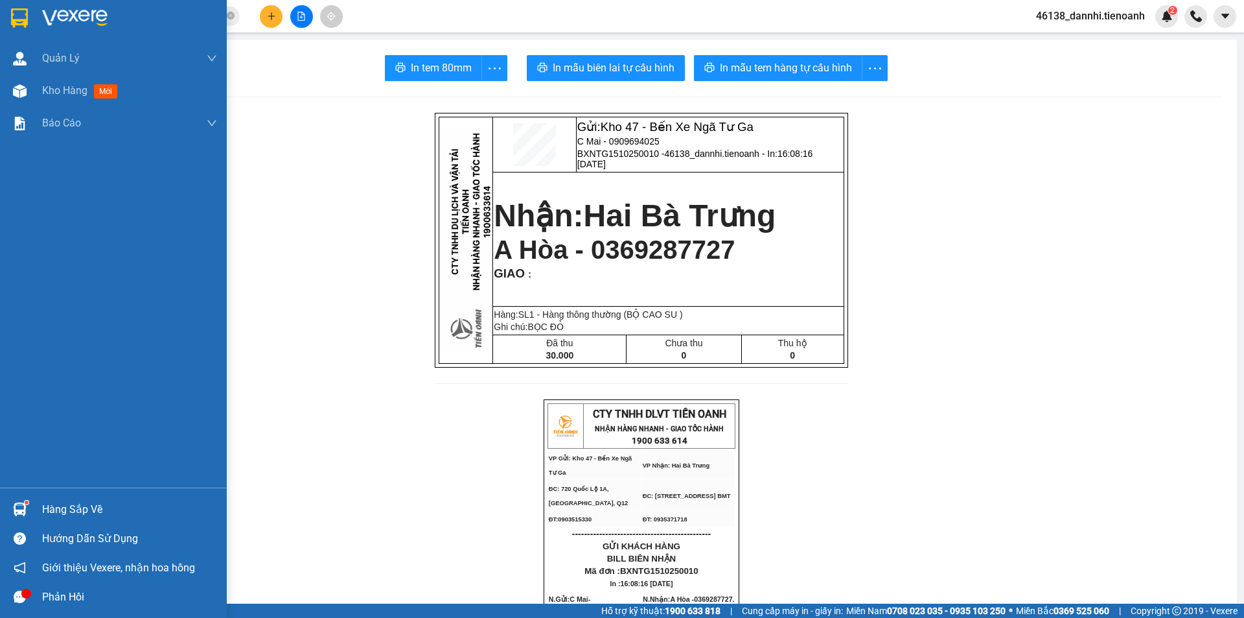
click at [13, 35] on div at bounding box center [113, 21] width 227 height 42
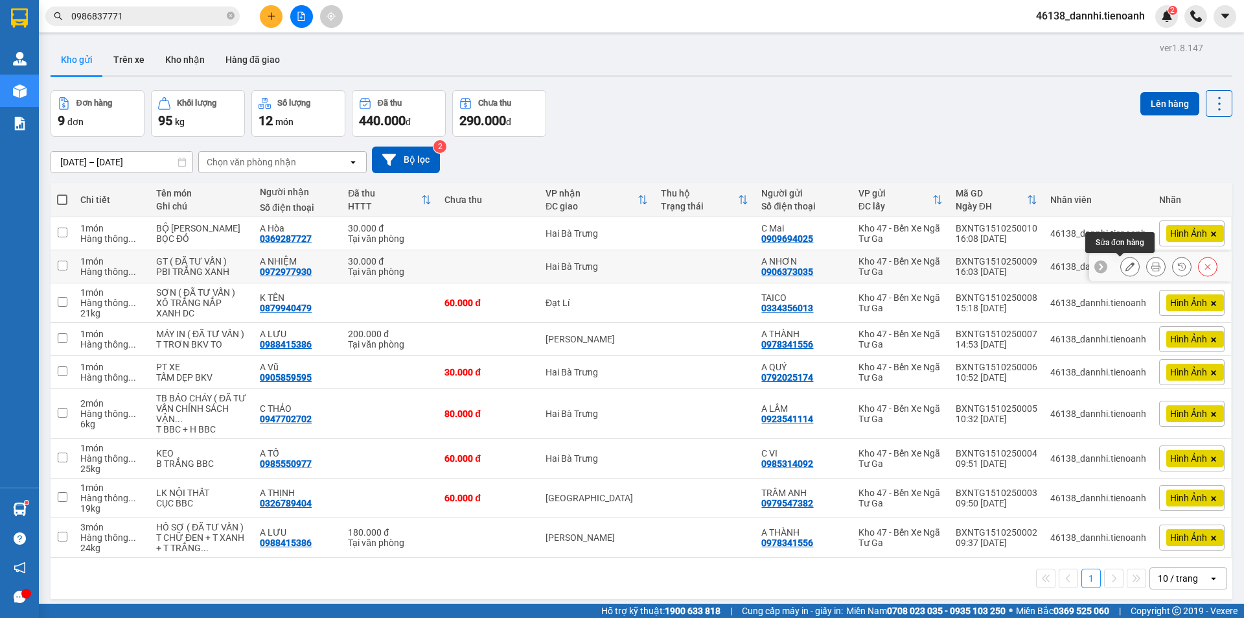
click at [1126, 270] on icon at bounding box center [1130, 266] width 9 height 9
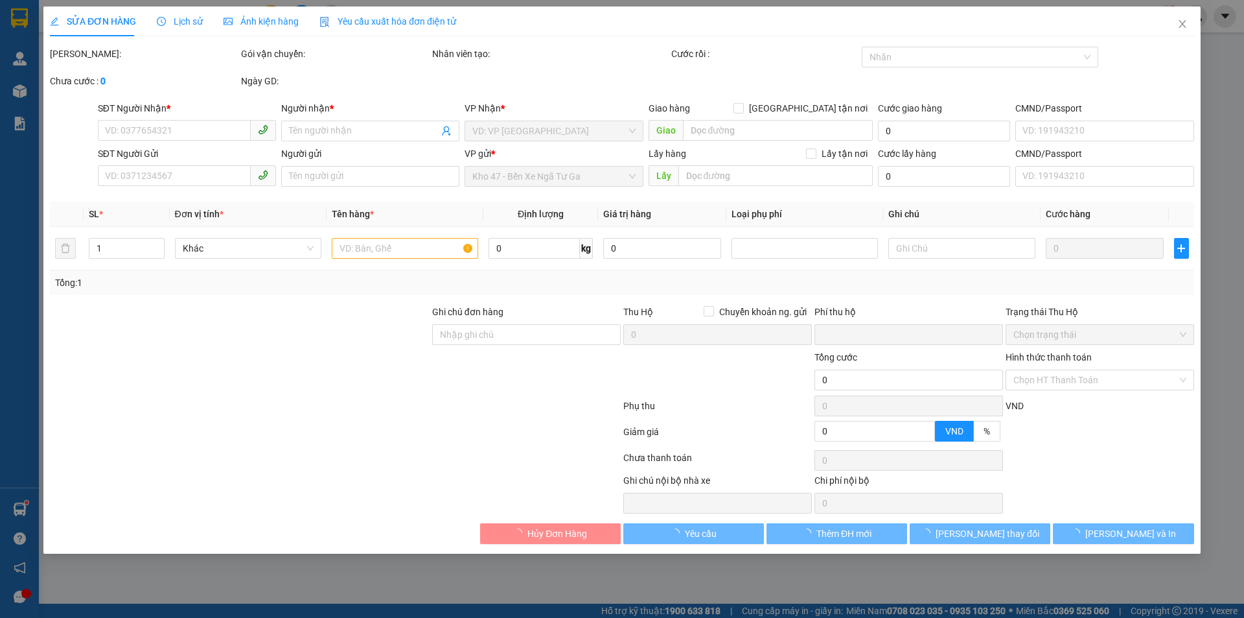
type input "0972977930"
type input "A NHIỆM"
type input "0906373035"
type input "A NHƠN"
type input "0"
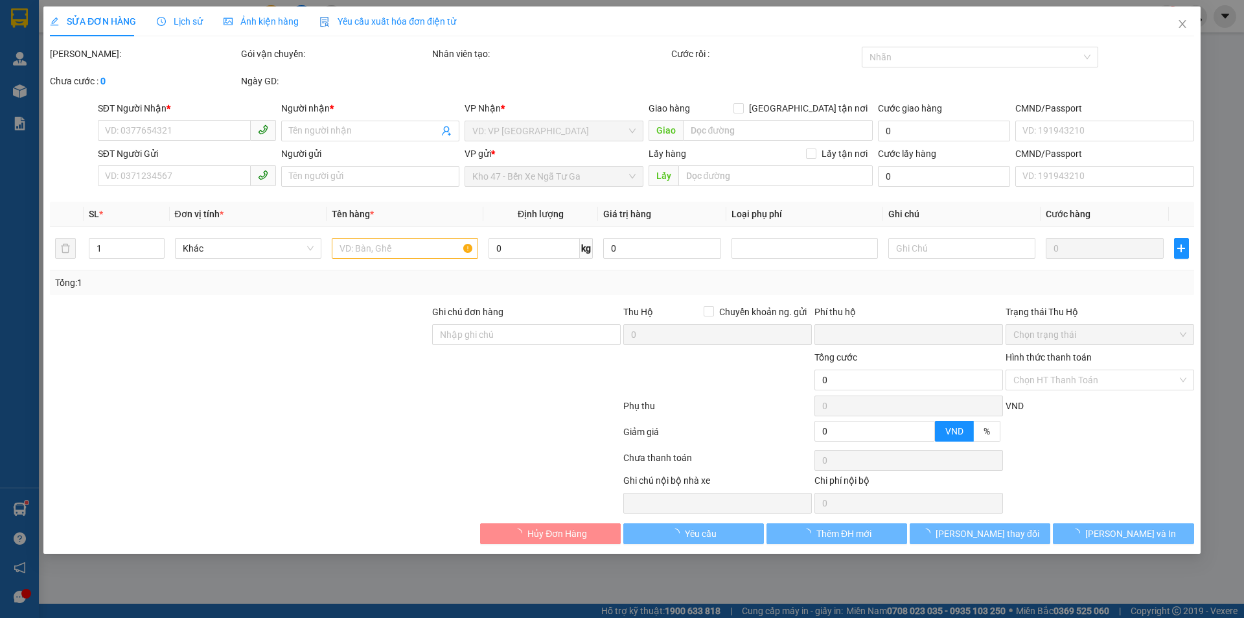
type input "30.000"
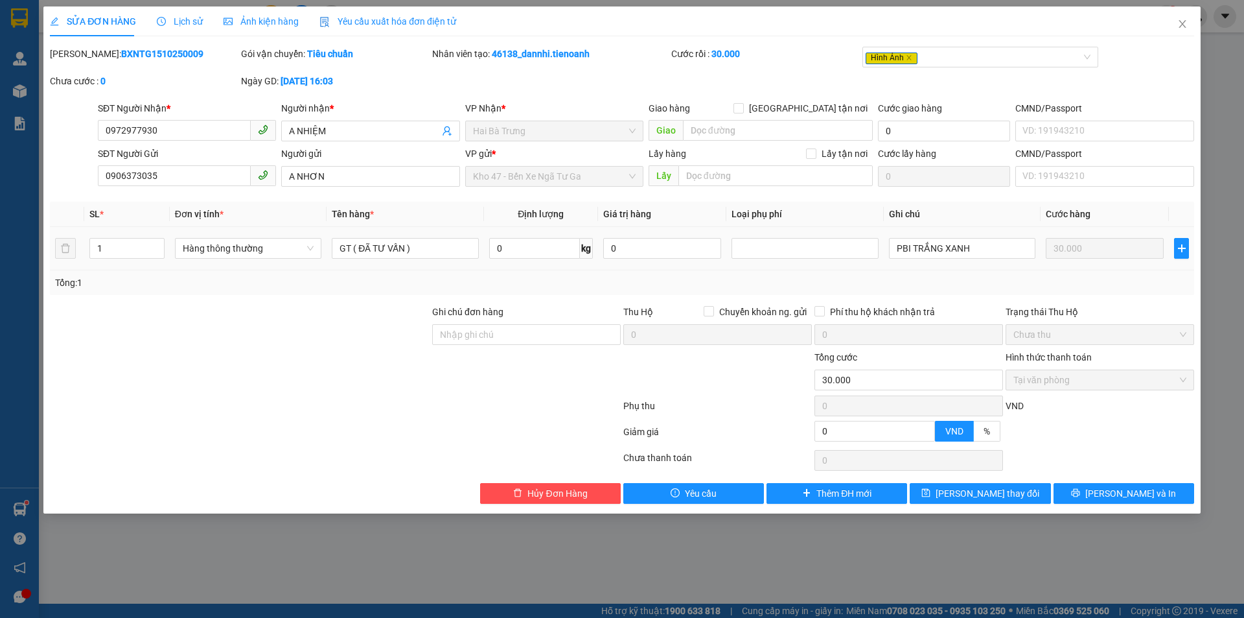
click at [264, 24] on span "Ảnh kiện hàng" at bounding box center [261, 21] width 75 height 10
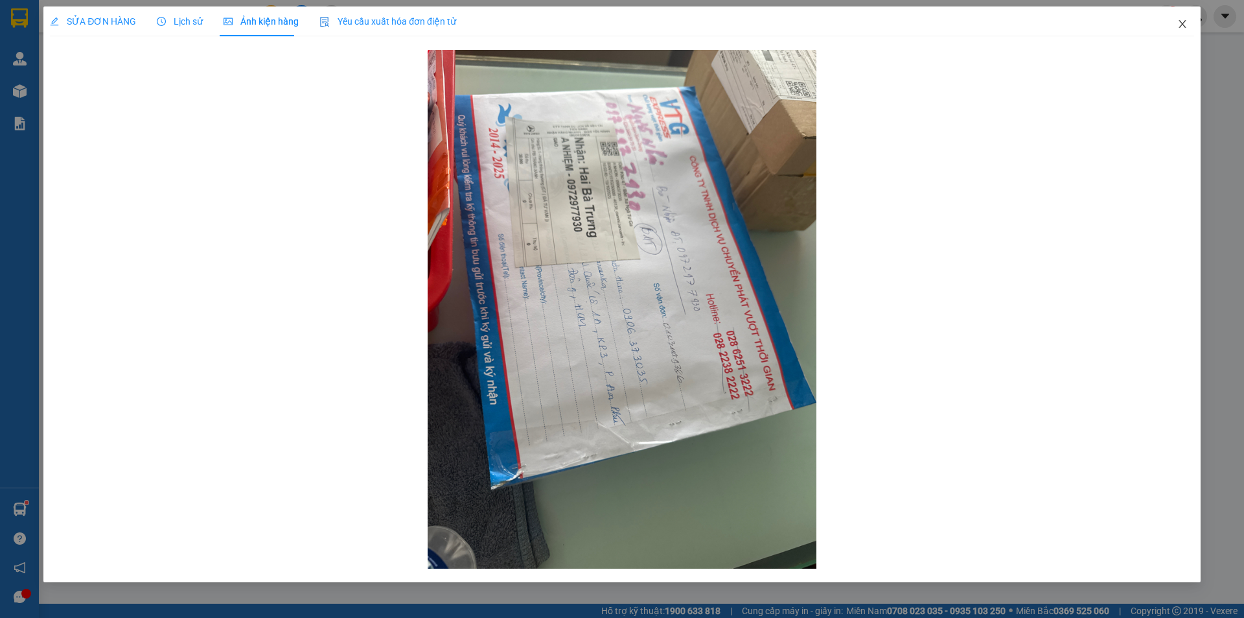
click at [1184, 27] on icon "close" at bounding box center [1182, 24] width 7 height 8
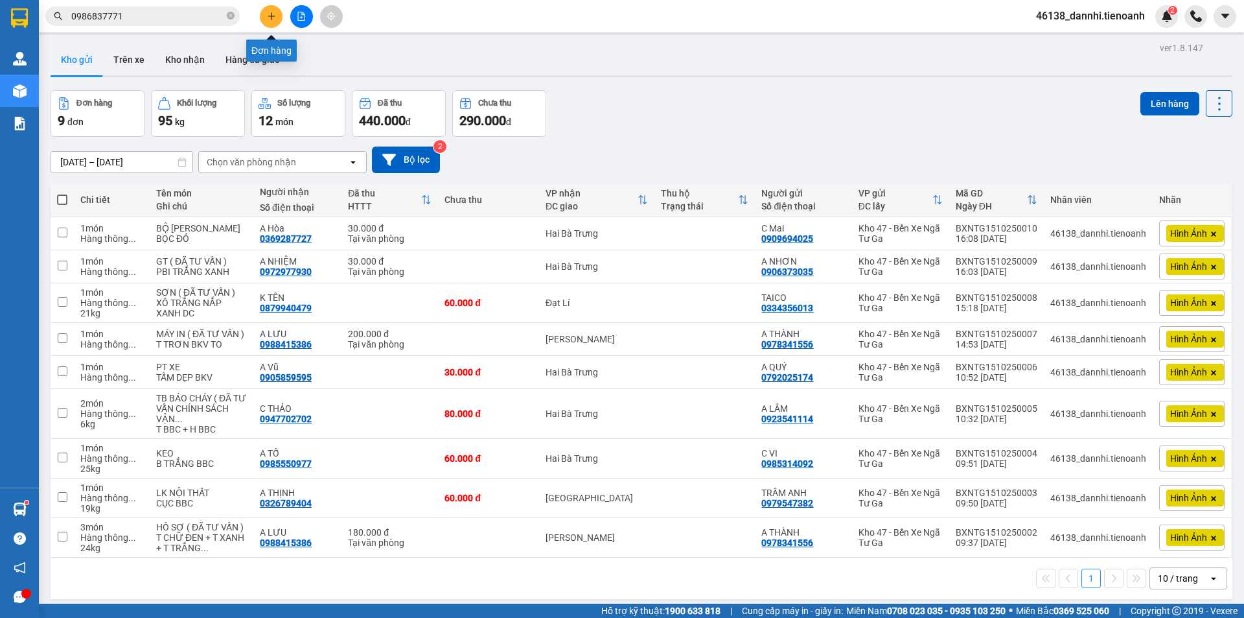
click at [279, 16] on button at bounding box center [271, 16] width 23 height 23
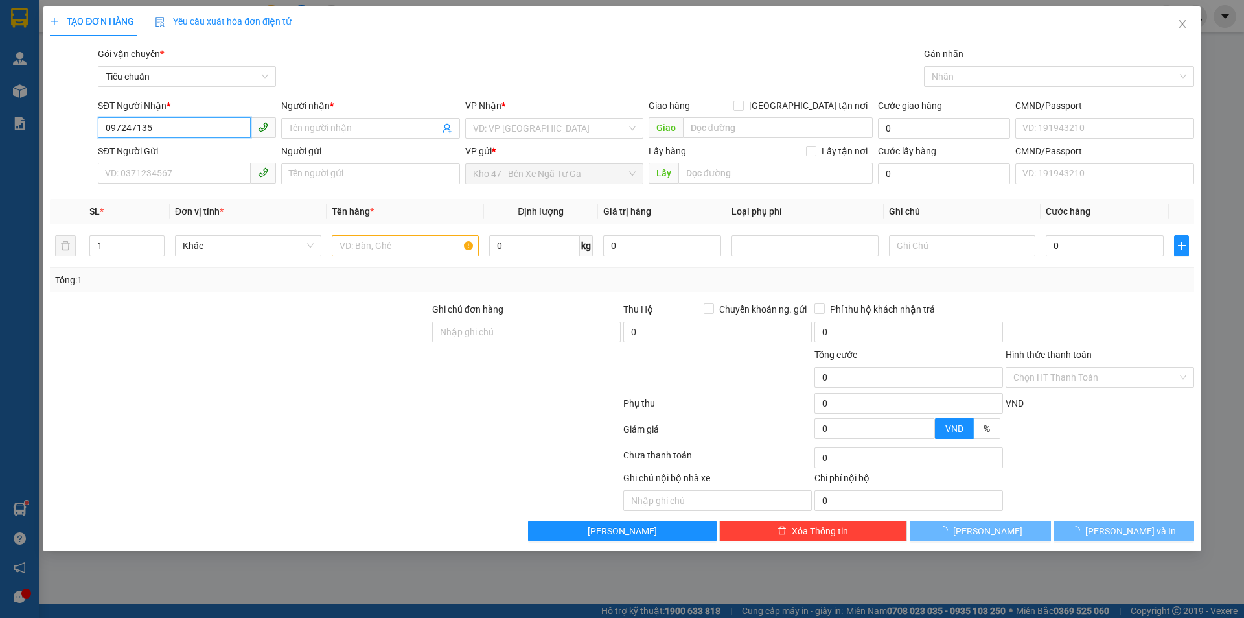
type input "0972471357"
click at [209, 127] on input "0972471357" at bounding box center [174, 127] width 153 height 21
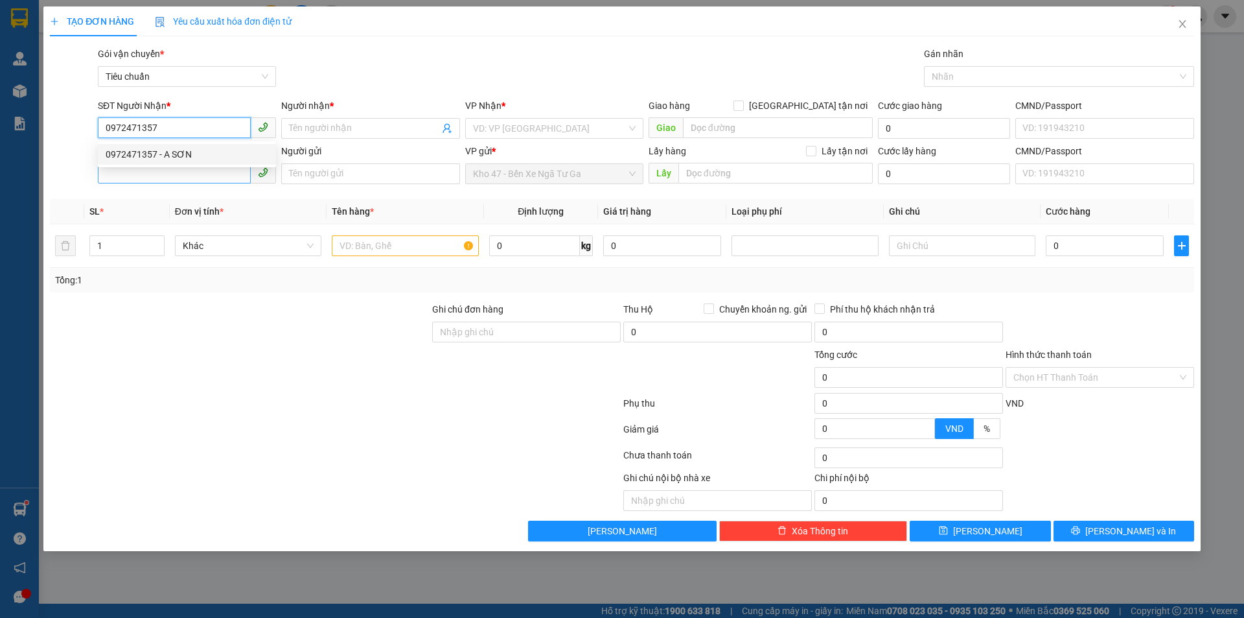
drag, startPoint x: 215, startPoint y: 148, endPoint x: 187, endPoint y: 180, distance: 42.3
click at [214, 148] on div "0972471357 - A SƠN" at bounding box center [187, 154] width 163 height 14
type input "A SƠN"
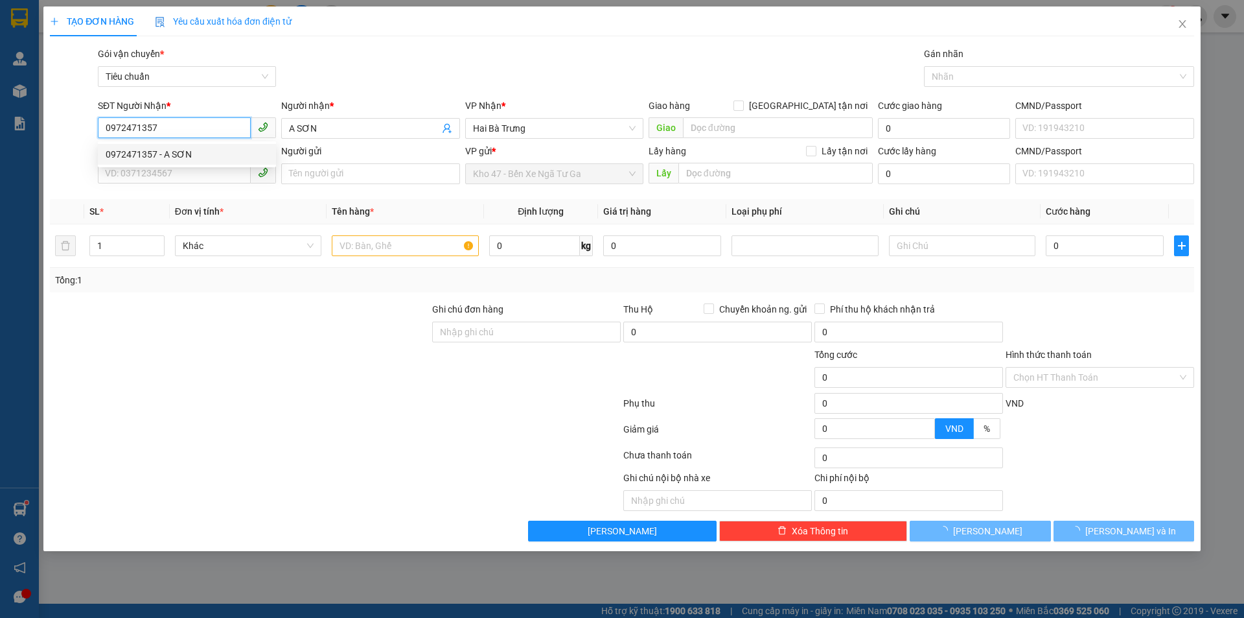
type input "70.000"
type input "0972471357"
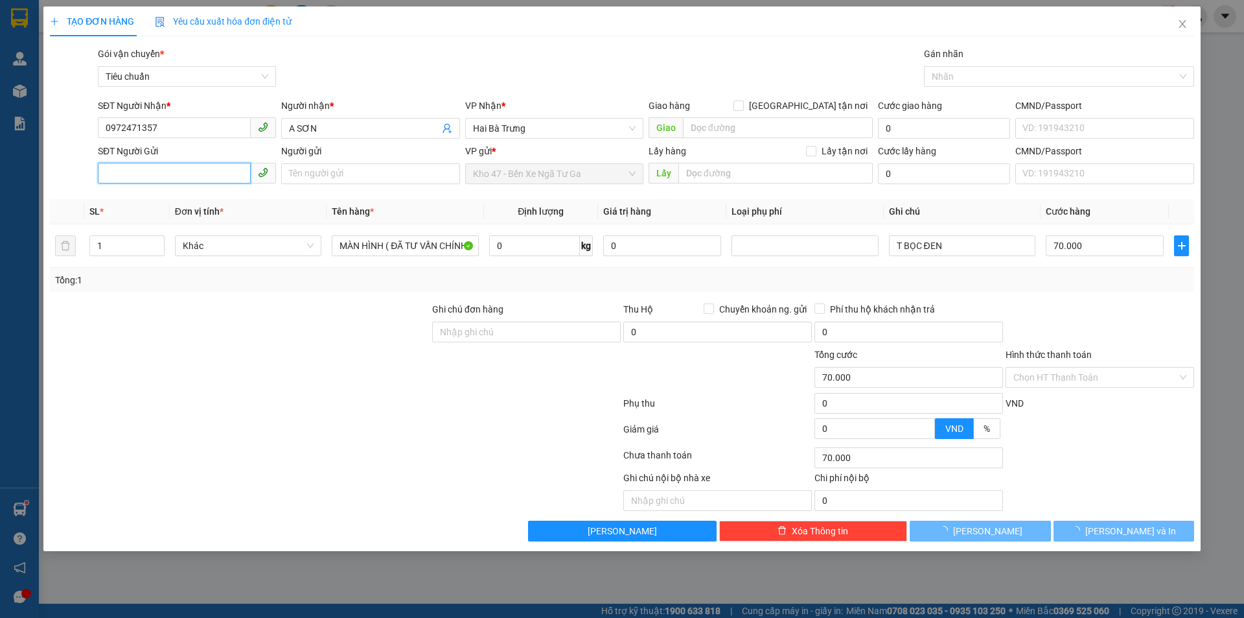
click at [183, 172] on input "SĐT Người Gửi" at bounding box center [174, 173] width 153 height 21
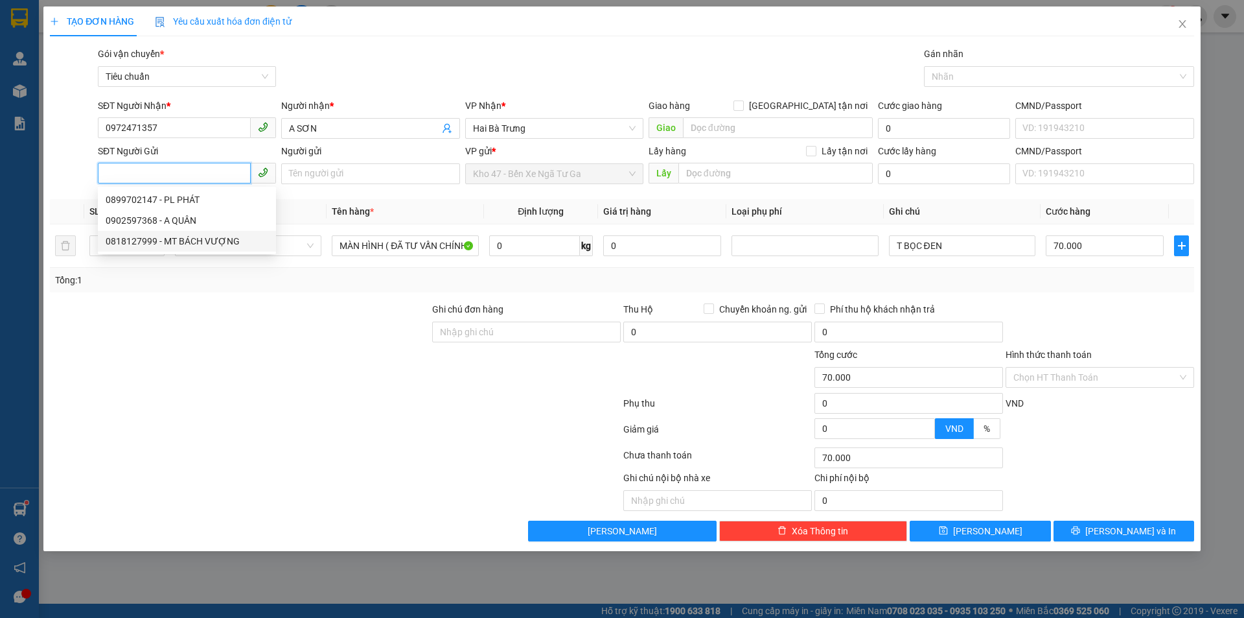
click at [192, 240] on div "0818127999 - MT BÁCH VƯỢNG" at bounding box center [187, 241] width 163 height 14
type input "0818127999"
type input "MT BÁCH VƯỢNG"
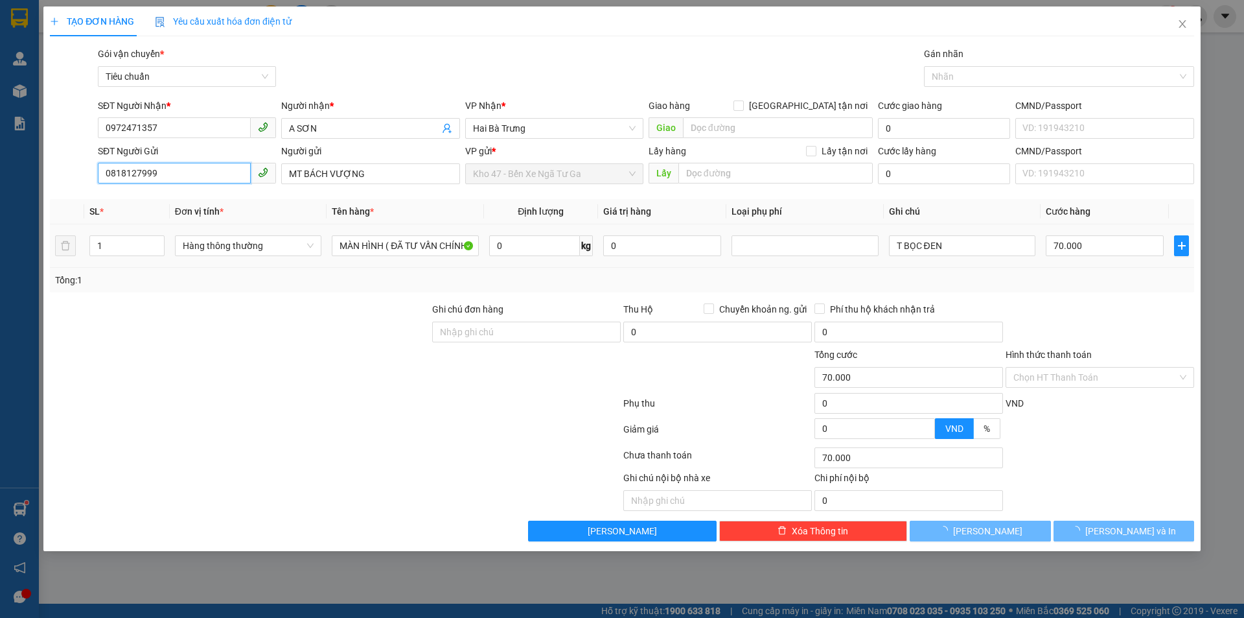
type input "40.000"
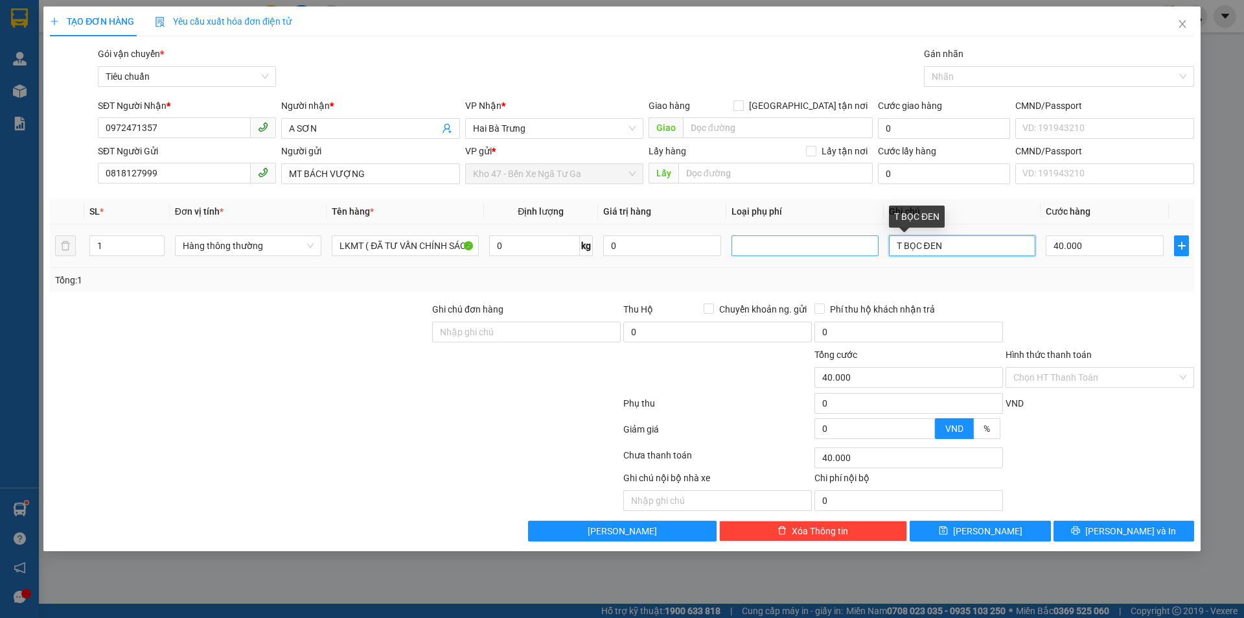
drag, startPoint x: 900, startPoint y: 240, endPoint x: 869, endPoint y: 242, distance: 31.1
click at [869, 242] on tr "1 Hàng thông thường LKMT ( ĐÃ TƯ VẤN CHÍNH SÁCH VẬN CHUYỂN ) 0 kg 0 T BỌC ĐEN 4…" at bounding box center [622, 245] width 1145 height 43
type input "H BỌC ĐEN"
drag, startPoint x: 1165, startPoint y: 318, endPoint x: 1114, endPoint y: 264, distance: 73.8
click at [1157, 312] on div at bounding box center [1100, 324] width 191 height 45
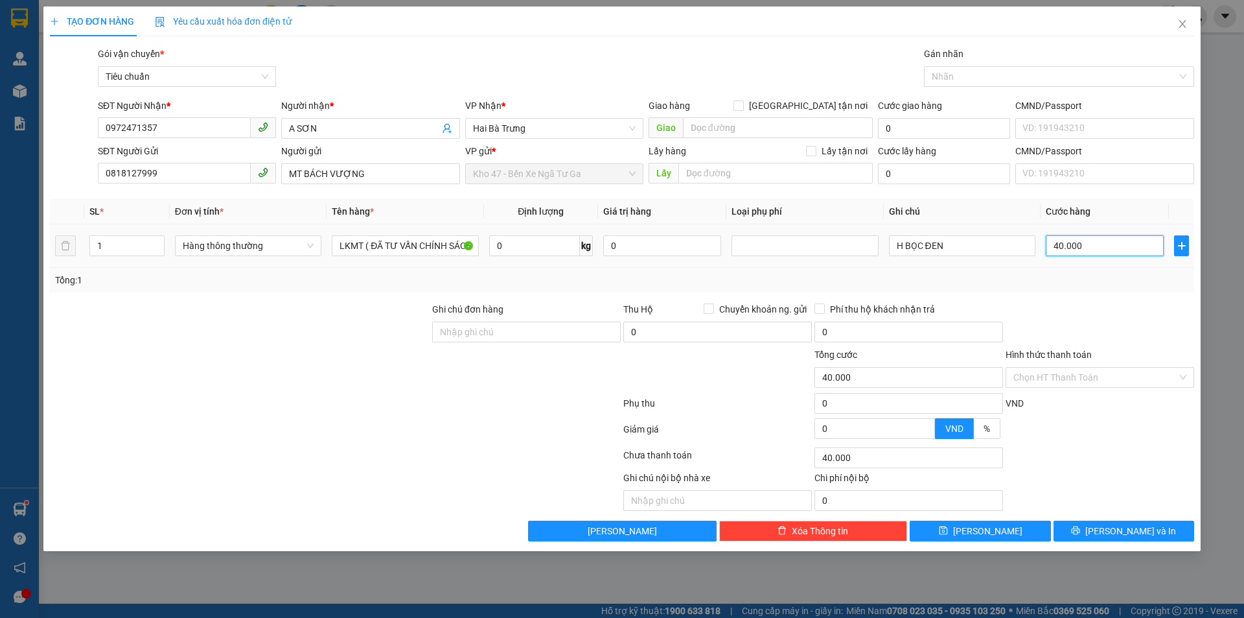
click at [1102, 239] on input "40.000" at bounding box center [1105, 245] width 118 height 21
type input "3"
type input "30"
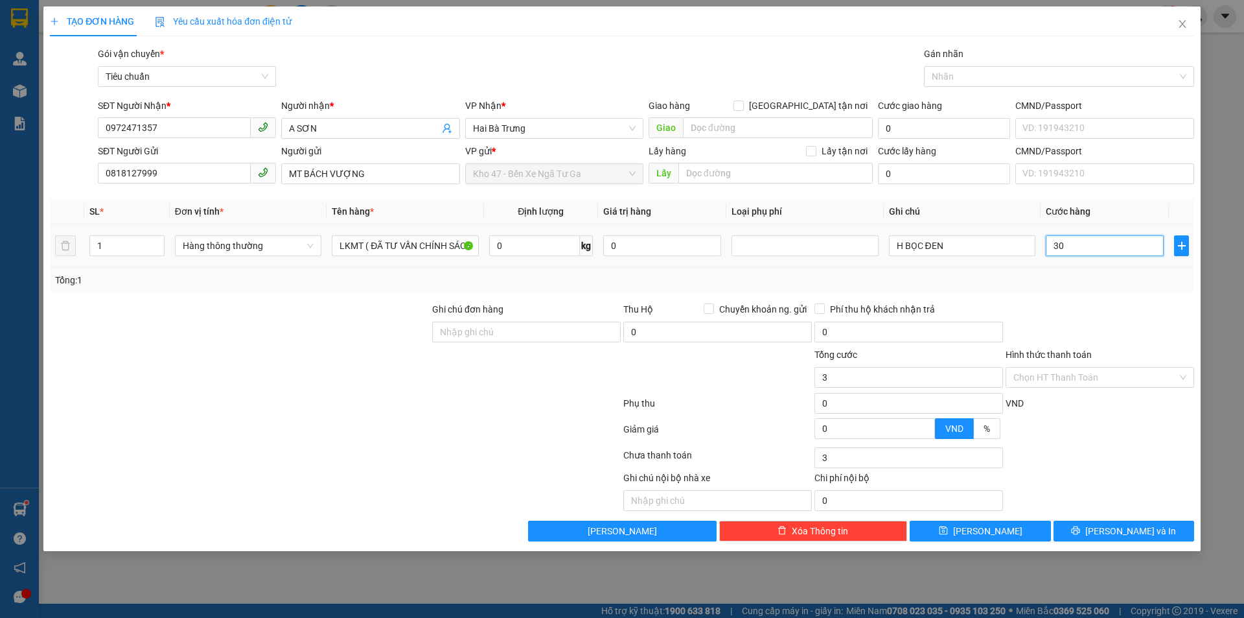
type input "30"
type input "30.000"
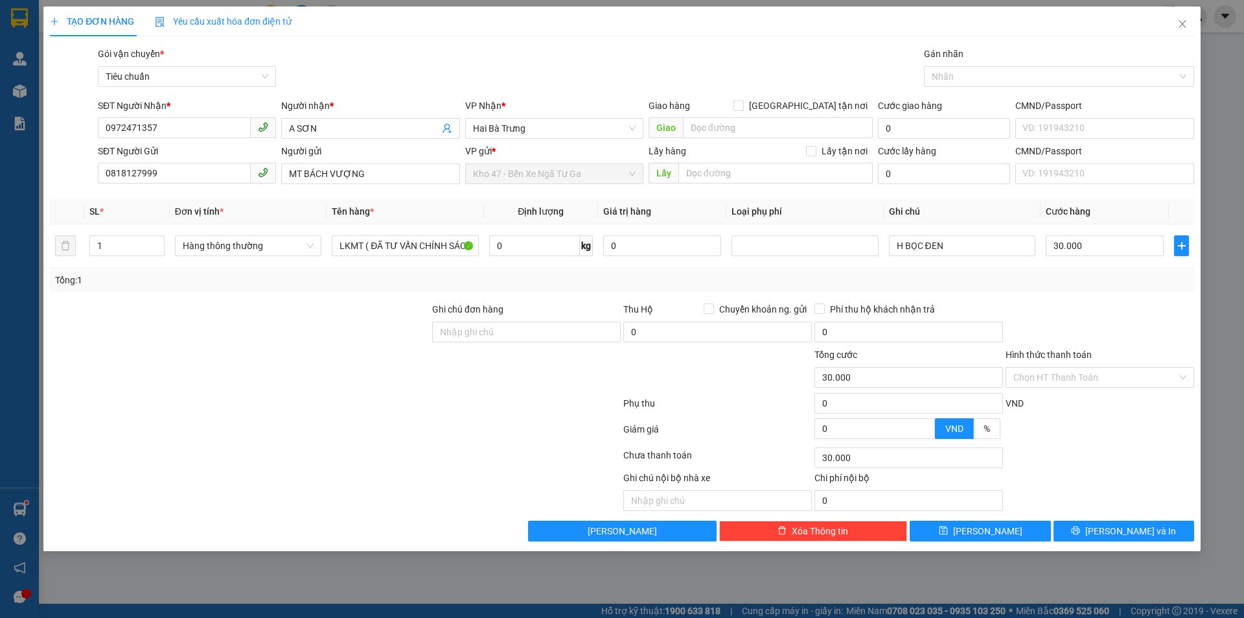
click at [1088, 297] on div "Transit Pickup Surcharge Ids Transit Deliver Surcharge Ids Transit Deliver Surc…" at bounding box center [622, 294] width 1145 height 495
click at [1093, 520] on div "Transit Pickup Surcharge Ids Transit Deliver Surcharge Ids Transit Deliver Surc…" at bounding box center [622, 294] width 1145 height 495
click at [1123, 525] on span "Lưu và In" at bounding box center [1131, 531] width 91 height 14
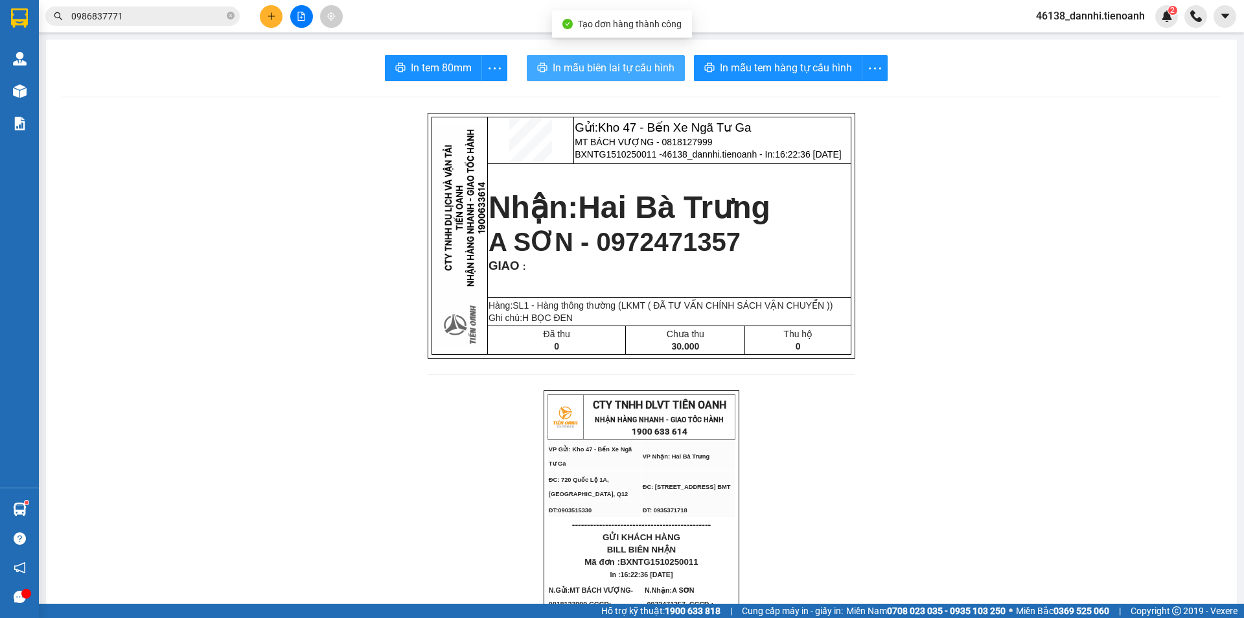
click at [635, 70] on span "In mẫu biên lai tự cấu hình" at bounding box center [614, 68] width 122 height 16
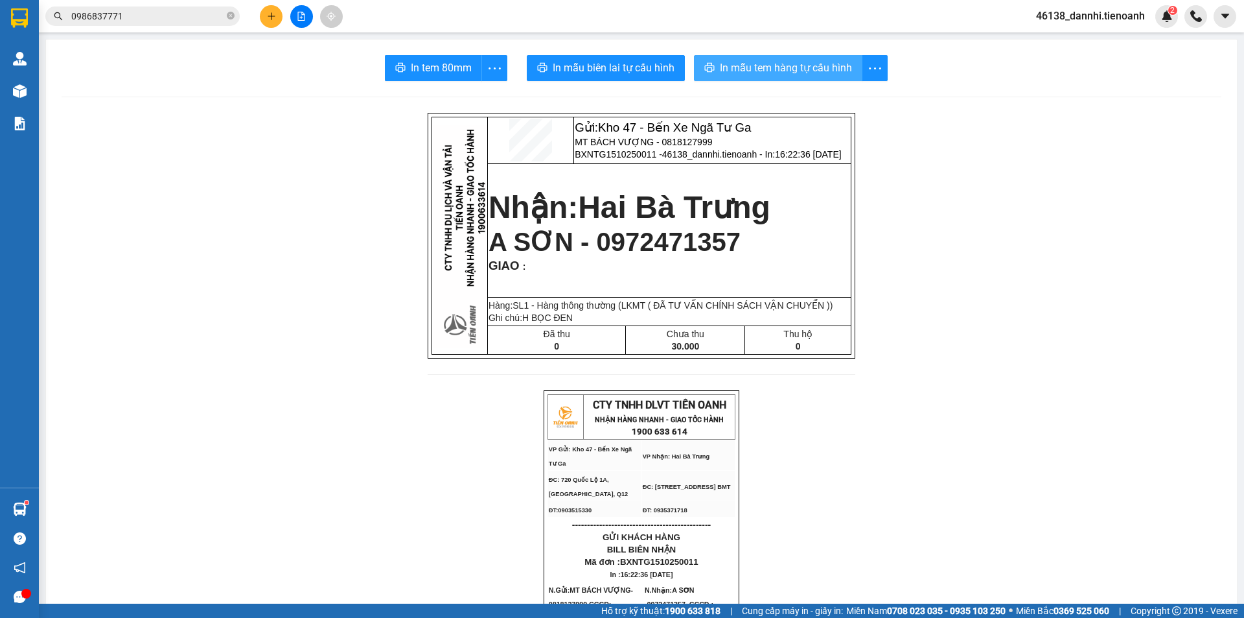
click at [826, 71] on span "In mẫu tem hàng tự cấu hình" at bounding box center [786, 68] width 132 height 16
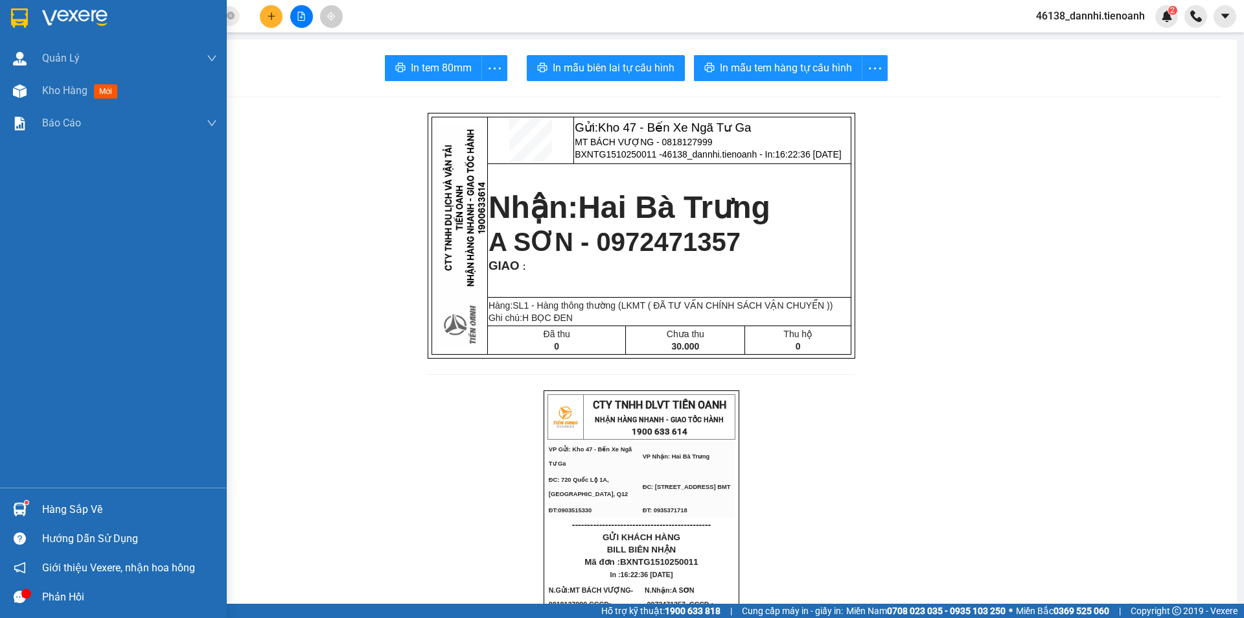
click at [2, 17] on div at bounding box center [113, 21] width 227 height 42
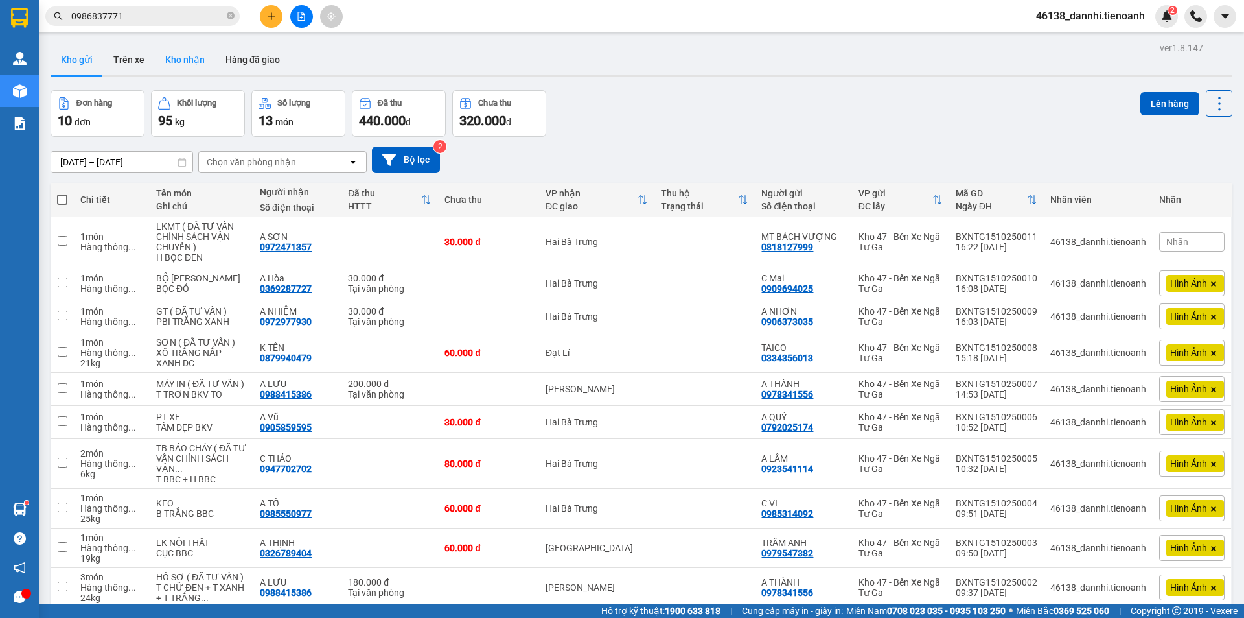
click at [181, 59] on button "Kho nhận" at bounding box center [185, 59] width 60 height 31
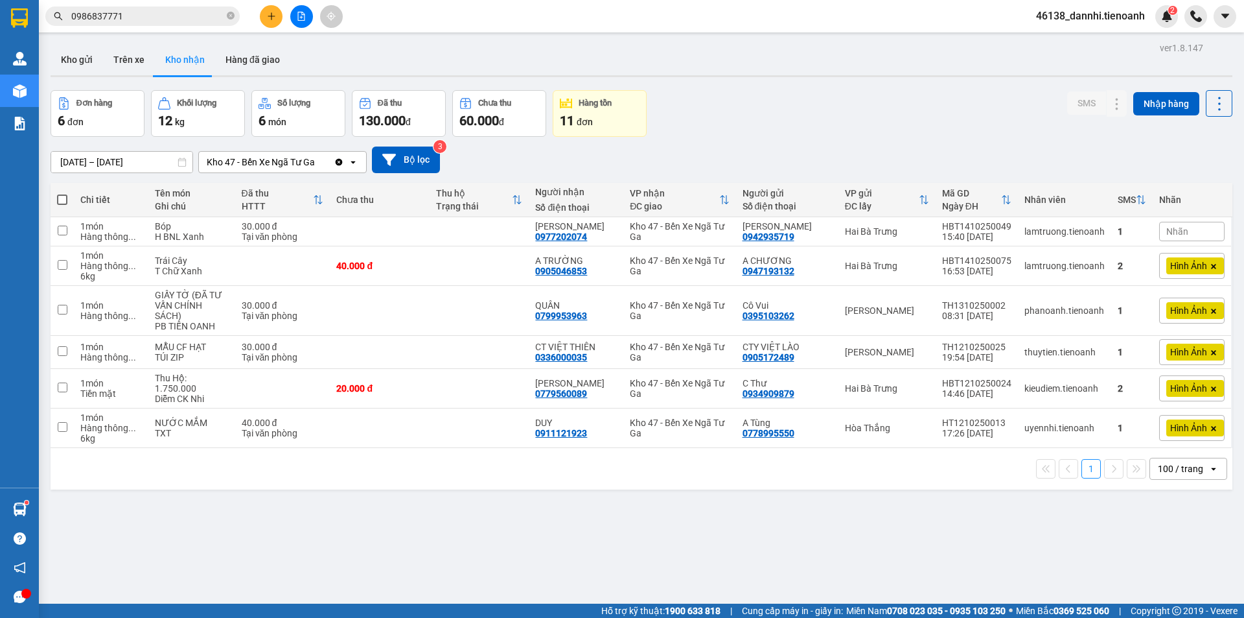
click at [273, 19] on icon "plus" at bounding box center [271, 16] width 9 height 9
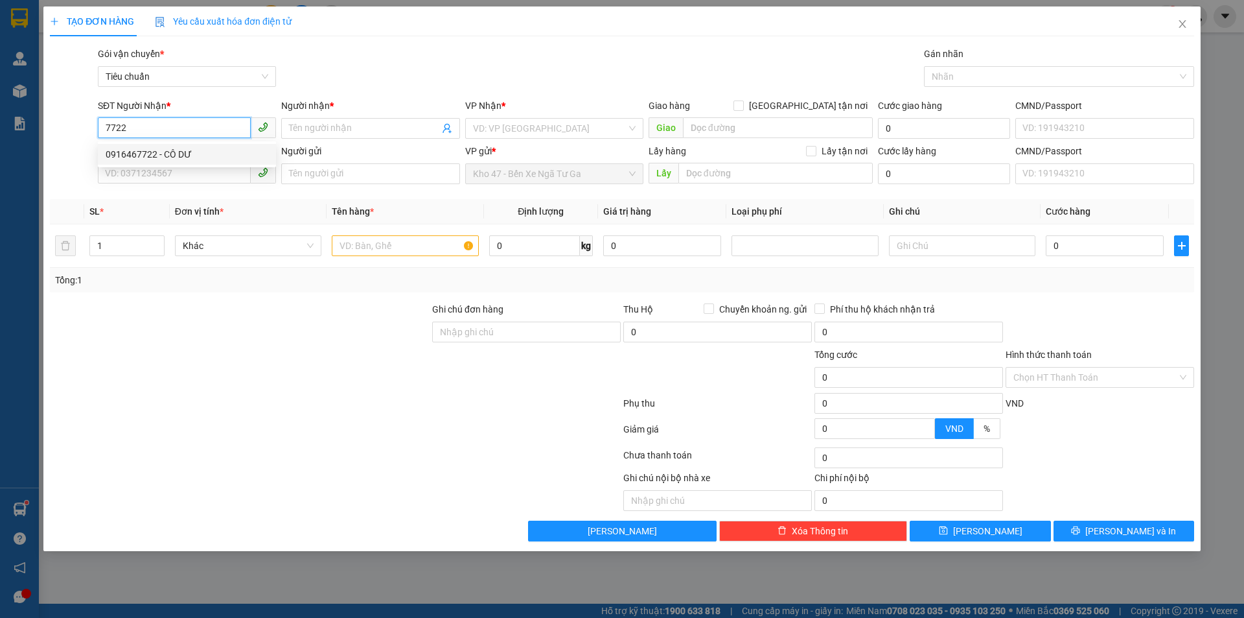
click at [198, 157] on div "0916467722 - CÔ DƯ" at bounding box center [187, 154] width 163 height 14
type input "0916467722"
type input "CÔ DƯ"
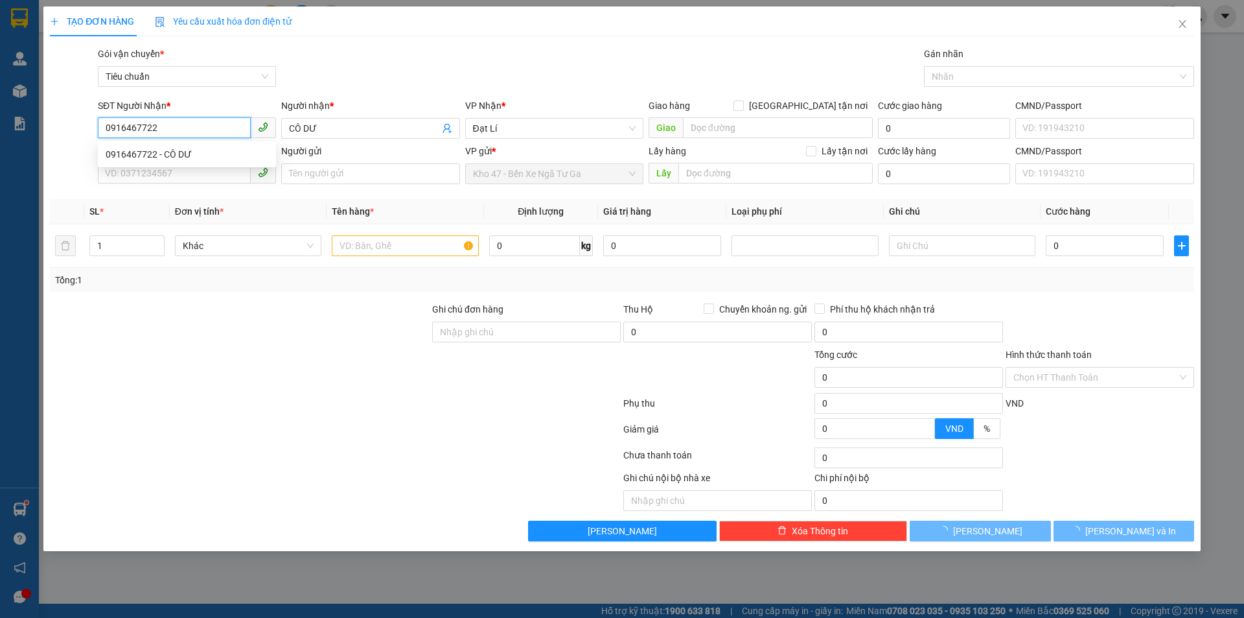
type input "600.000"
type input "0916467722"
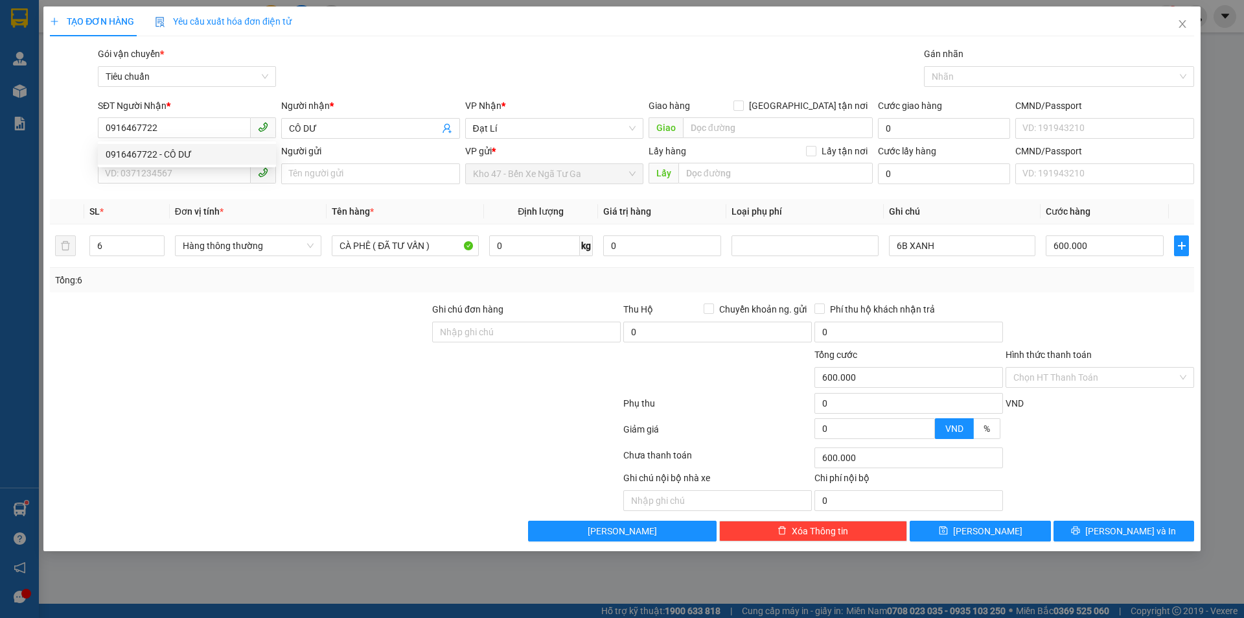
click at [197, 167] on div "0916467722 0916467722 - CÔ DƯ" at bounding box center [187, 154] width 178 height 26
click at [196, 165] on input "SĐT Người Gửi" at bounding box center [174, 173] width 153 height 21
click at [205, 201] on div "0375356939 - A QUYỀN" at bounding box center [187, 199] width 163 height 14
type input "0375356939"
type input "A QUYỀN"
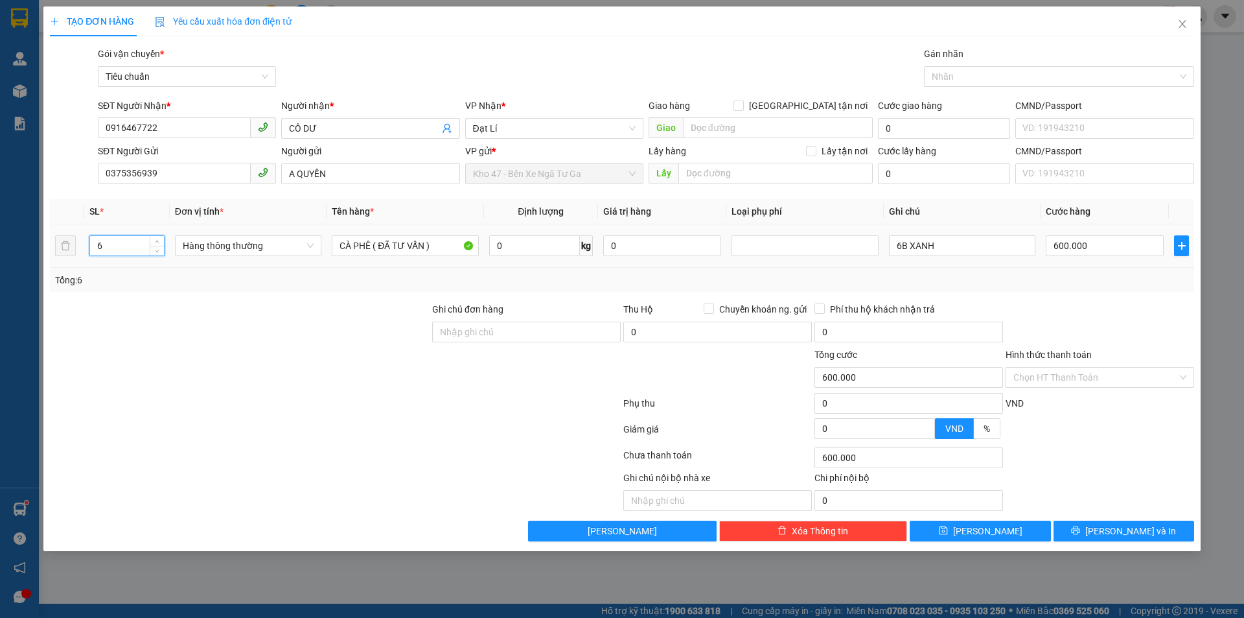
click at [126, 239] on input "6" at bounding box center [127, 245] width 74 height 19
type input "1"
click at [901, 247] on input "6B XANH" at bounding box center [962, 245] width 146 height 21
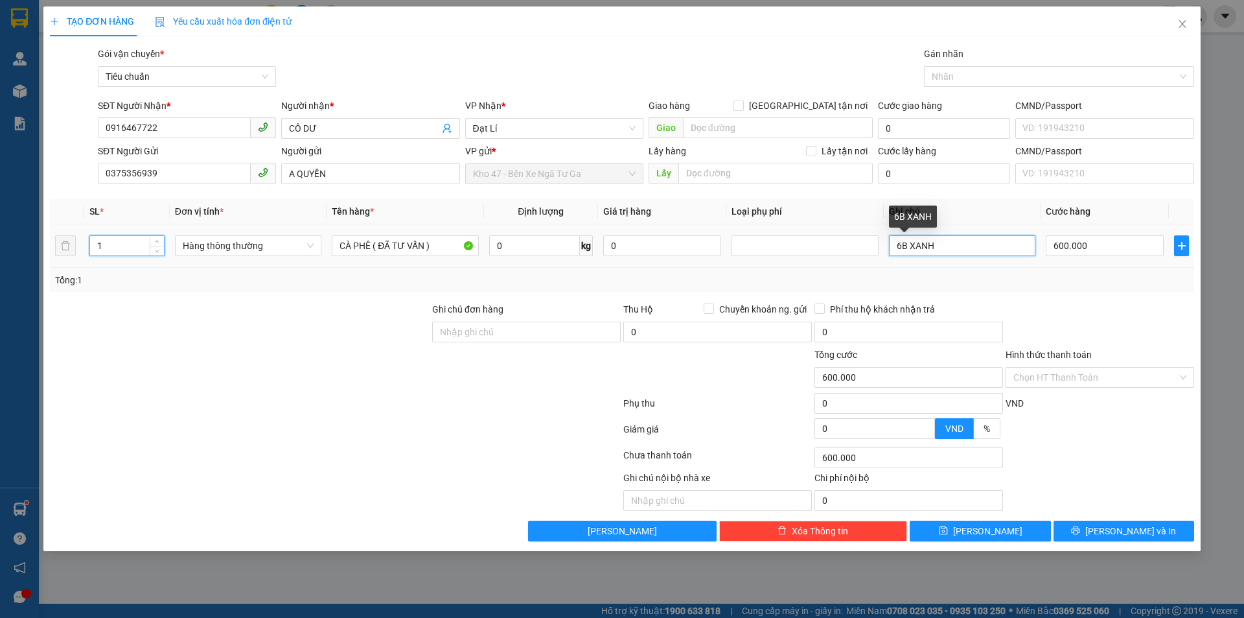
type input "0"
type input "B XANH"
click at [527, 235] on input "0" at bounding box center [534, 245] width 91 height 21
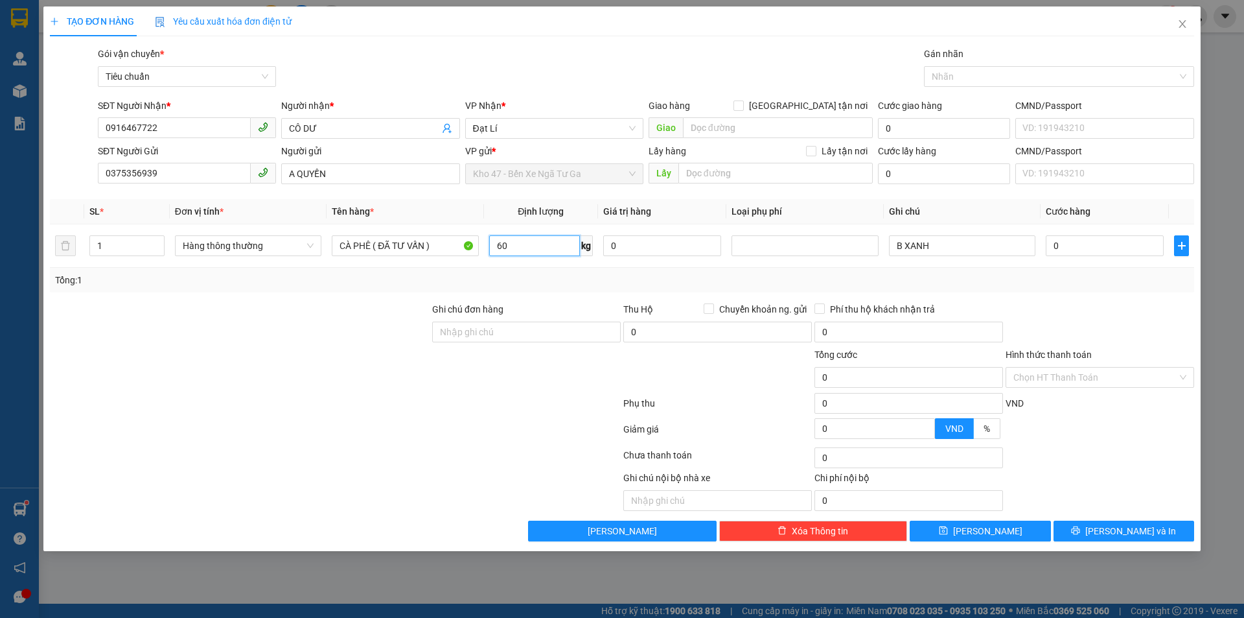
type input "60"
click at [317, 315] on div at bounding box center [240, 324] width 382 height 45
type input "100.000"
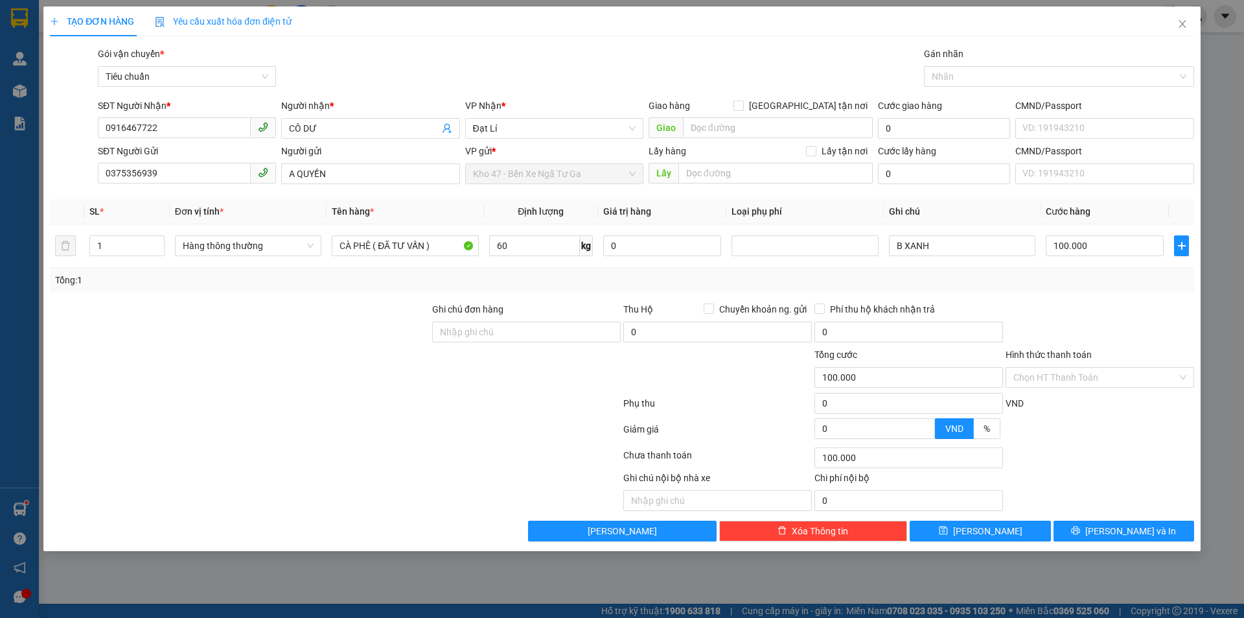
click at [1114, 518] on div "Transit Pickup Surcharge Ids Transit Deliver Surcharge Ids Transit Deliver Surc…" at bounding box center [622, 294] width 1145 height 495
click at [1114, 537] on span "Lưu và In" at bounding box center [1131, 531] width 91 height 14
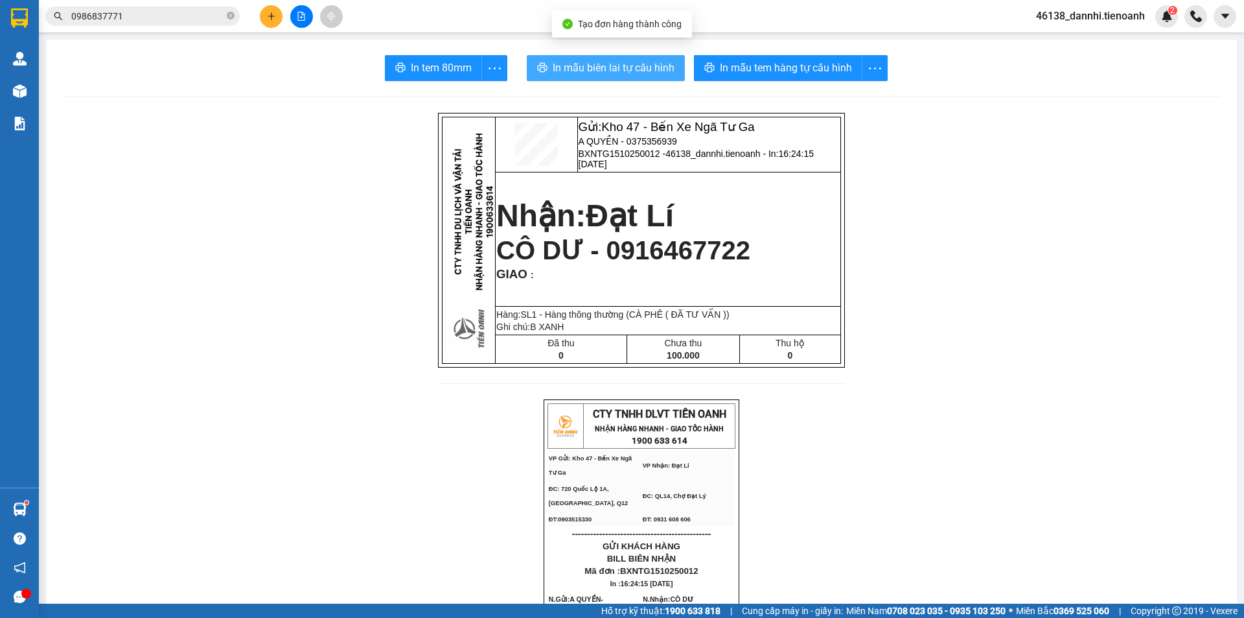
click at [633, 69] on span "In mẫu biên lai tự cấu hình" at bounding box center [614, 68] width 122 height 16
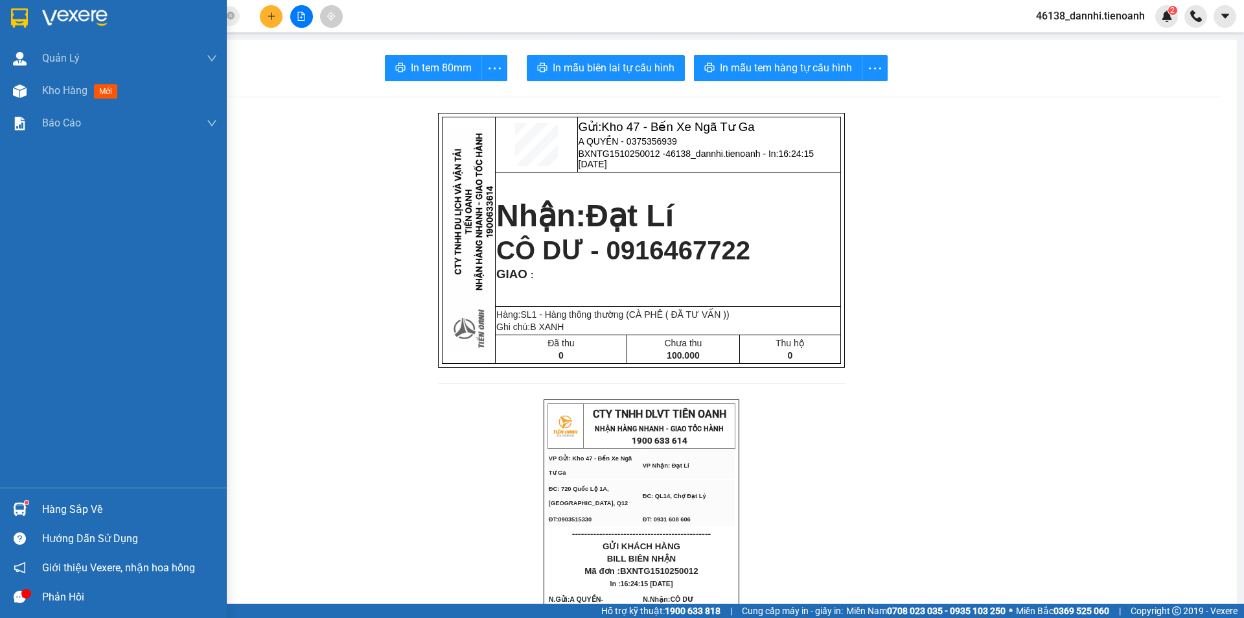
click at [10, 20] on div at bounding box center [19, 17] width 23 height 23
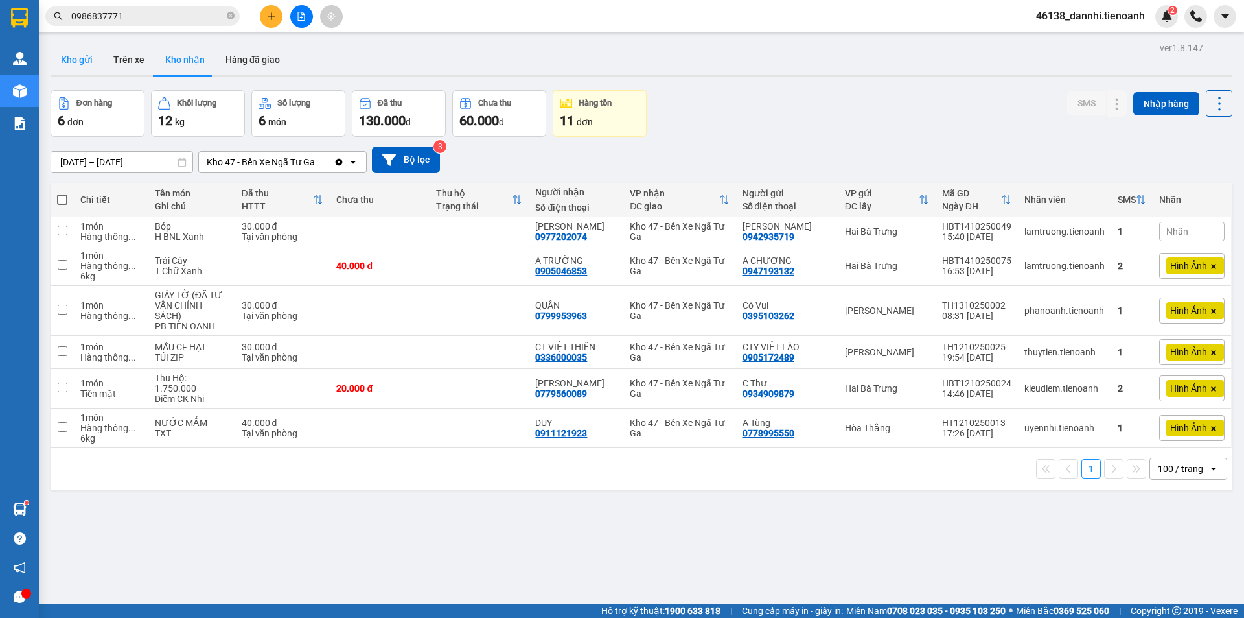
click at [65, 62] on button "Kho gửi" at bounding box center [77, 59] width 52 height 31
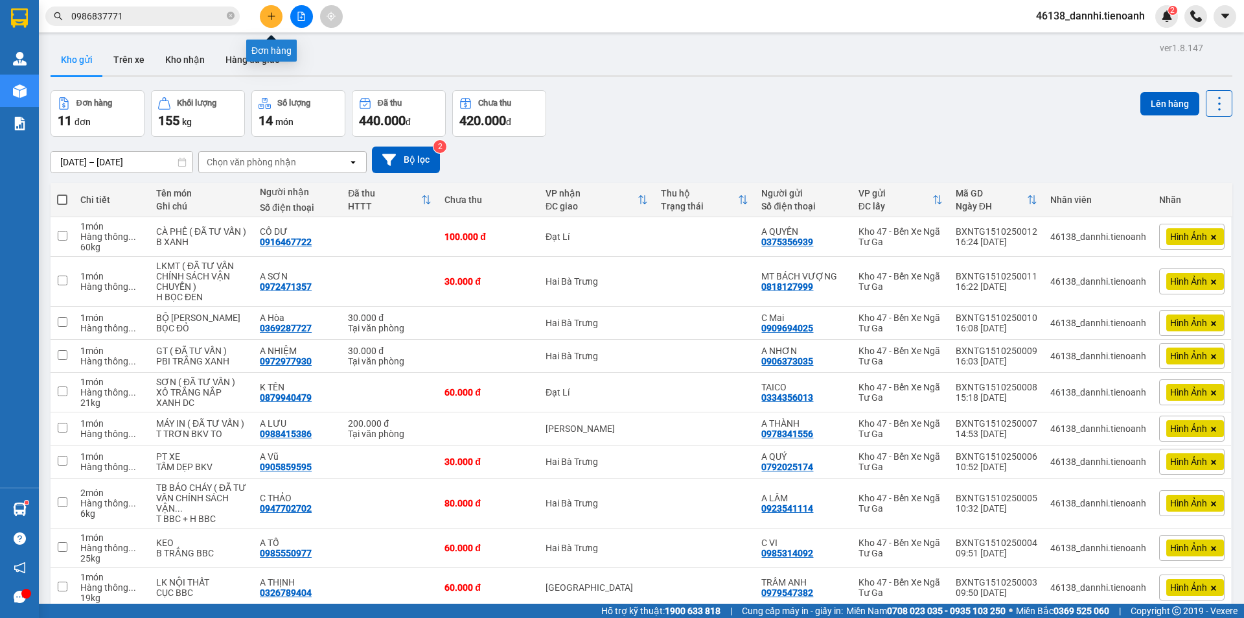
click at [270, 19] on icon "plus" at bounding box center [271, 16] width 9 height 9
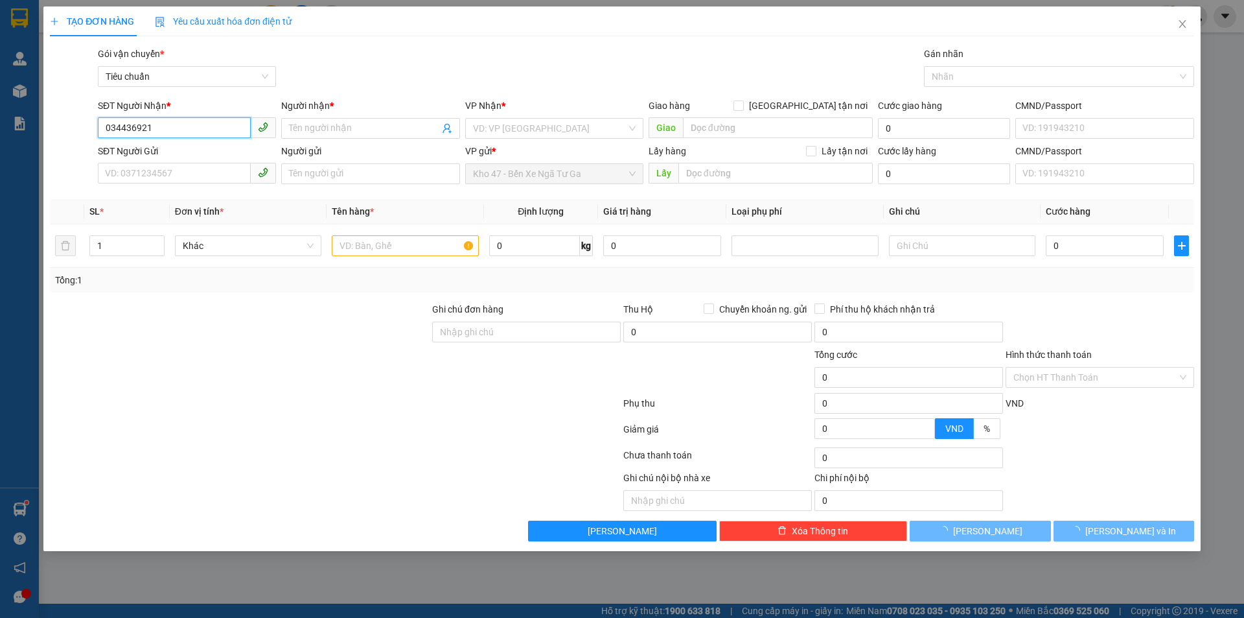
type input "0344369211"
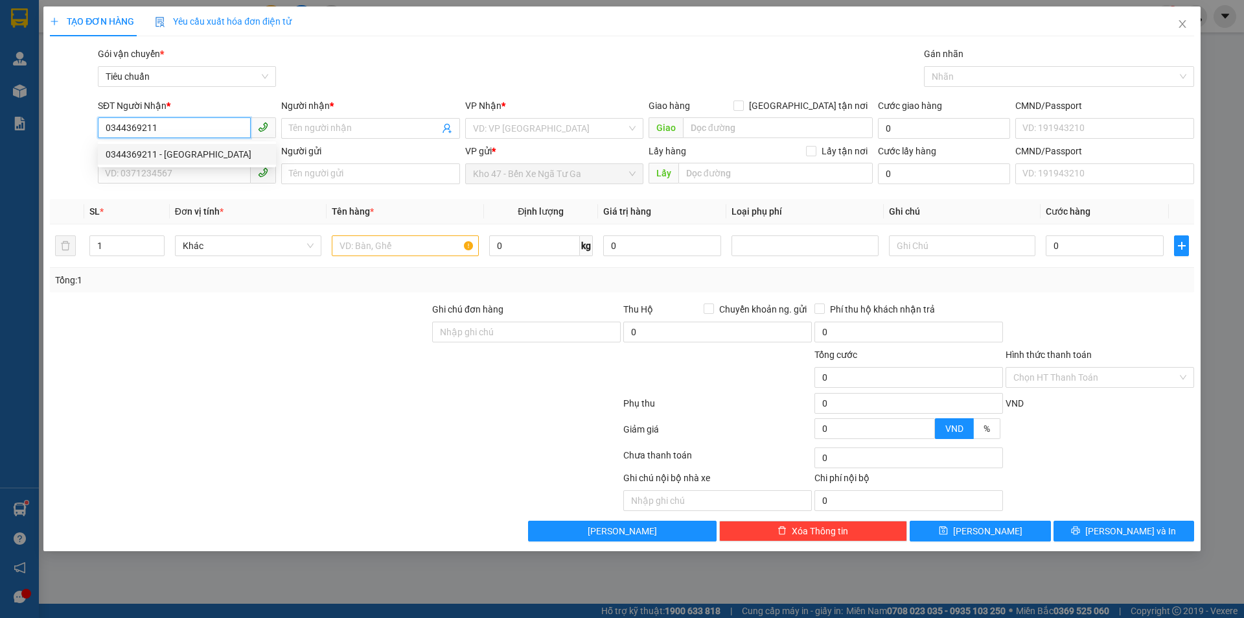
click at [229, 151] on div "0344369211 - SƠN TN" at bounding box center [187, 154] width 163 height 14
type input "SƠN TN"
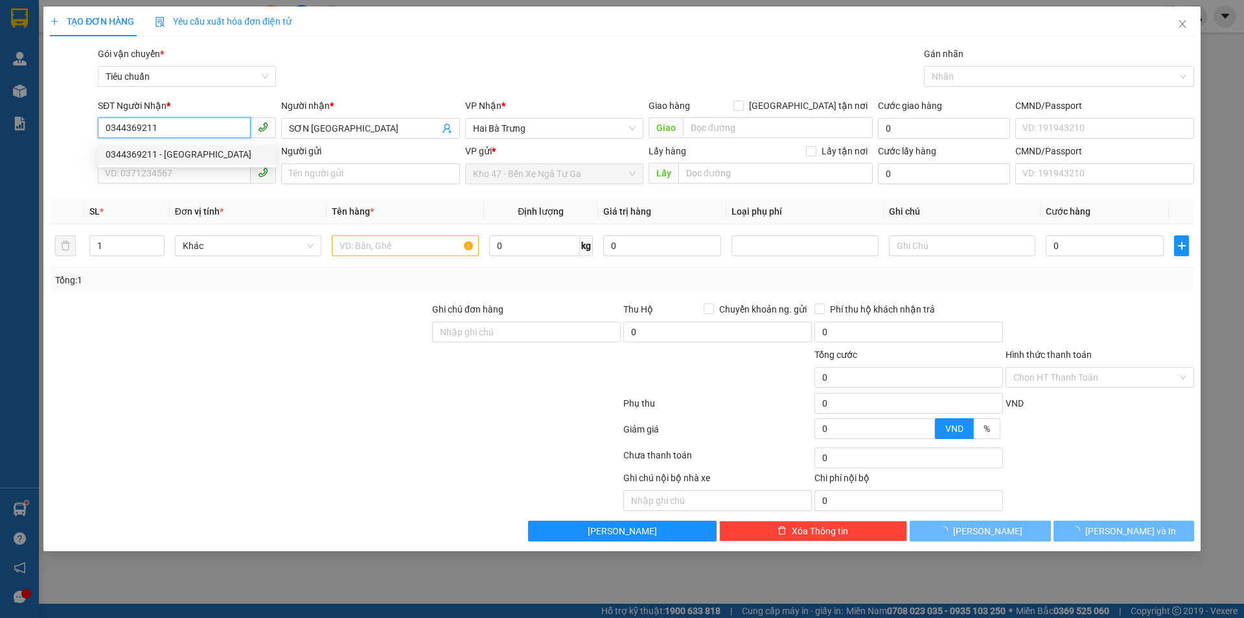
type input "60.000"
type input "0344369211"
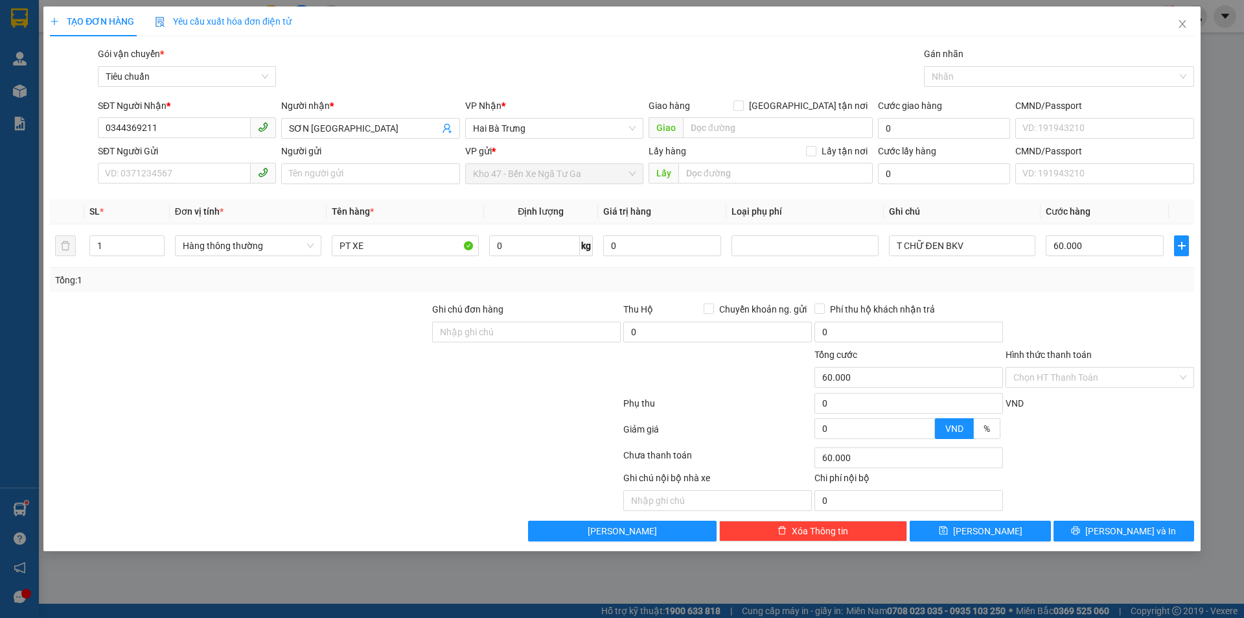
click at [213, 184] on div "SĐT Người Gửi VD: 0371234567" at bounding box center [187, 166] width 178 height 45
click at [213, 177] on input "SĐT Người Gửi" at bounding box center [174, 173] width 153 height 21
click at [209, 199] on div "0931065038 - A Nhân" at bounding box center [187, 199] width 163 height 14
type input "0931065038"
type input "A Nhân"
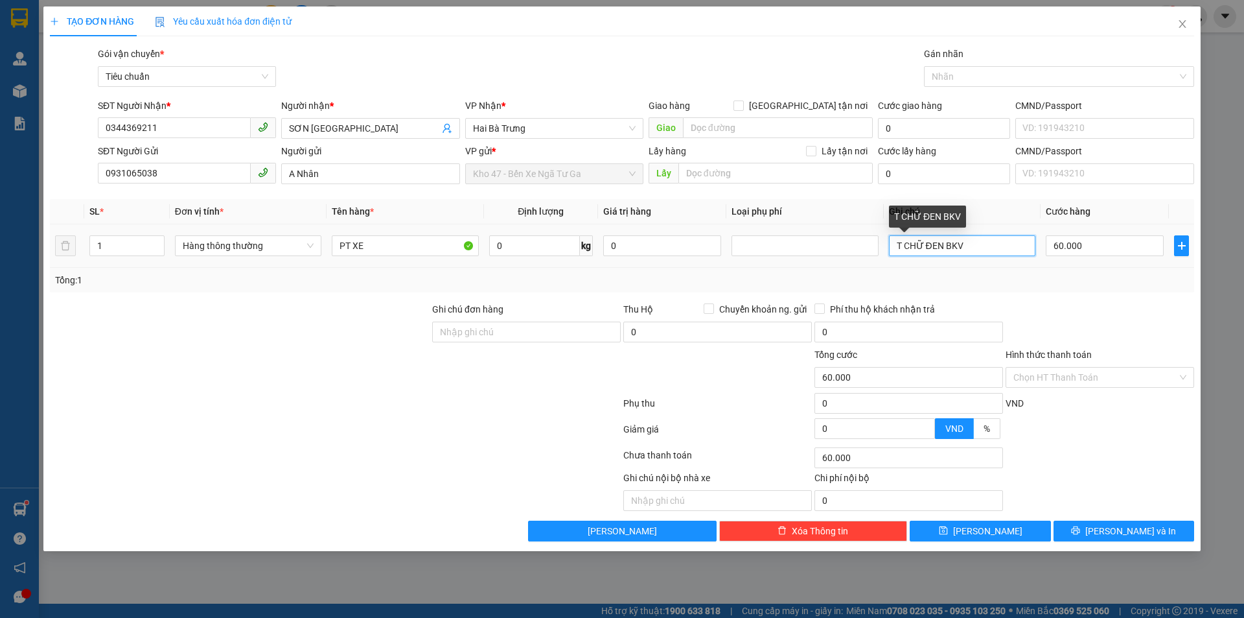
drag, startPoint x: 920, startPoint y: 263, endPoint x: 712, endPoint y: 264, distance: 207.4
click at [712, 264] on tr "1 Hàng thông thường PT XE 0 kg 0 T CHỮ ĐEN BKV 60.000" at bounding box center [622, 245] width 1145 height 43
type input "H BỌC MÚT BKV"
click at [1114, 249] on input "60.000" at bounding box center [1105, 245] width 118 height 21
type input "3"
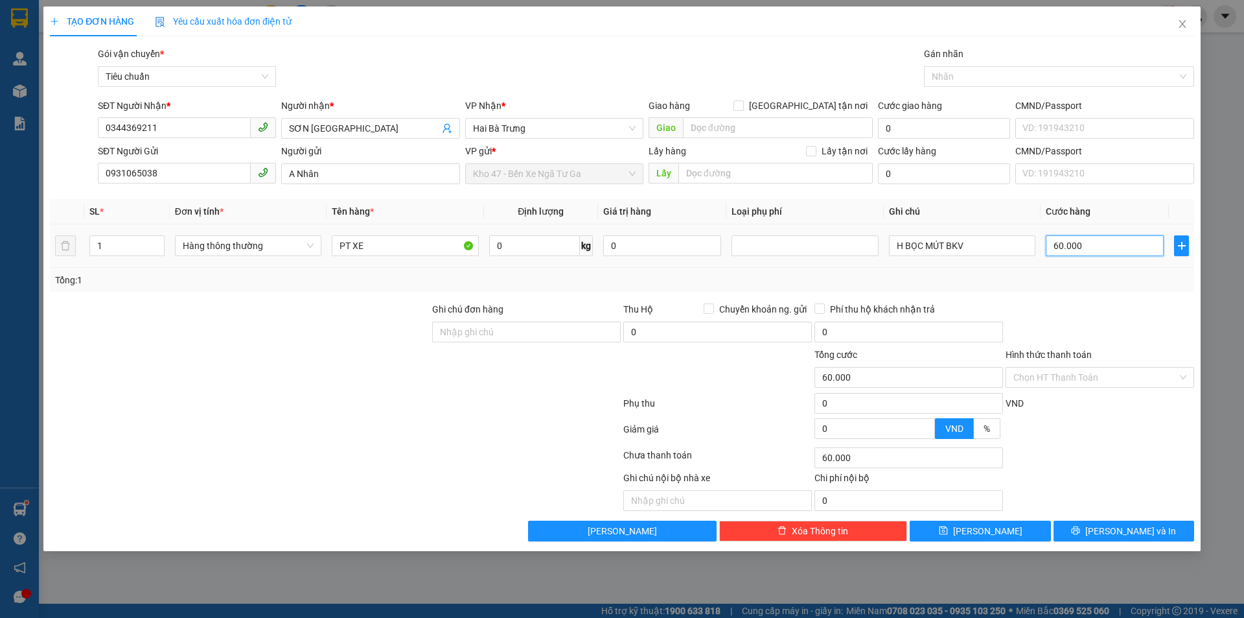
type input "3"
type input "30"
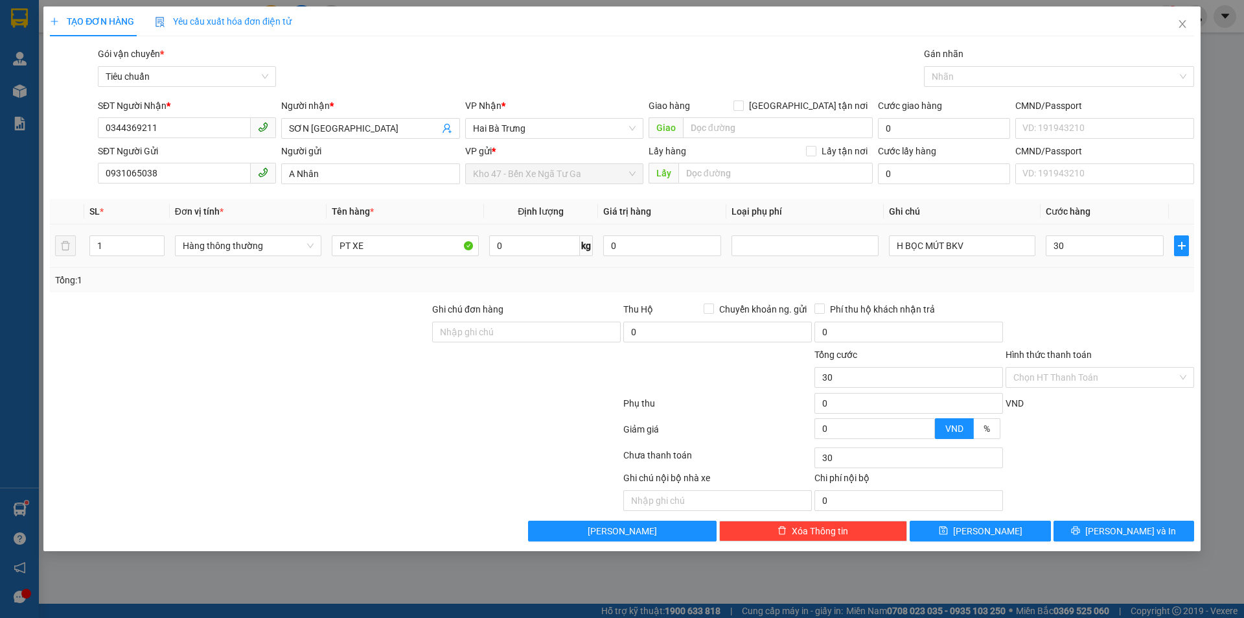
type input "30.000"
click at [1108, 276] on div "Tổng: 1" at bounding box center [622, 280] width 1134 height 14
click at [1117, 535] on span "Lưu và In" at bounding box center [1131, 531] width 91 height 14
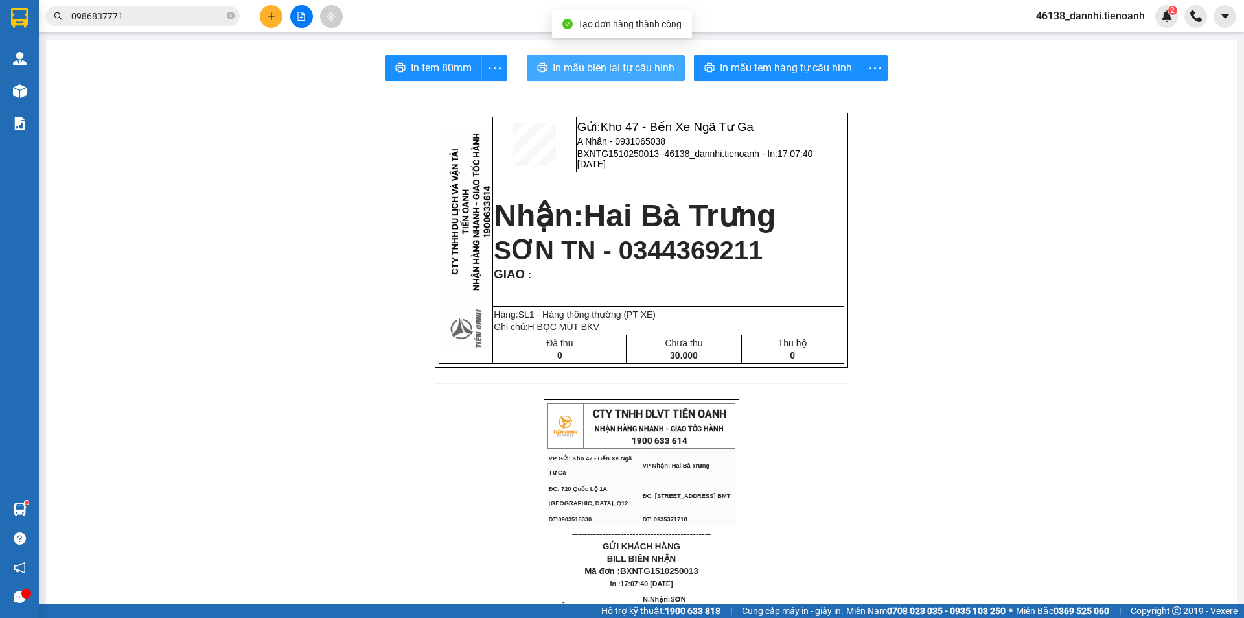
click at [664, 75] on span "In mẫu biên lai tự cấu hình" at bounding box center [614, 68] width 122 height 16
click at [645, 68] on span "In mẫu biên lai tự cấu hình" at bounding box center [614, 68] width 122 height 16
click at [626, 58] on button "In mẫu biên lai tự cấu hình" at bounding box center [606, 68] width 158 height 26
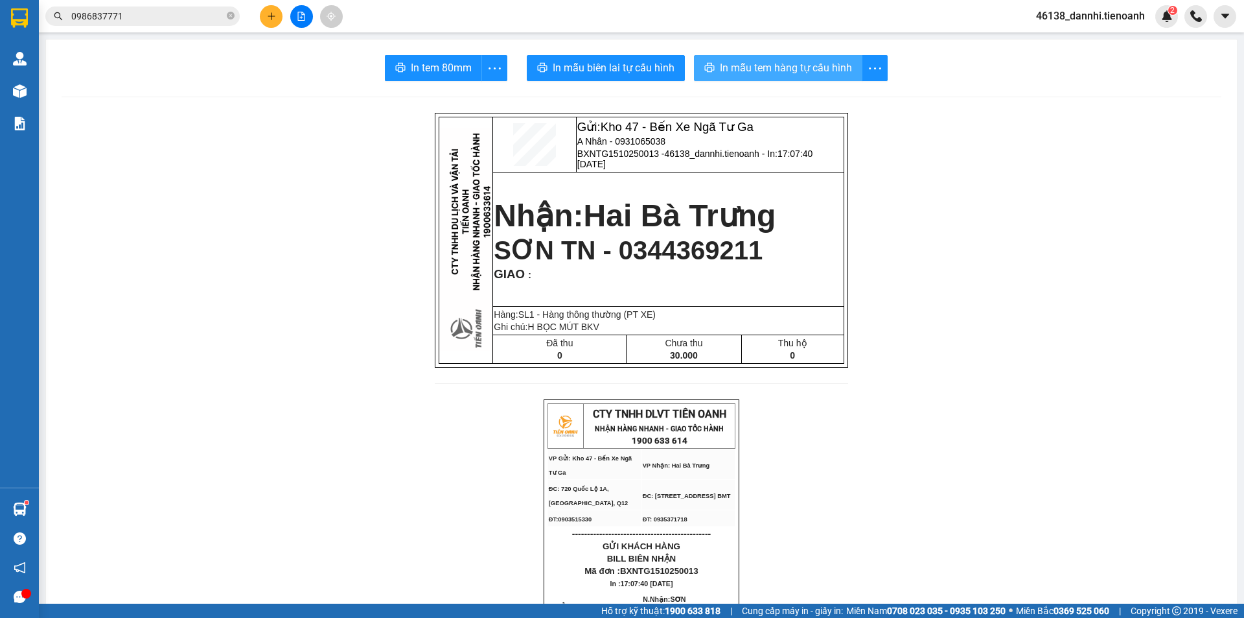
click at [744, 58] on button "In mẫu tem hàng tự cấu hình" at bounding box center [778, 68] width 169 height 26
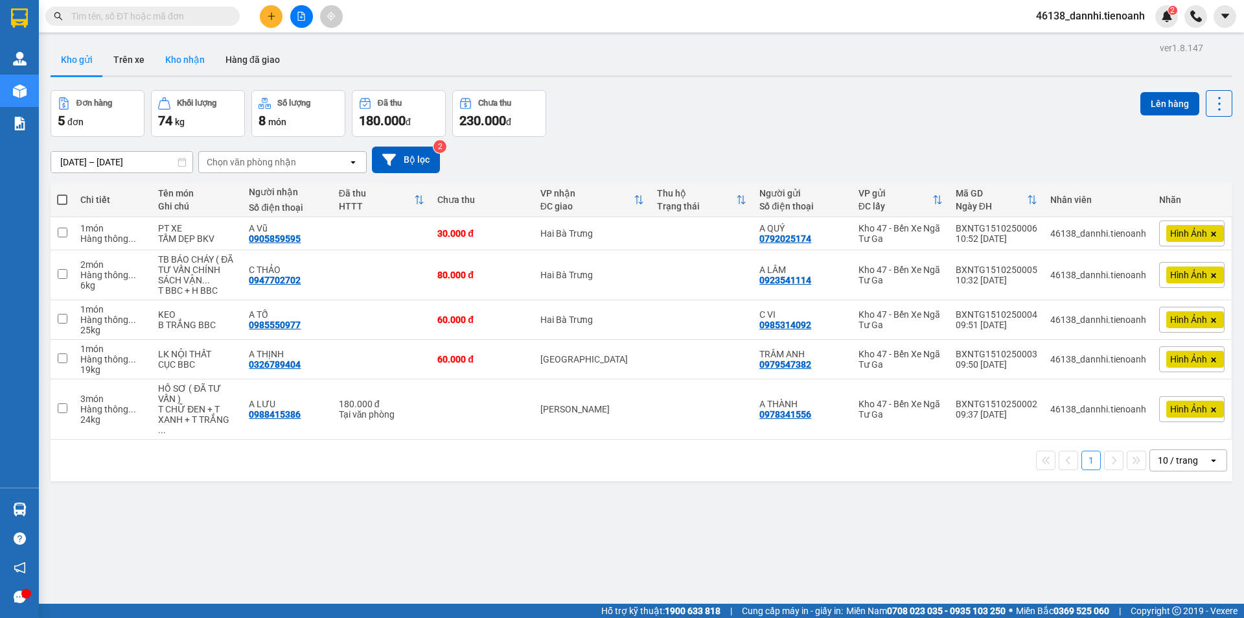
click at [166, 62] on button "Kho nhận" at bounding box center [185, 59] width 60 height 31
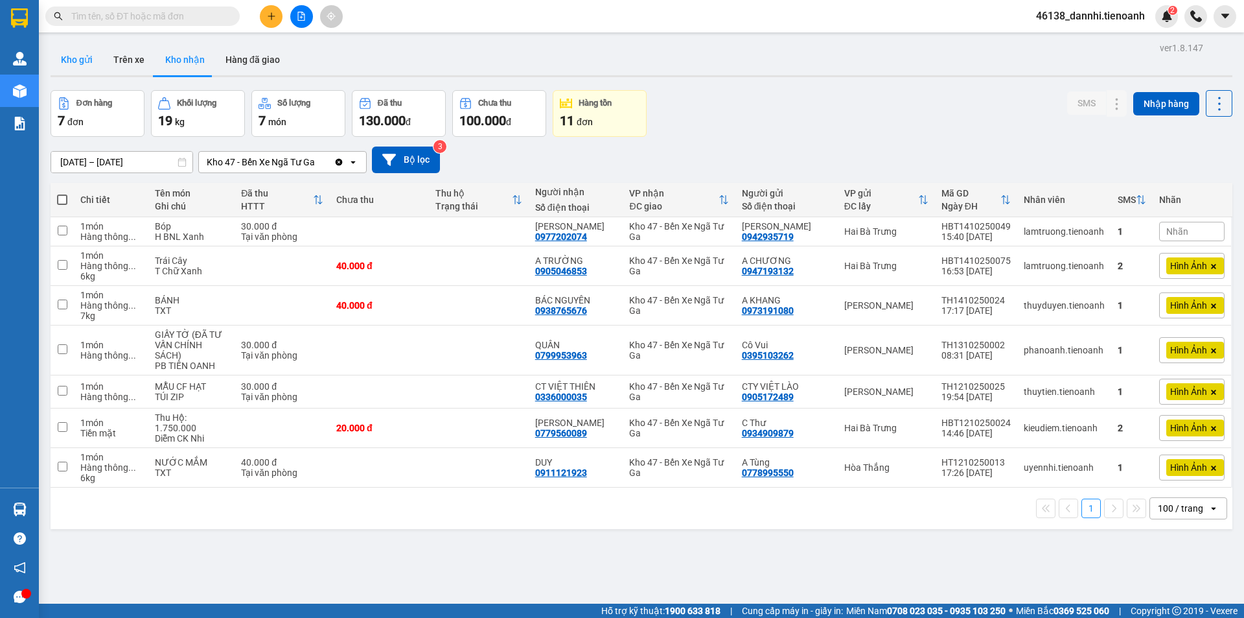
click at [92, 66] on button "Kho gửi" at bounding box center [77, 59] width 52 height 31
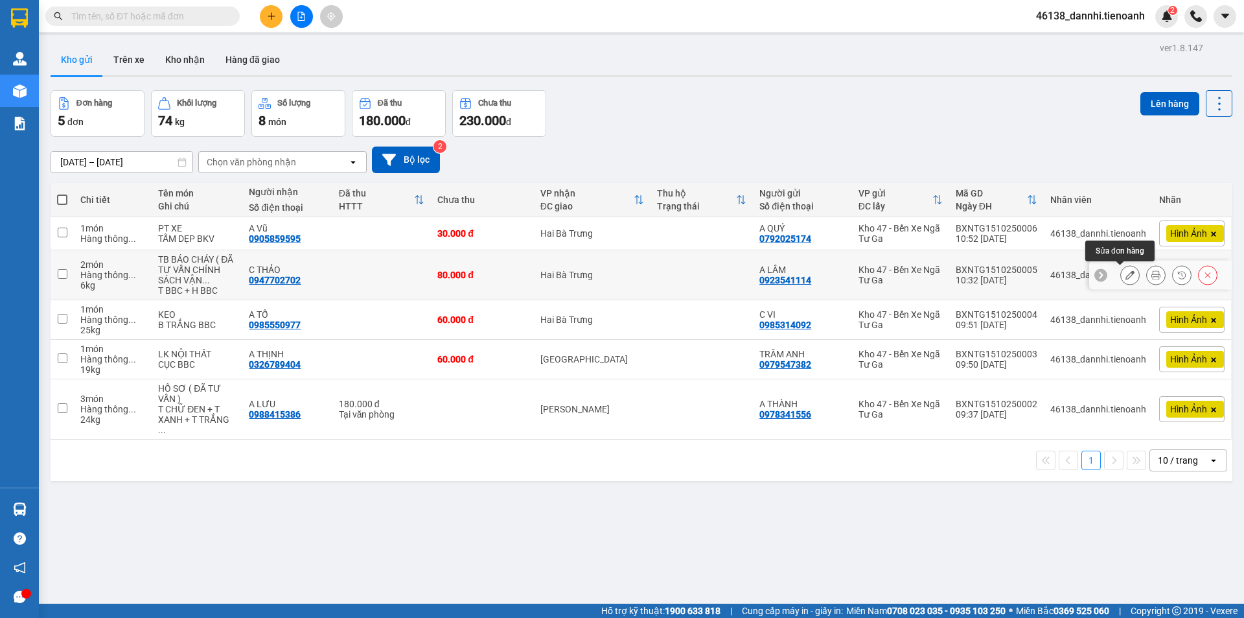
click at [1121, 281] on button at bounding box center [1130, 275] width 18 height 23
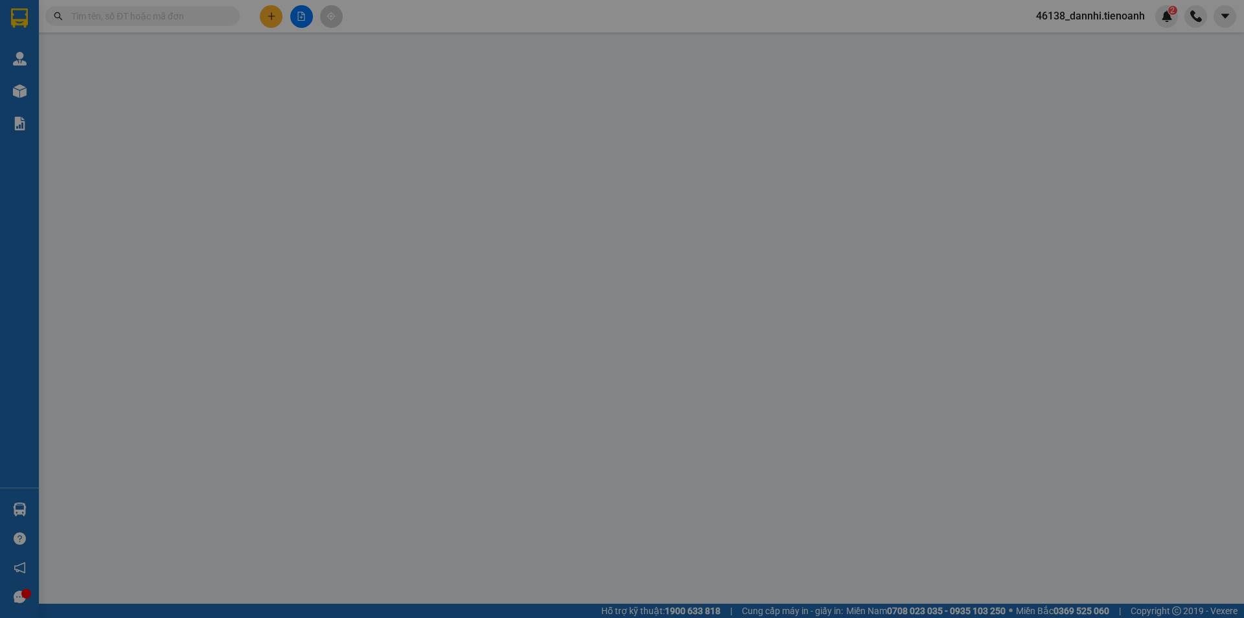
type input "0947702702"
type input "C THẢO"
type input "0923541114"
type input "A LÂM"
type input "0"
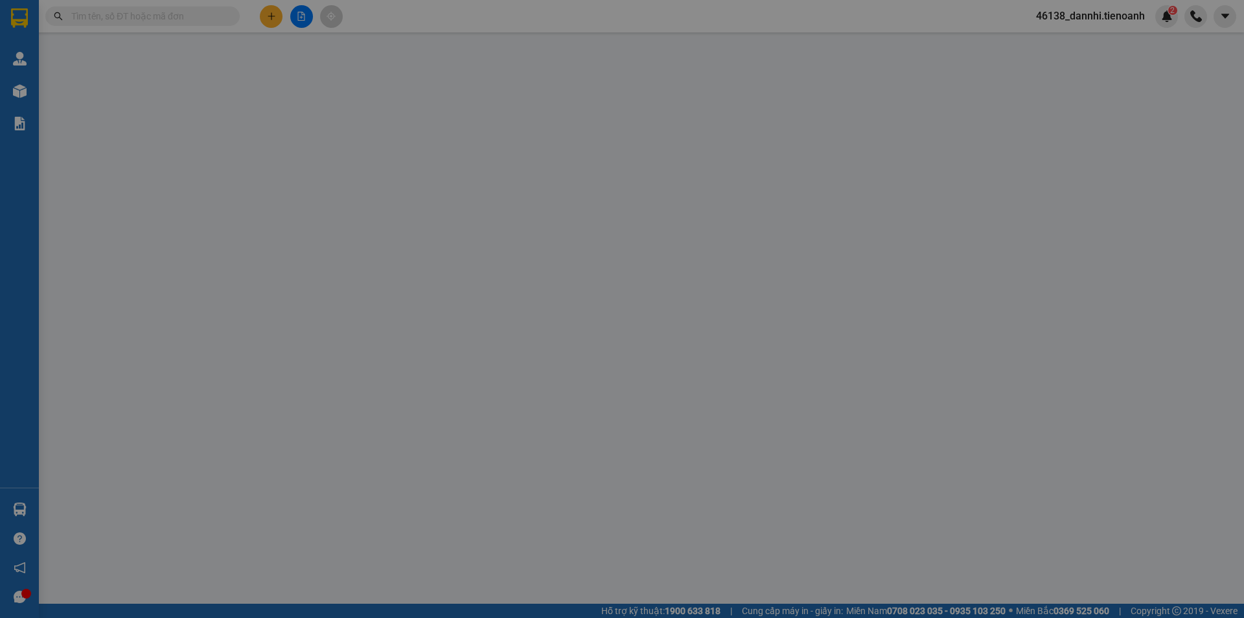
type input "80.000"
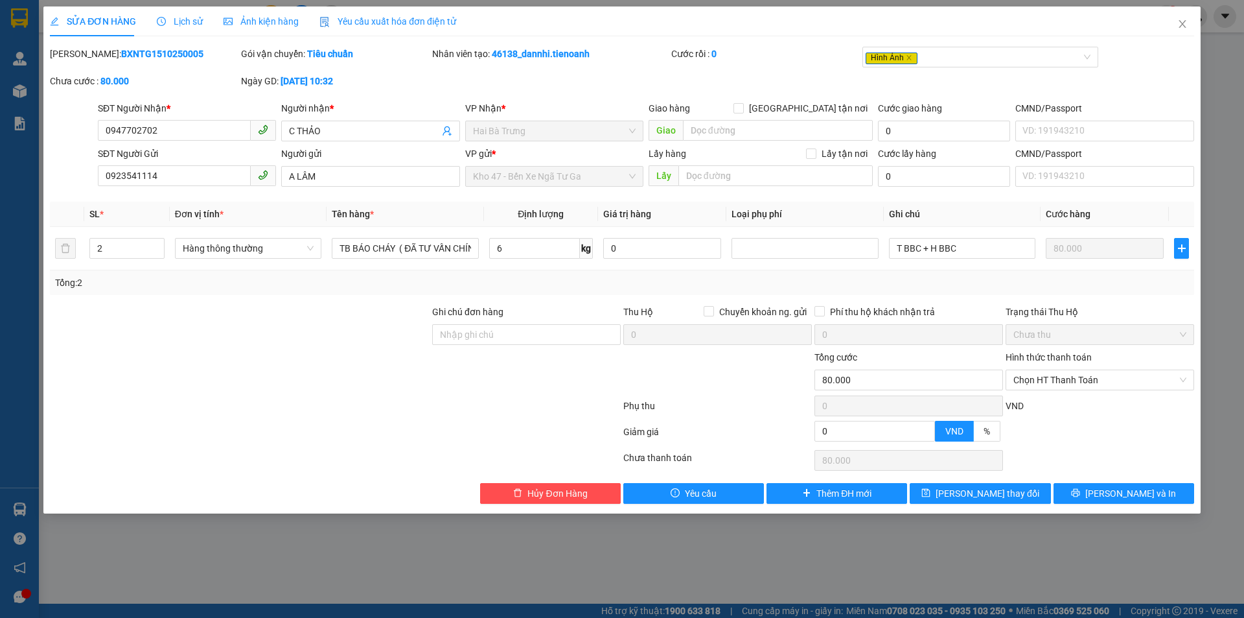
click at [165, 28] on div "Lịch sử" at bounding box center [180, 21] width 46 height 14
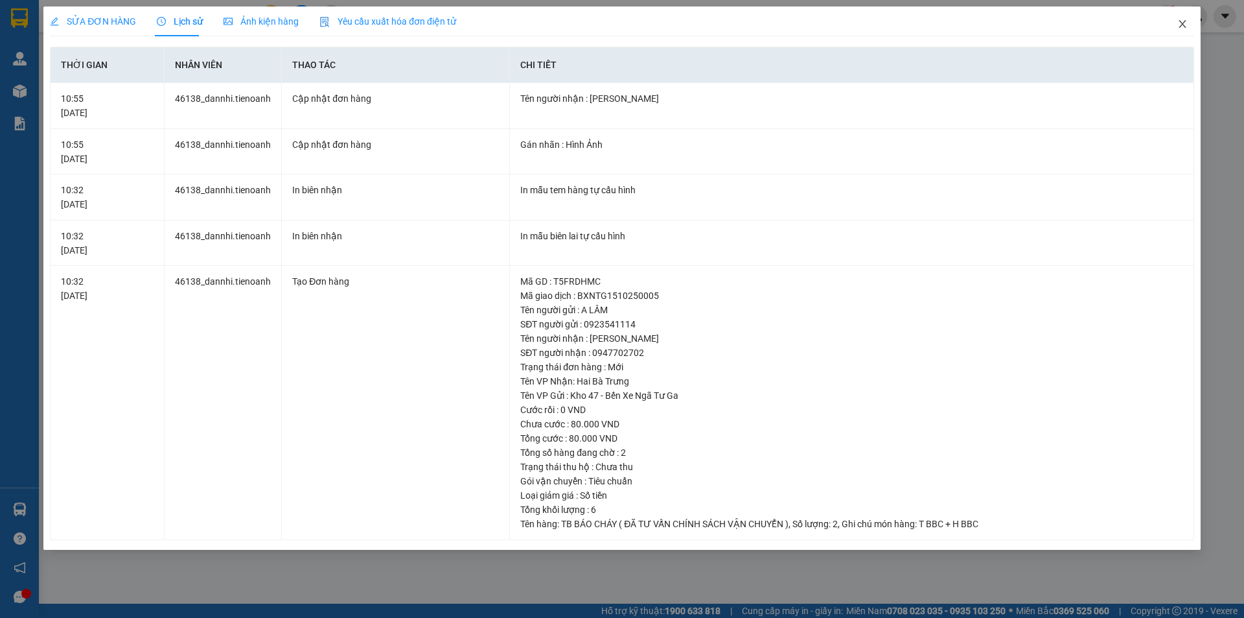
click at [1191, 26] on span "Close" at bounding box center [1183, 24] width 36 height 36
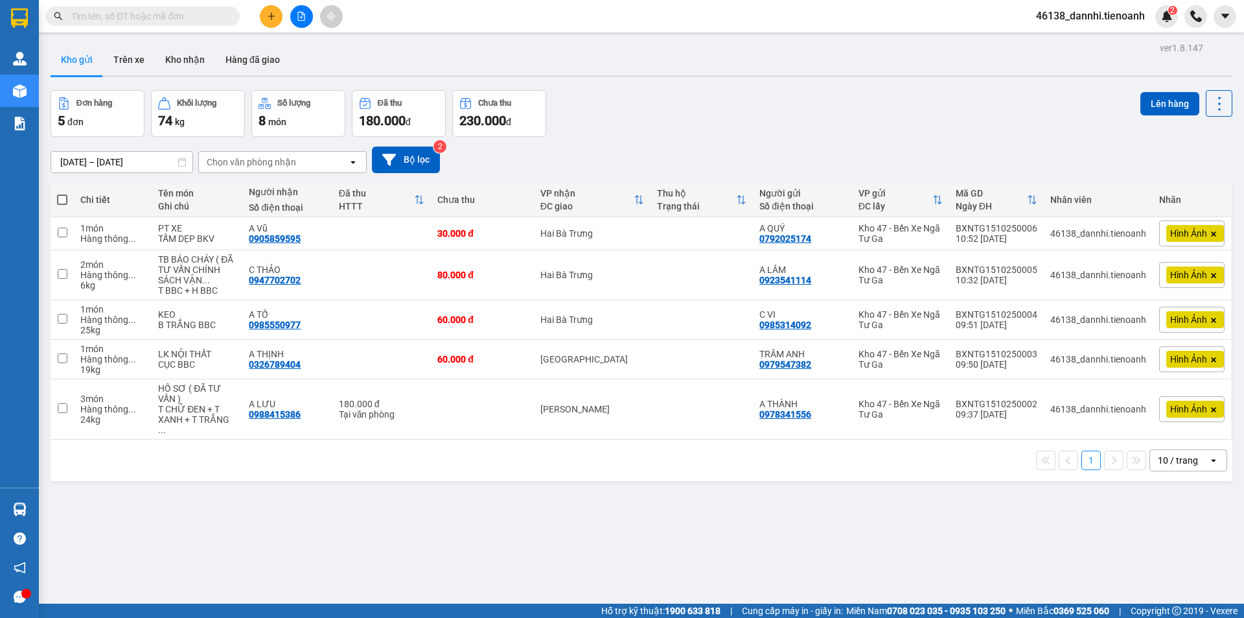
click at [205, 16] on input "text" at bounding box center [147, 16] width 153 height 14
paste input "0988415386"
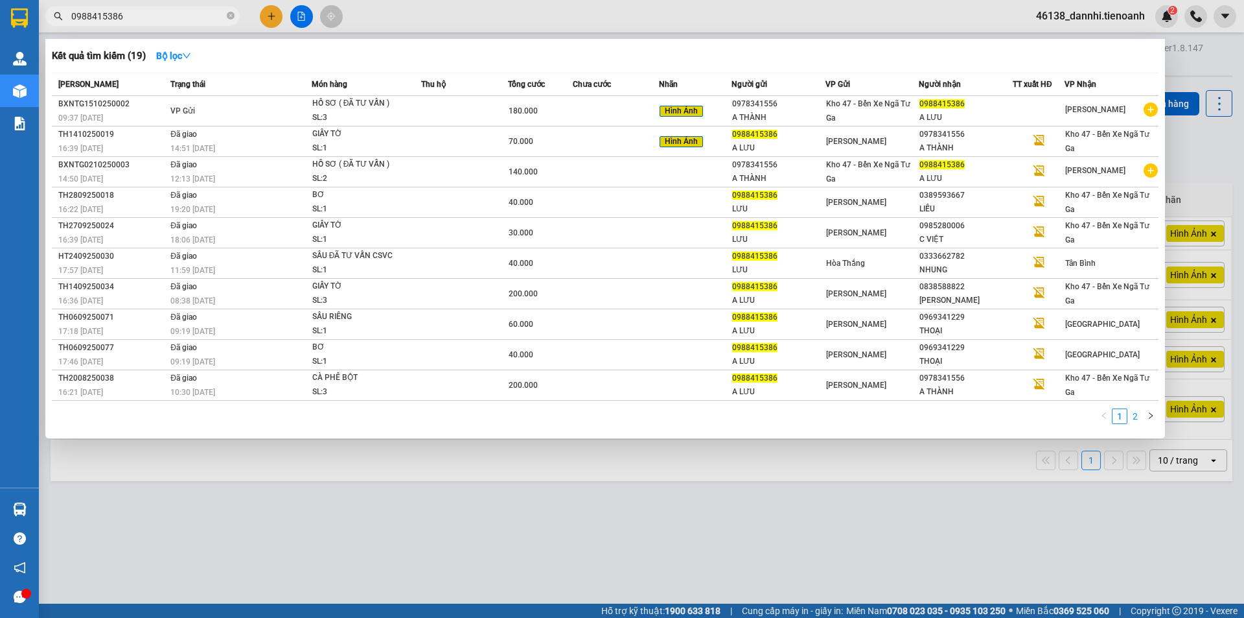
type input "0988415386"
click at [1135, 414] on link "2" at bounding box center [1135, 416] width 14 height 14
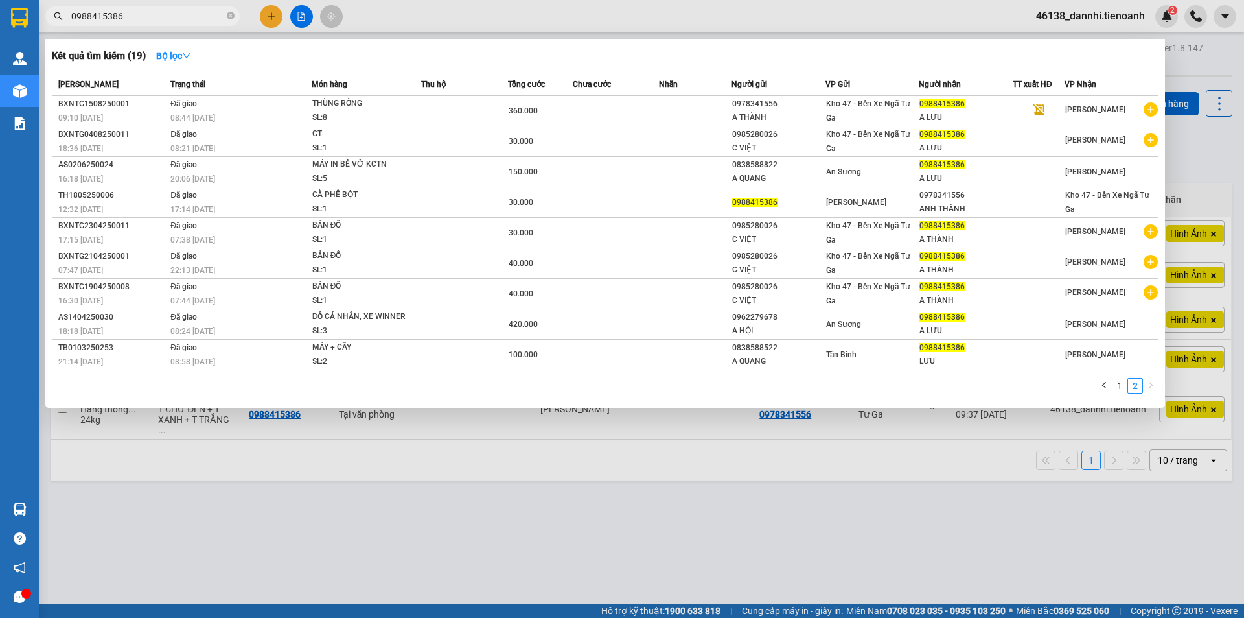
click at [587, 607] on div at bounding box center [622, 309] width 1244 height 618
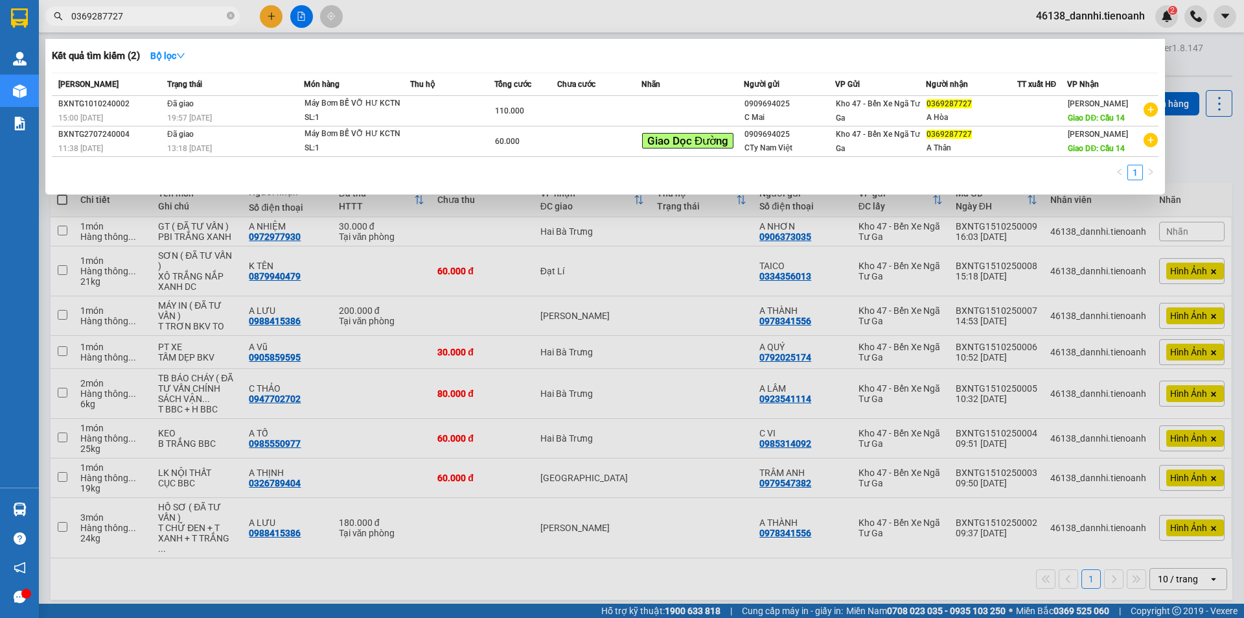
type input "0369287727"
click at [231, 16] on icon "close-circle" at bounding box center [231, 16] width 8 height 8
